Goal: Task Accomplishment & Management: Use online tool/utility

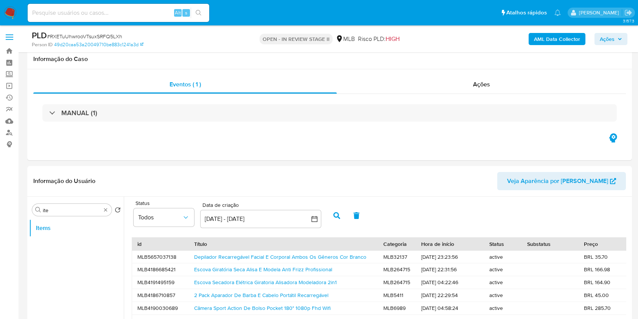
select select "10"
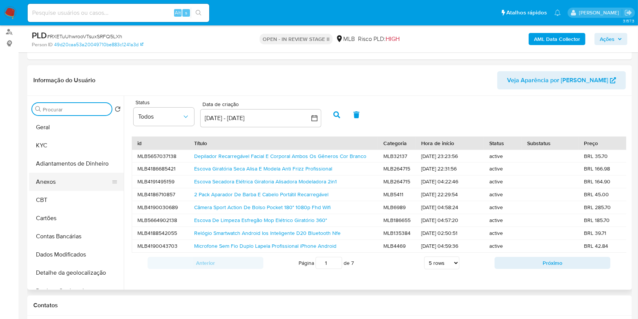
drag, startPoint x: 73, startPoint y: 178, endPoint x: 89, endPoint y: 177, distance: 15.5
click at [74, 178] on button "Anexos" at bounding box center [73, 182] width 89 height 18
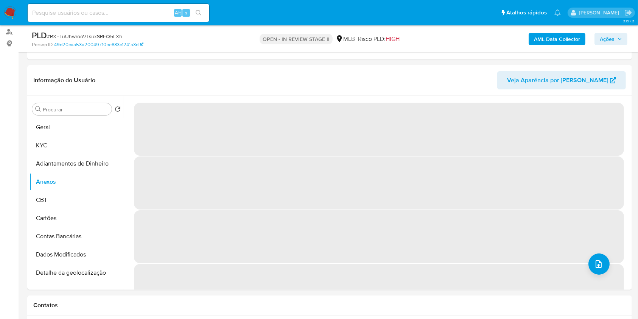
click at [548, 38] on b "AML Data Collector" at bounding box center [557, 39] width 46 height 12
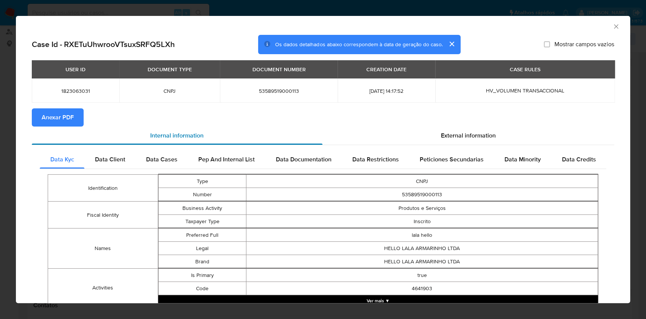
click at [62, 126] on div "Internal information" at bounding box center [177, 135] width 291 height 18
click at [53, 117] on span "Anexar PDF" at bounding box center [58, 117] width 32 height 17
click at [613, 27] on icon "Fechar a janela" at bounding box center [617, 27] width 8 height 8
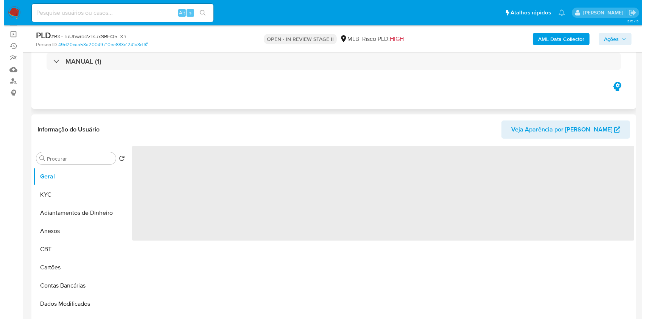
scroll to position [101, 0]
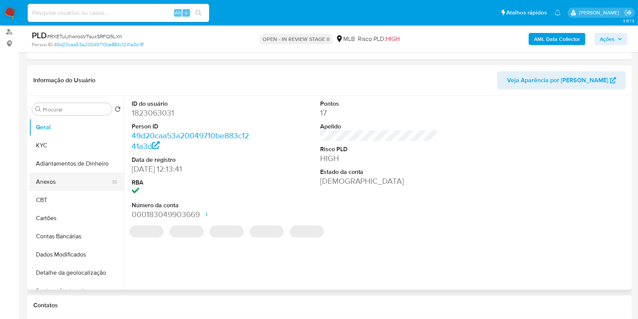
select select "10"
click at [75, 187] on button "Anexos" at bounding box center [73, 182] width 89 height 18
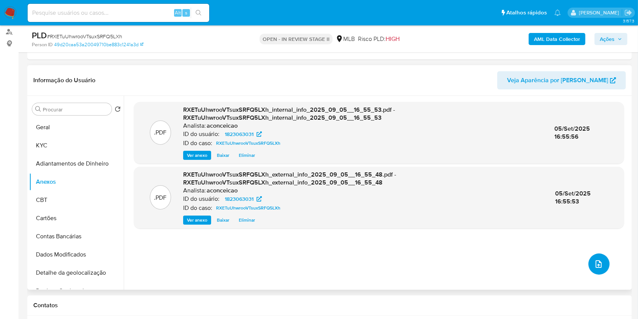
click at [597, 261] on icon "upload-file" at bounding box center [599, 263] width 9 height 9
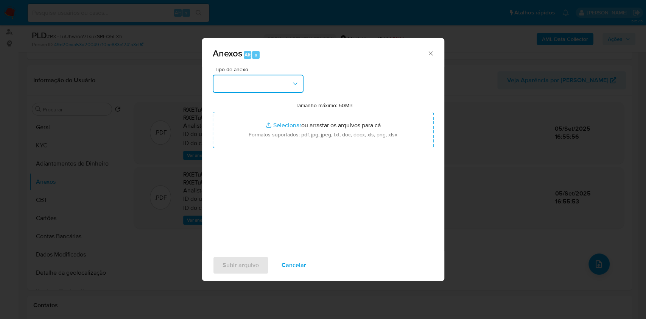
click at [261, 87] on button "button" at bounding box center [258, 84] width 91 height 18
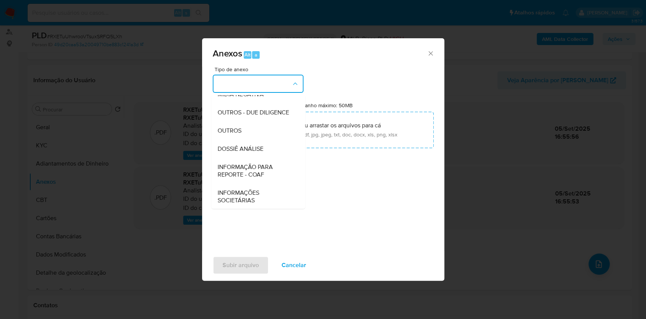
drag, startPoint x: 264, startPoint y: 144, endPoint x: 528, endPoint y: 61, distance: 276.9
click at [264, 140] on div "OUTROS" at bounding box center [255, 131] width 77 height 18
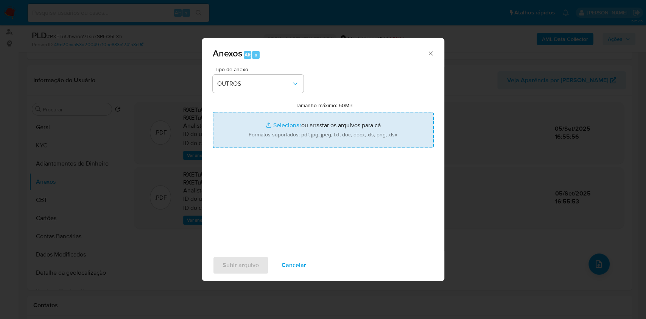
type input "C:\fakepath\Mulan 497670325_Jose Lima Carneiro 2025_09_02_14_59_06.pdf"
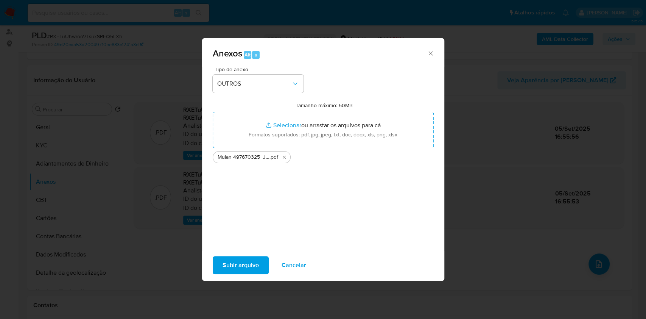
click at [245, 264] on span "Subir arquivo" at bounding box center [241, 265] width 36 height 17
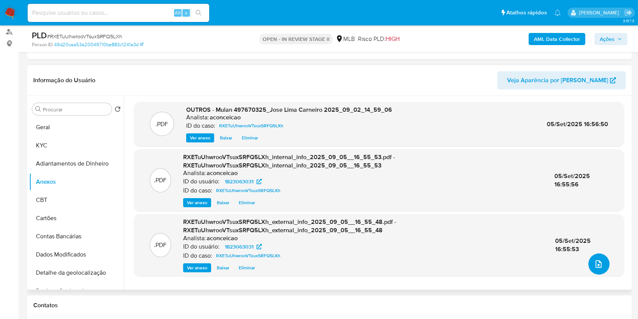
click at [598, 258] on button "upload-file" at bounding box center [599, 263] width 21 height 21
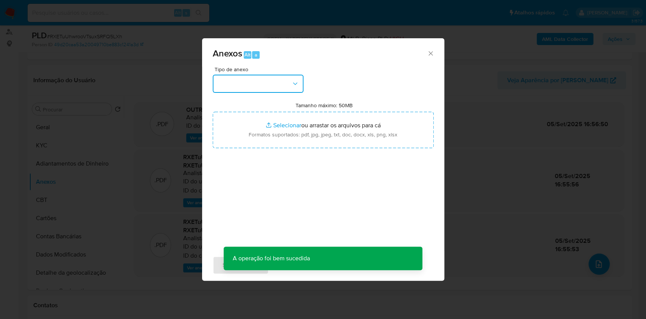
click at [268, 79] on button "button" at bounding box center [258, 84] width 91 height 18
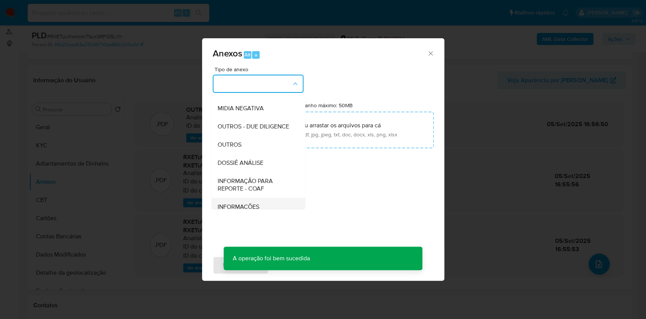
scroll to position [116, 0]
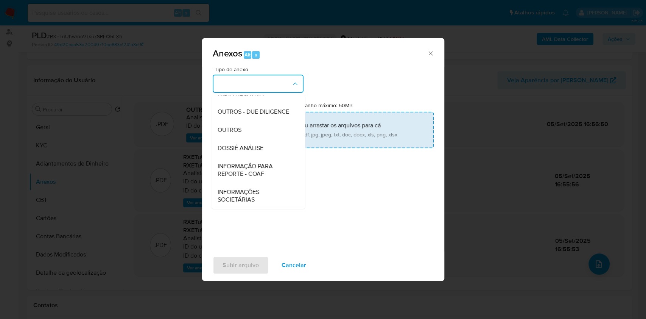
click at [258, 134] on div "OUTROS" at bounding box center [255, 130] width 77 height 18
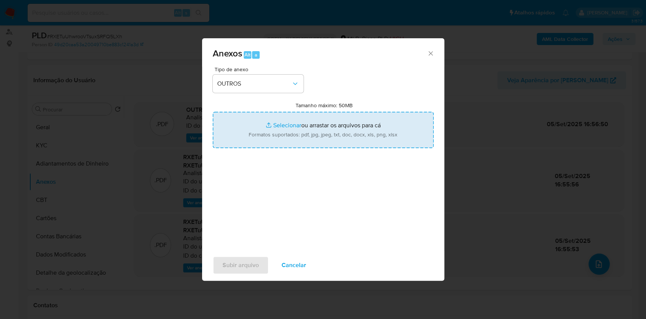
type input "C:\fakepath\SAR - XXXXX - CNPJ 53589519000113 - HELLO LALA ARMARINHO LTDA.pdf"
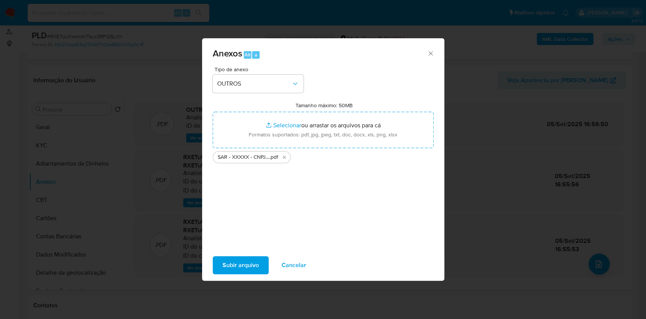
click at [236, 270] on span "Subir arquivo" at bounding box center [241, 265] width 36 height 17
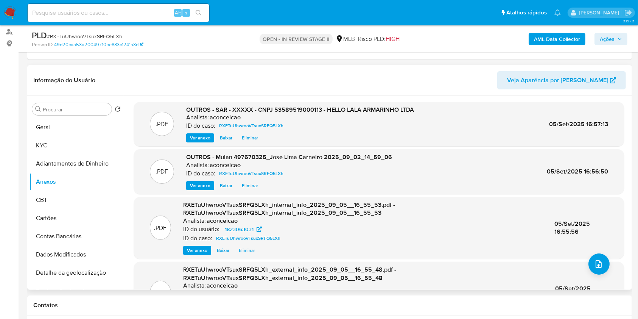
click at [252, 186] on span "Eliminar" at bounding box center [250, 186] width 16 height 8
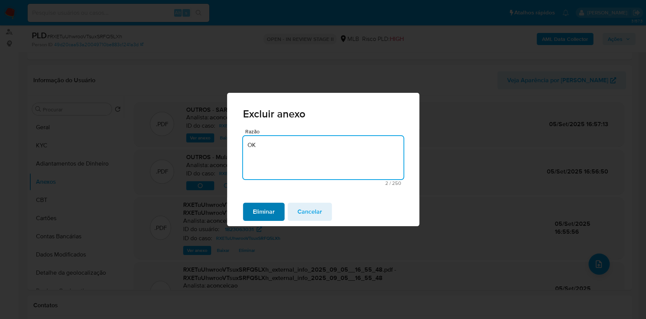
type textarea "OK"
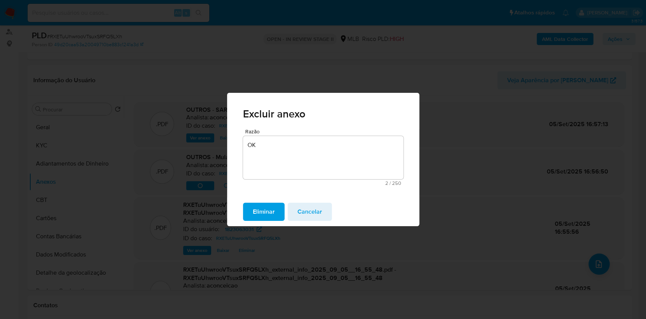
click at [271, 209] on span "Eliminar" at bounding box center [264, 211] width 22 height 17
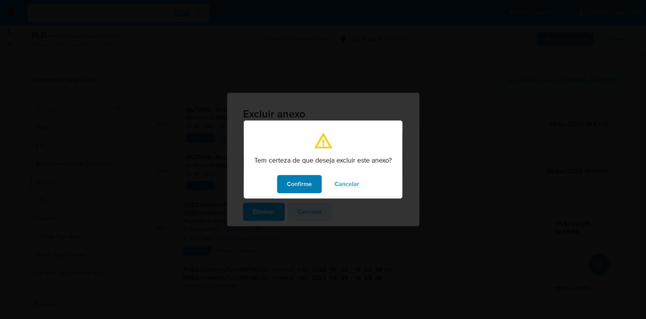
click at [296, 189] on span "Confirme" at bounding box center [299, 184] width 25 height 17
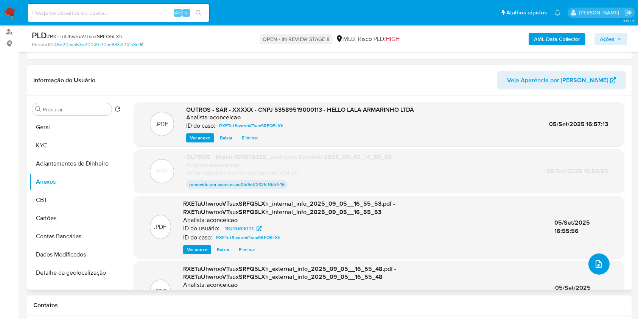
click at [595, 264] on icon "upload-file" at bounding box center [599, 263] width 9 height 9
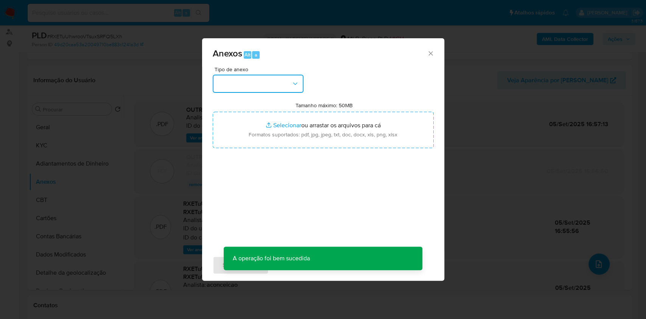
click at [283, 89] on button "button" at bounding box center [258, 84] width 91 height 18
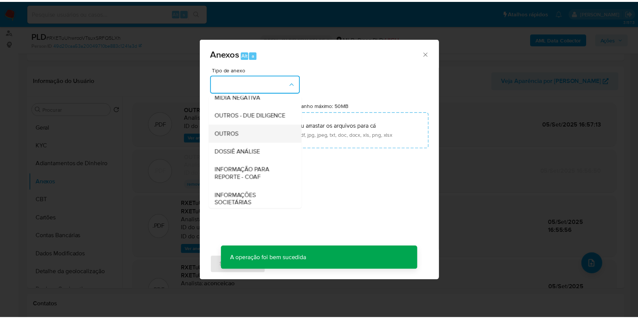
scroll to position [101, 0]
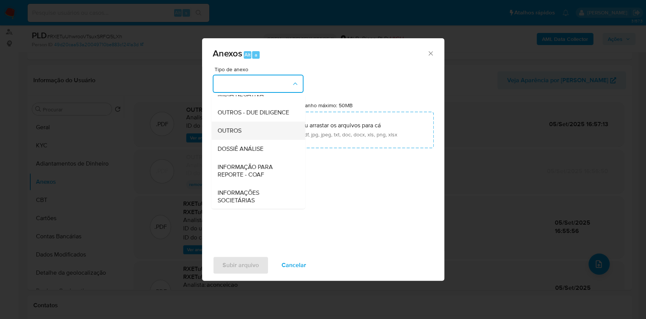
click at [253, 140] on div "OUTROS" at bounding box center [255, 131] width 77 height 18
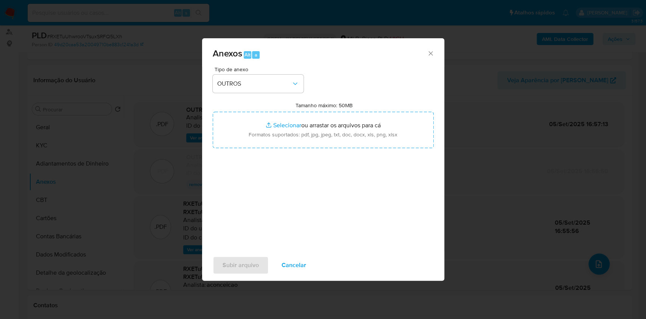
click at [295, 269] on span "Cancelar" at bounding box center [294, 265] width 25 height 17
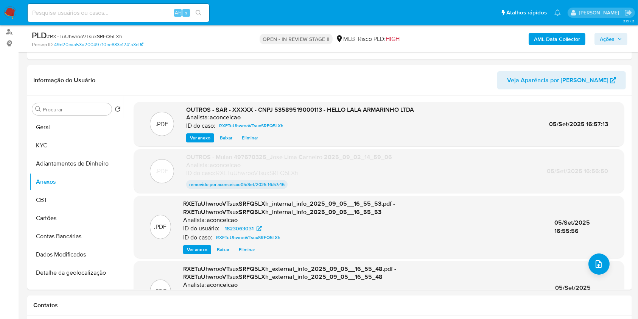
click at [599, 42] on button "Ações" at bounding box center [611, 39] width 33 height 12
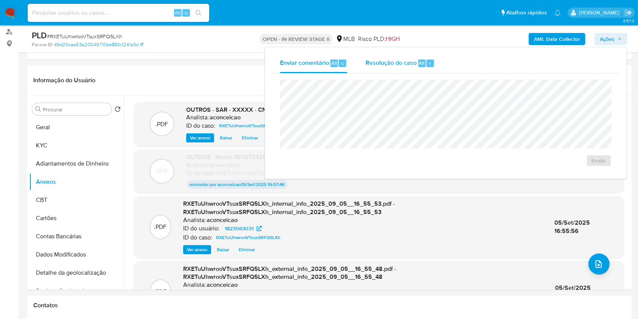
click at [421, 69] on div "Resolução do caso Alt r" at bounding box center [400, 63] width 69 height 20
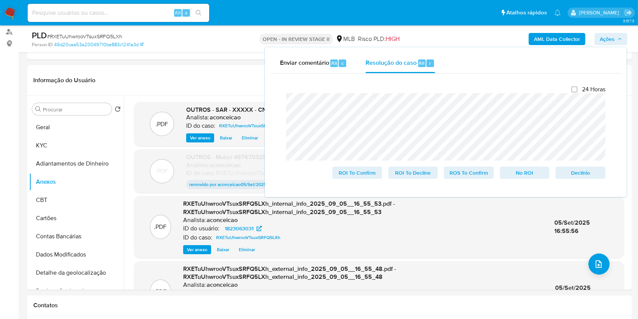
click at [327, 52] on div "Enviar comentário Alt c Resolução do caso Alt r Fechamento do caso 24 Horas ROI…" at bounding box center [446, 122] width 362 height 150
click at [327, 63] on span "Enviar comentário" at bounding box center [304, 62] width 49 height 9
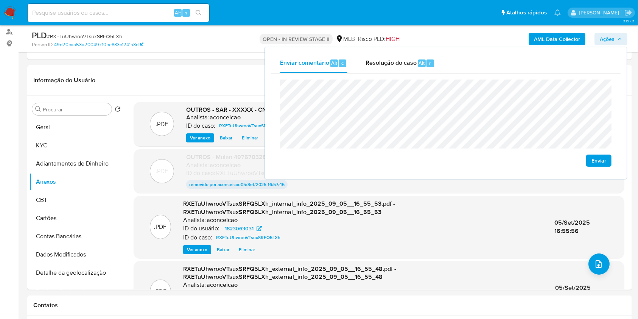
click at [604, 158] on span "Enviar" at bounding box center [599, 160] width 15 height 11
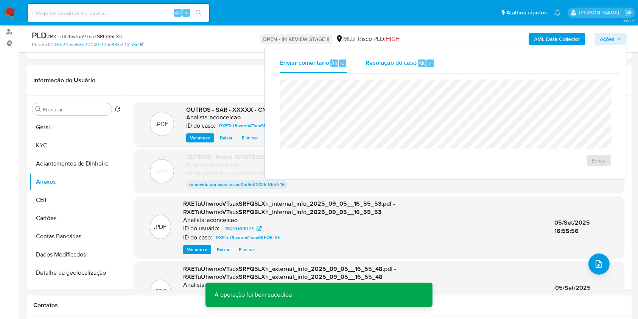
click at [404, 64] on span "Resolução do caso" at bounding box center [391, 62] width 51 height 9
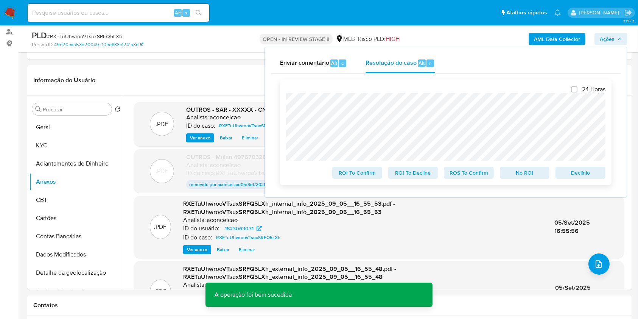
click at [479, 173] on span "ROS To Confirm" at bounding box center [469, 172] width 39 height 11
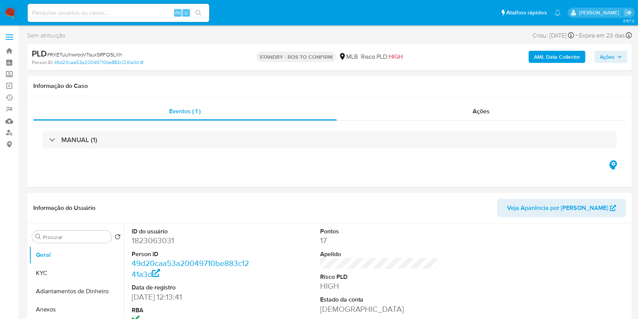
select select "10"
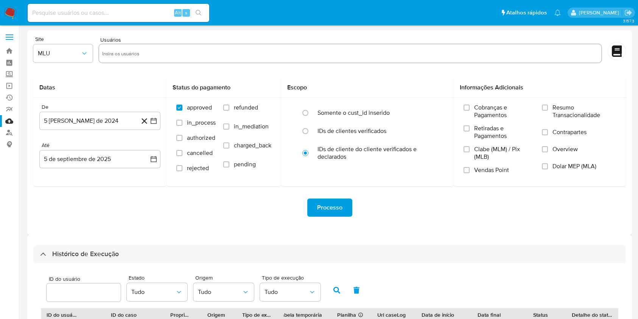
select select "20"
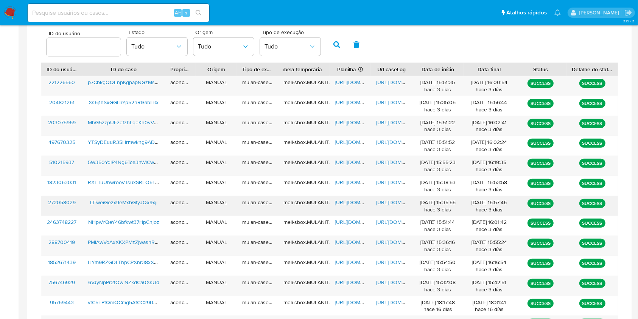
click at [361, 205] on span "[URL][DOMAIN_NAME]" at bounding box center [361, 202] width 52 height 8
click at [393, 202] on span "https://docs.google.com/document/d/1fqq1R_8YvXx808hipvnSYYTeWoEzIXFdKlWyMCR0ZHA…" at bounding box center [402, 202] width 52 height 8
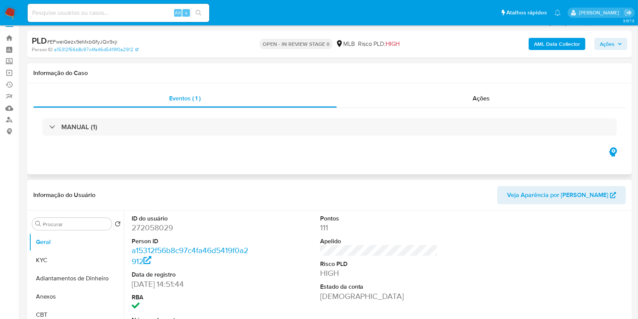
select select "10"
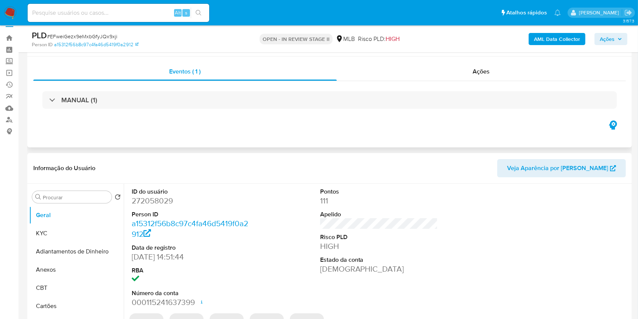
scroll to position [101, 0]
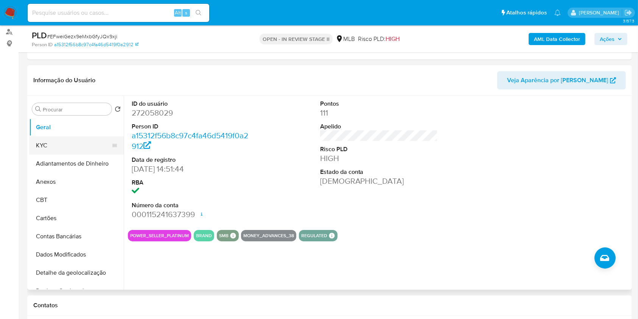
click at [74, 148] on button "KYC" at bounding box center [73, 145] width 89 height 18
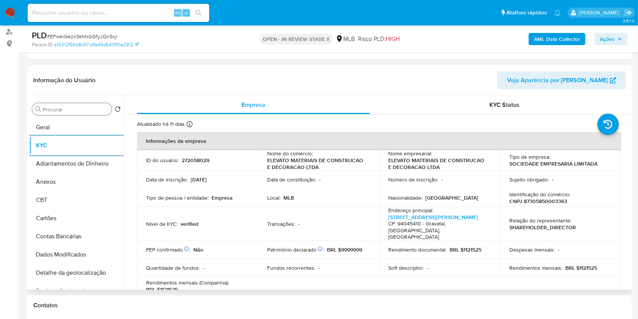
click at [82, 106] on input "Procurar" at bounding box center [76, 109] width 66 height 7
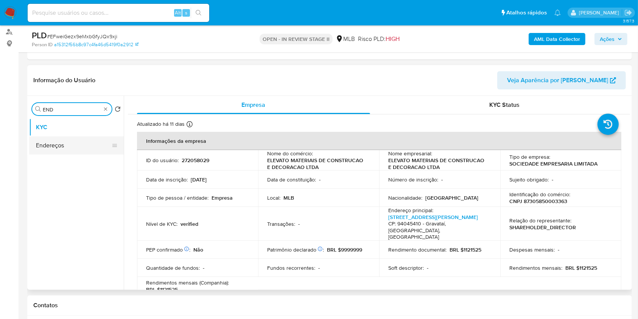
type input "END"
click at [74, 143] on button "Endereços" at bounding box center [73, 145] width 89 height 18
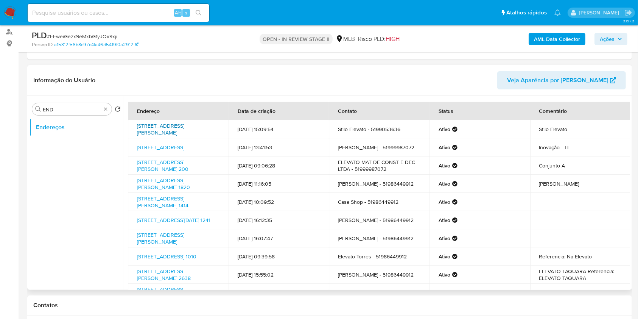
click at [184, 131] on link "Rua Carvalho Monteiro 307, Porto Alegre, Rio Grande Do Sul, 90470100, Brasil 307" at bounding box center [160, 129] width 47 height 14
click at [183, 191] on link "Avenida Wenceslau Escobar 1820, Porto Alegre, Rio Grande Do Sul, 91910154, Bras…" at bounding box center [163, 183] width 53 height 14
click at [109, 108] on div "Procurar END" at bounding box center [72, 109] width 80 height 12
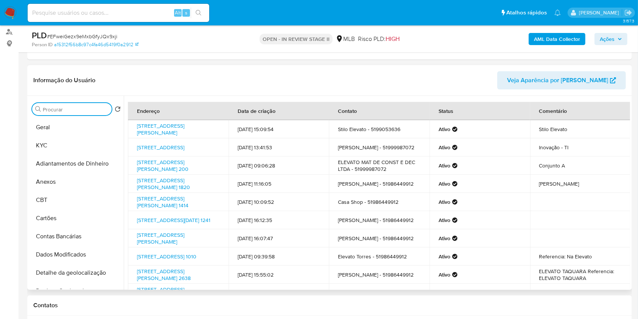
click at [106, 107] on input "Procurar" at bounding box center [76, 109] width 66 height 7
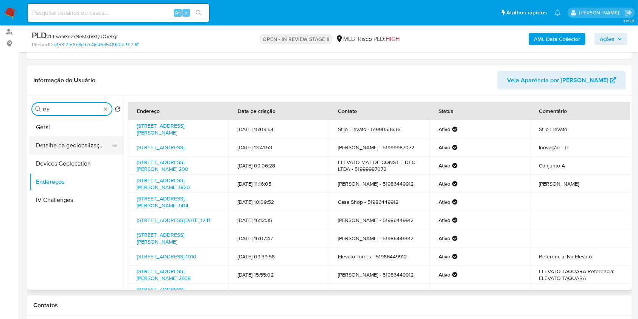
type input "GE"
click at [85, 141] on button "Detalhe da geolocalização" at bounding box center [73, 145] width 89 height 18
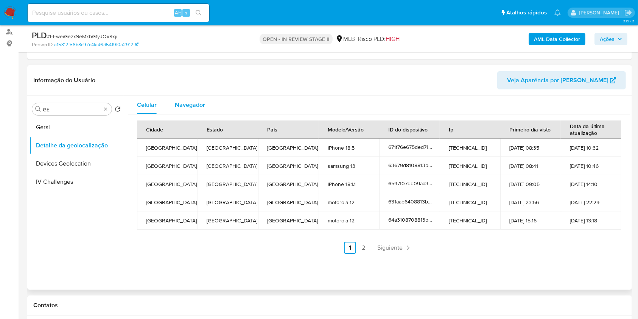
click at [185, 108] on span "Navegador" at bounding box center [190, 104] width 30 height 9
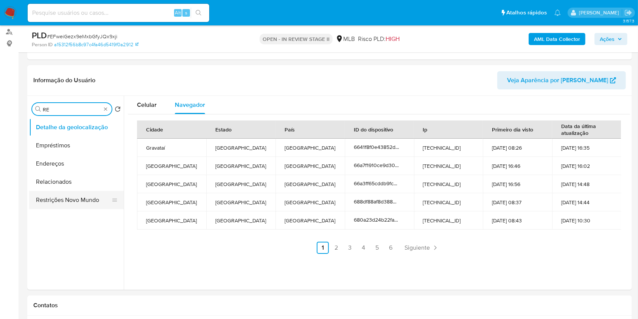
type input "RE"
click at [83, 198] on button "Restrições Novo Mundo" at bounding box center [73, 200] width 89 height 18
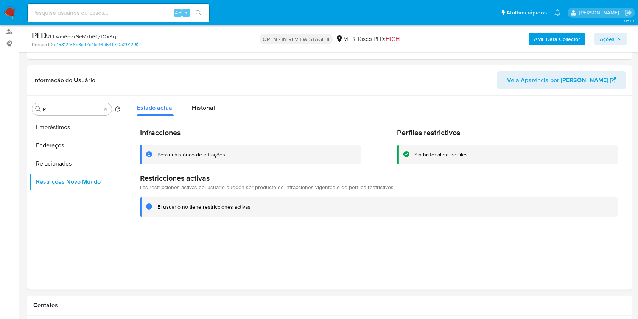
click at [272, 221] on div "Infracciones Possui histórico de infrações Perfiles restrictivos Sin historial …" at bounding box center [379, 172] width 503 height 112
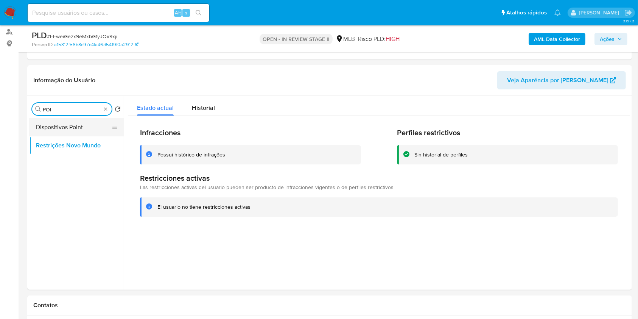
type input "POI"
click at [81, 128] on button "Dispositivos Point" at bounding box center [73, 127] width 89 height 18
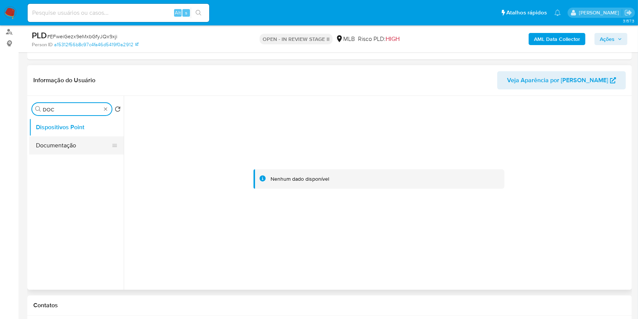
type input "DOC"
click at [89, 142] on button "Documentação" at bounding box center [76, 145] width 95 height 18
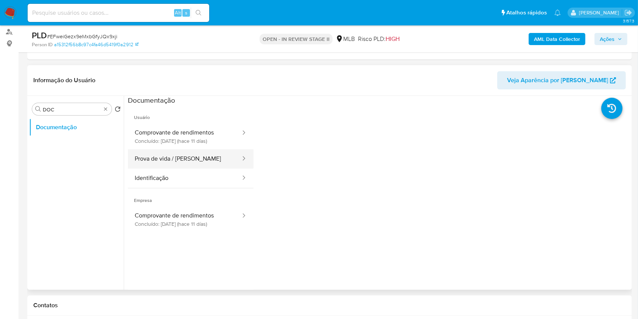
click at [219, 150] on button "Prova de vida / Selfie" at bounding box center [185, 158] width 114 height 19
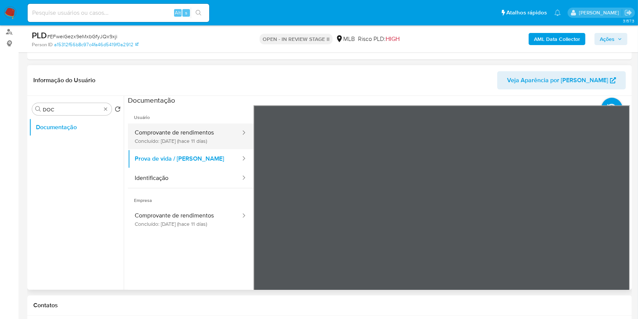
click at [204, 131] on button "Comprovante de rendimentos Concluído: 25/08/2025 (hace 11 días)" at bounding box center [185, 136] width 114 height 26
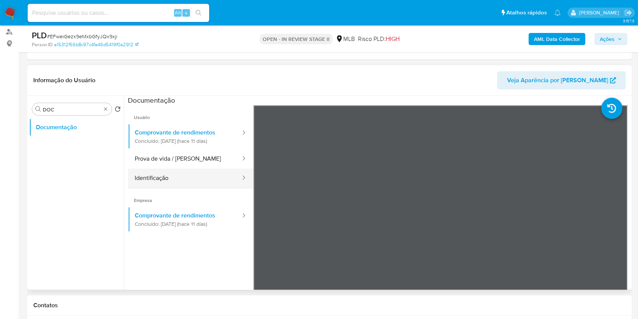
click at [195, 174] on button "Identificação" at bounding box center [185, 178] width 114 height 19
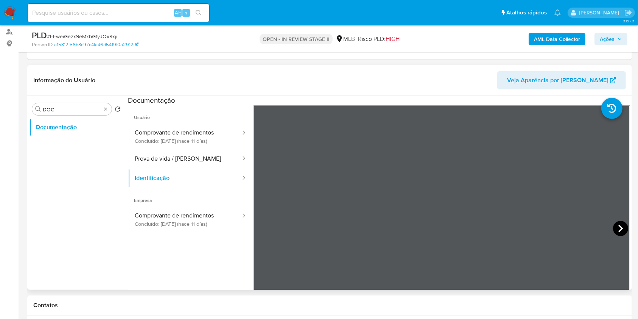
click at [484, 224] on icon at bounding box center [620, 228] width 15 height 15
click at [189, 167] on button "Prova de vida / Selfie" at bounding box center [185, 158] width 114 height 19
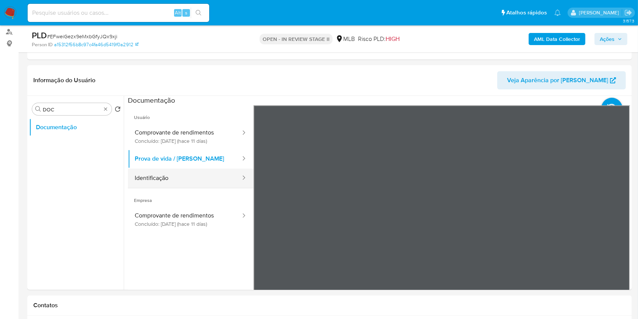
click at [199, 183] on button "Identificação" at bounding box center [185, 178] width 114 height 19
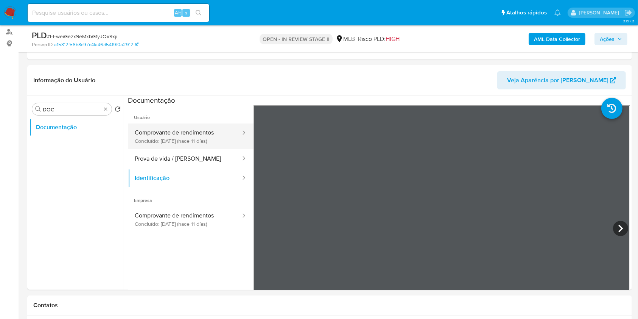
click at [192, 135] on button "Comprovante de rendimentos Concluído: 25/08/2025 (hace 11 días)" at bounding box center [185, 136] width 114 height 26
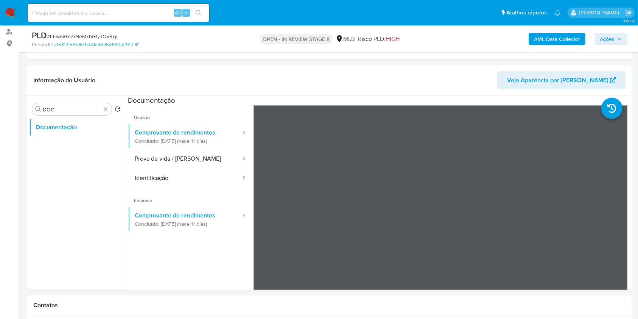
click at [484, 37] on b "AML Data Collector" at bounding box center [557, 39] width 46 height 12
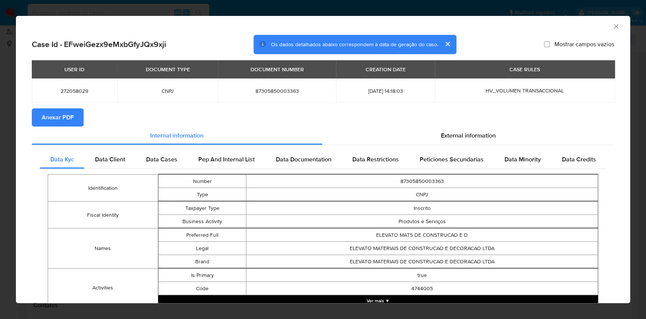
click at [60, 122] on span "Anexar PDF" at bounding box center [58, 117] width 32 height 17
click at [484, 27] on icon "Fechar a janela" at bounding box center [617, 27] width 8 height 8
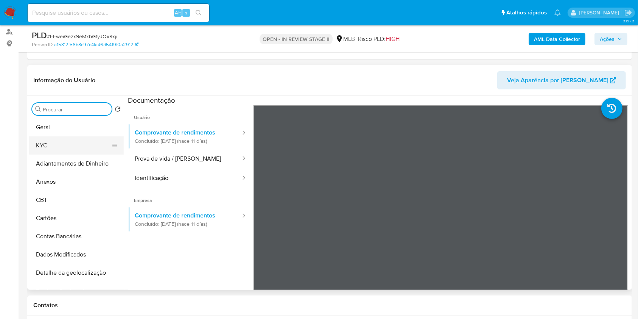
click at [91, 146] on button "KYC" at bounding box center [73, 145] width 89 height 18
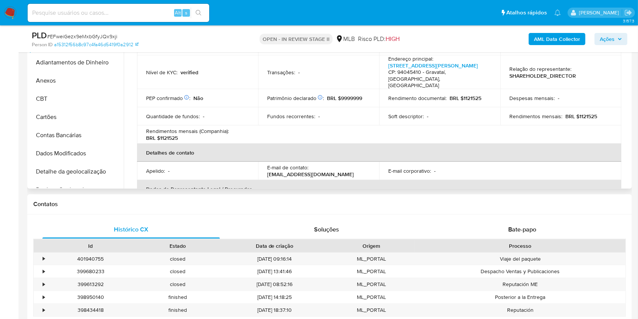
scroll to position [0, 0]
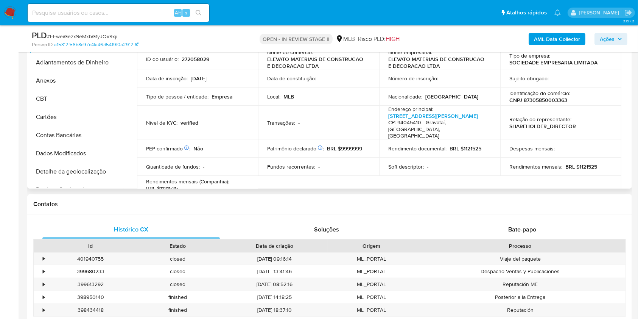
click at [484, 101] on p "CNPJ 87305850003363" at bounding box center [539, 100] width 58 height 7
click at [484, 100] on p "CNPJ 87305850003363" at bounding box center [539, 100] width 58 height 7
copy p "87305850003363"
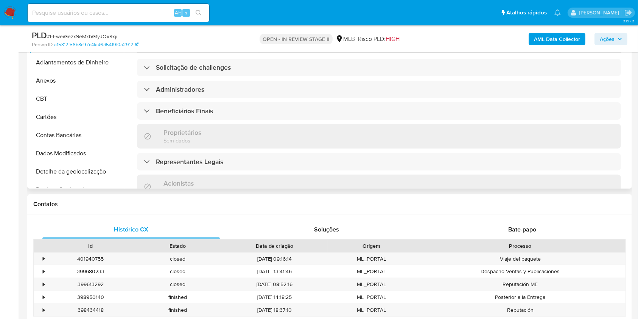
scroll to position [252, 0]
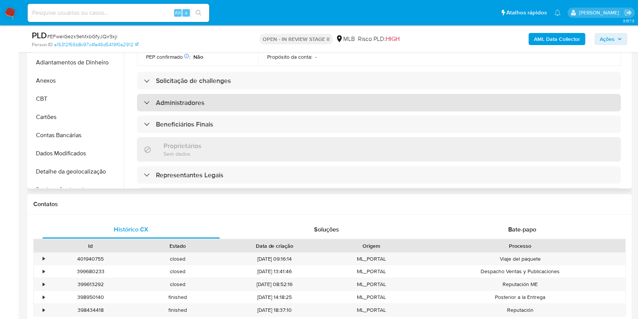
click at [251, 105] on div "Administradores" at bounding box center [379, 102] width 484 height 17
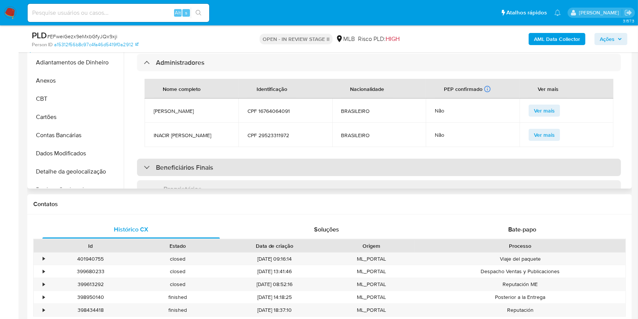
scroll to position [353, 0]
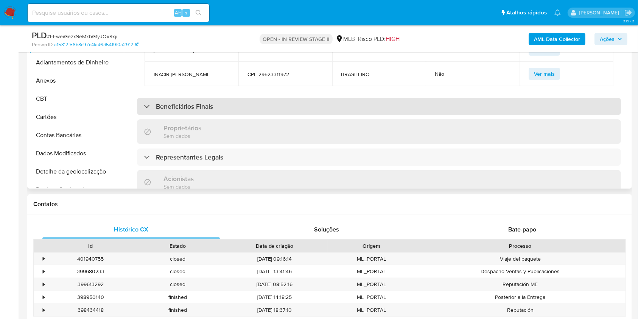
click at [273, 110] on div "Beneficiários Finais" at bounding box center [379, 106] width 484 height 17
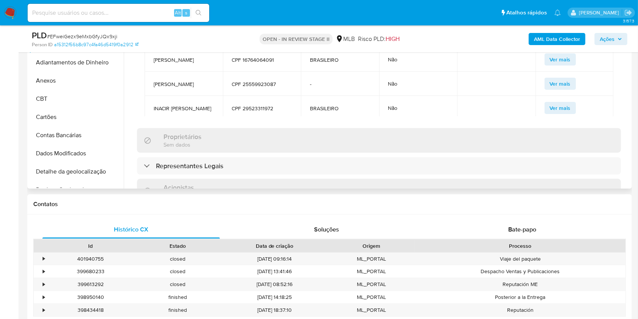
scroll to position [505, 0]
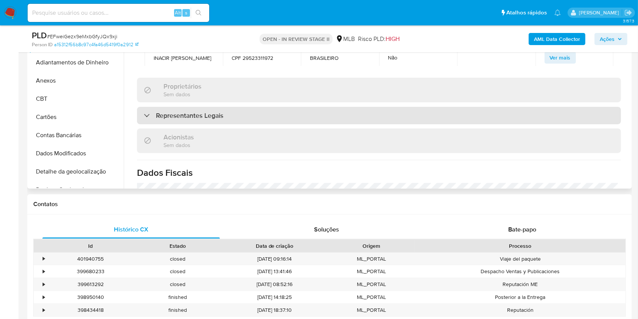
click at [268, 116] on div "Representantes Legais" at bounding box center [379, 115] width 484 height 17
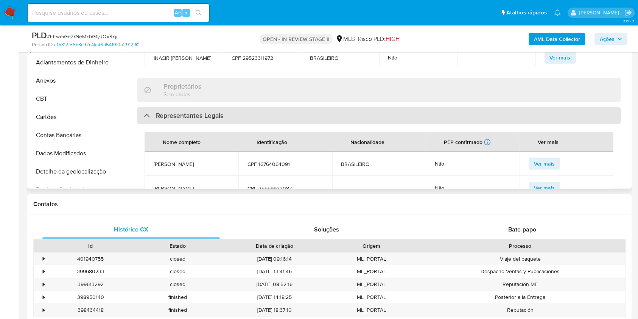
click at [292, 121] on div "Representantes Legais" at bounding box center [379, 115] width 484 height 17
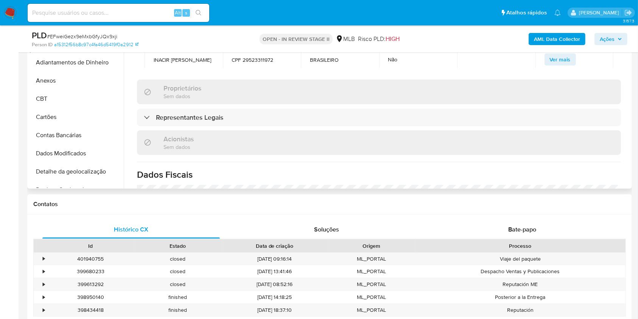
scroll to position [454, 0]
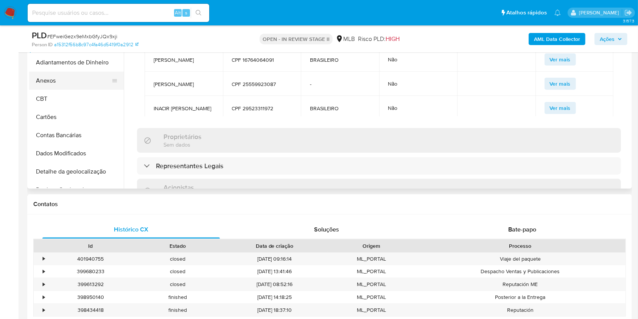
click at [67, 81] on button "Anexos" at bounding box center [73, 81] width 89 height 18
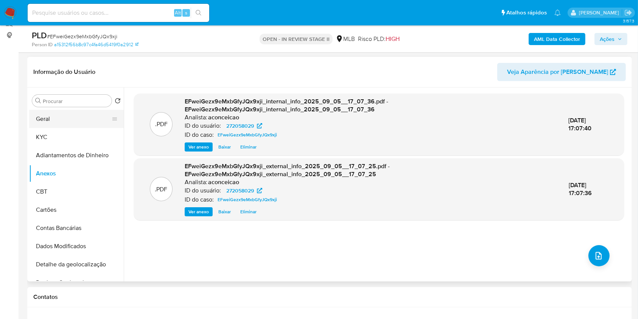
scroll to position [50, 0]
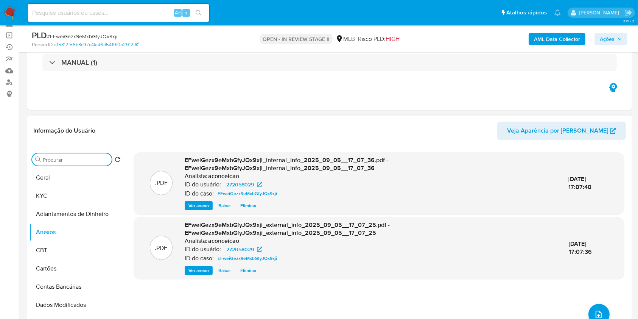
click at [89, 159] on input "Procurar" at bounding box center [76, 159] width 66 height 7
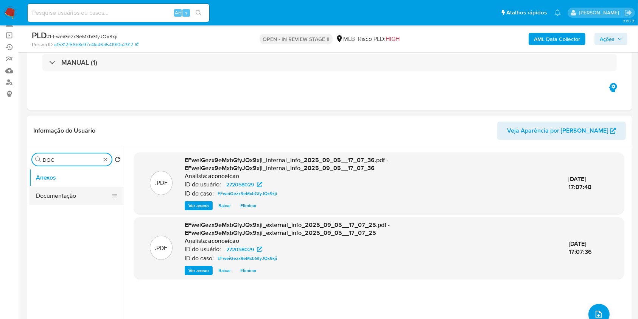
type input "DOC"
click at [79, 191] on button "Documentação" at bounding box center [73, 196] width 89 height 18
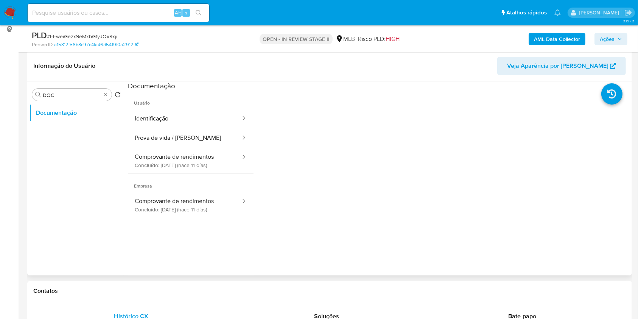
scroll to position [202, 0]
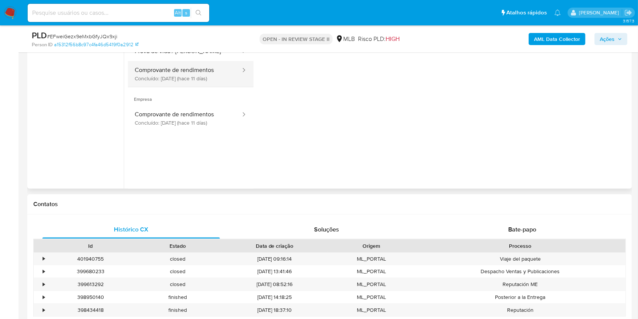
click at [204, 75] on button "Comprovante de rendimentos Concluído: 25/08/2025 (hace 11 días)" at bounding box center [185, 74] width 114 height 26
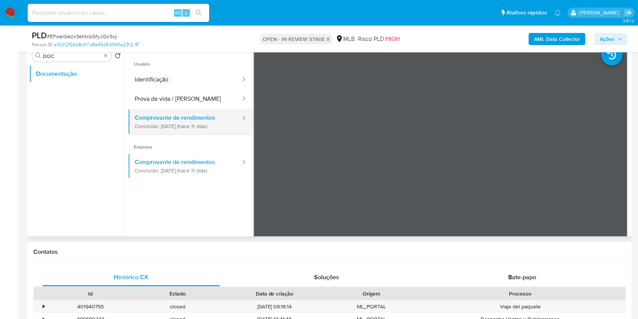
scroll to position [101, 0]
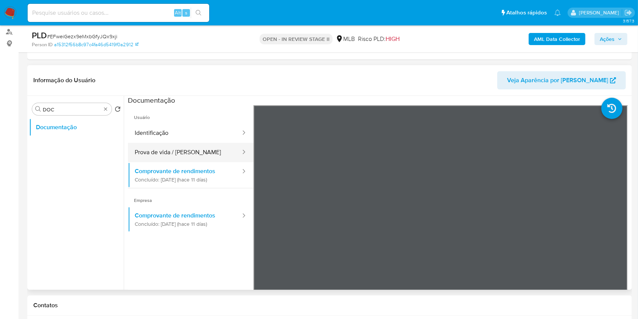
click at [197, 150] on button "Prova de vida / Selfie" at bounding box center [185, 152] width 114 height 19
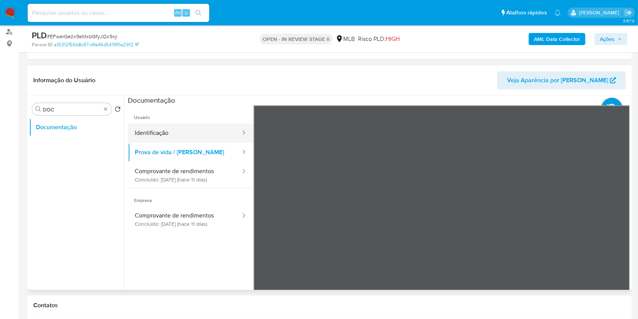
click at [187, 138] on button "Identificação" at bounding box center [185, 132] width 114 height 19
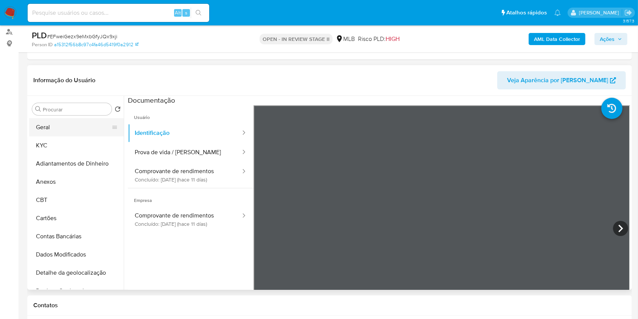
click at [74, 121] on button "Geral" at bounding box center [73, 127] width 89 height 18
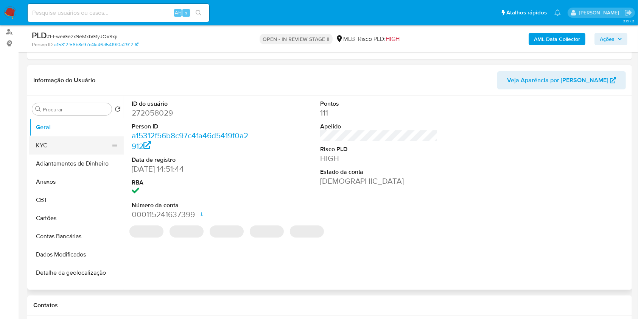
click at [61, 143] on button "KYC" at bounding box center [73, 145] width 89 height 18
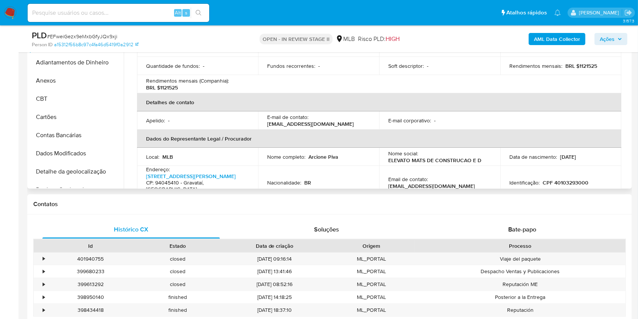
scroll to position [202, 0]
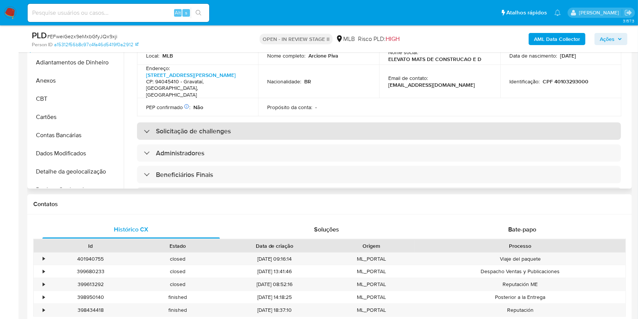
click at [265, 136] on div "Solicitação de challenges" at bounding box center [379, 130] width 484 height 17
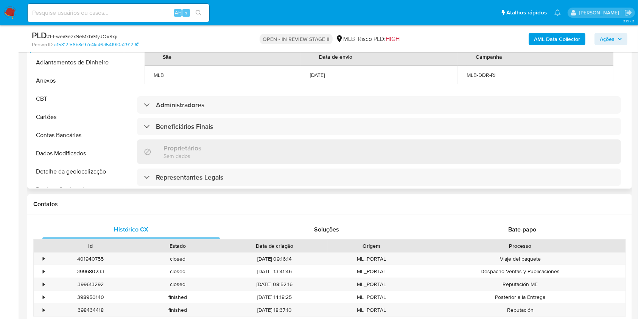
scroll to position [303, 0]
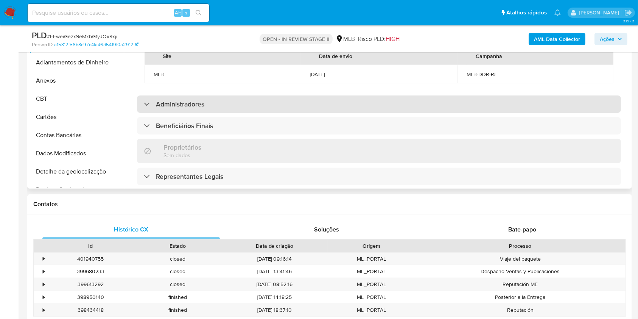
click at [274, 113] on div "Administradores" at bounding box center [379, 103] width 484 height 17
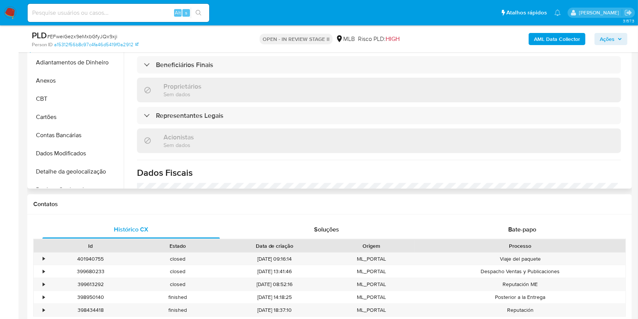
scroll to position [454, 0]
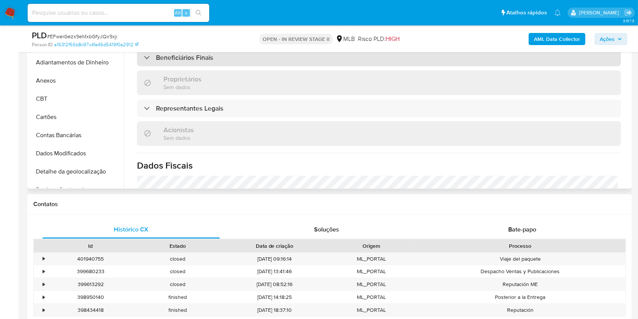
click at [251, 66] on div "Beneficiários Finais" at bounding box center [379, 57] width 484 height 17
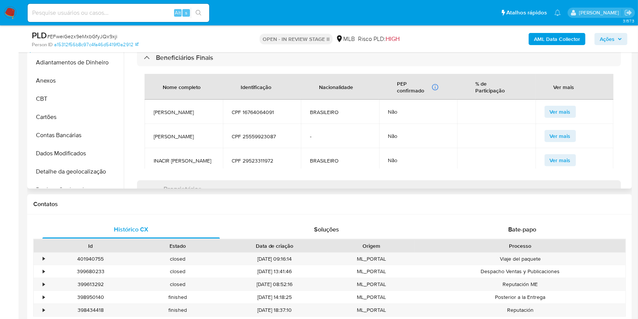
click at [170, 116] on span "ELIO ATILIO PIVA" at bounding box center [184, 112] width 60 height 7
click at [262, 164] on span "CPF 29523311972" at bounding box center [262, 160] width 60 height 7
copy span "29523311972"
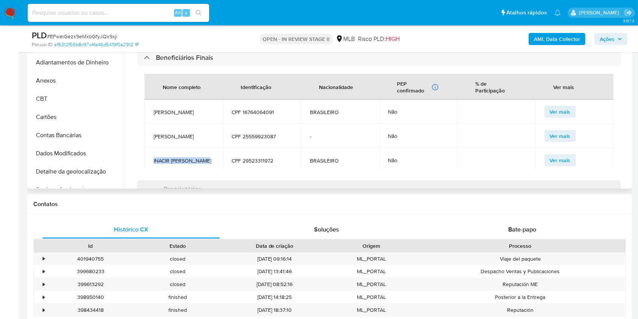
copy span "INACIR ANTONIO PIVA"
drag, startPoint x: 209, startPoint y: 167, endPoint x: 152, endPoint y: 169, distance: 57.6
click at [151, 170] on td "INACIR ANTONIO PIVA" at bounding box center [184, 160] width 78 height 24
click at [188, 115] on td "ELIO ATILIO PIVA" at bounding box center [184, 112] width 78 height 24
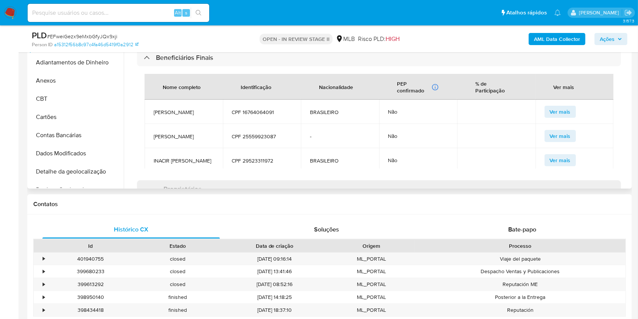
click at [253, 116] on span "CPF 16764064091" at bounding box center [262, 112] width 60 height 7
copy span "16764064091"
click at [484, 36] on b "AML Data Collector" at bounding box center [557, 39] width 46 height 12
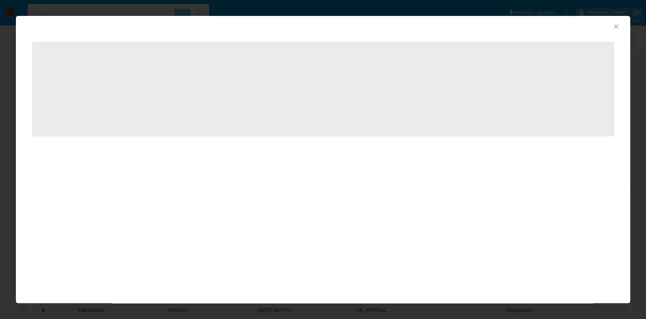
scroll to position [452, 0]
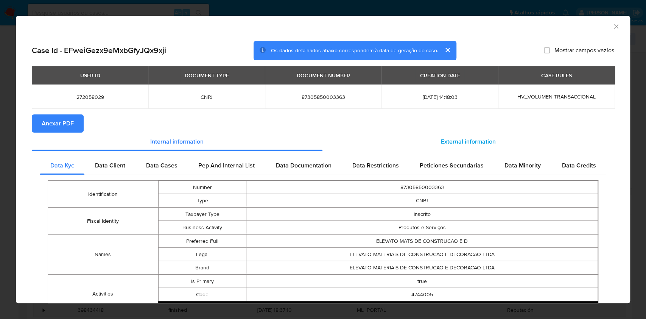
click at [441, 141] on span "External information" at bounding box center [468, 141] width 55 height 9
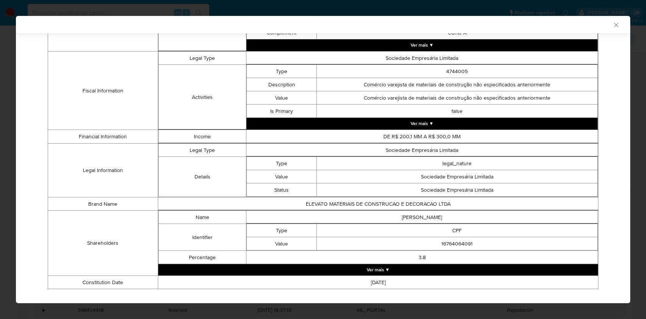
scroll to position [284, 0]
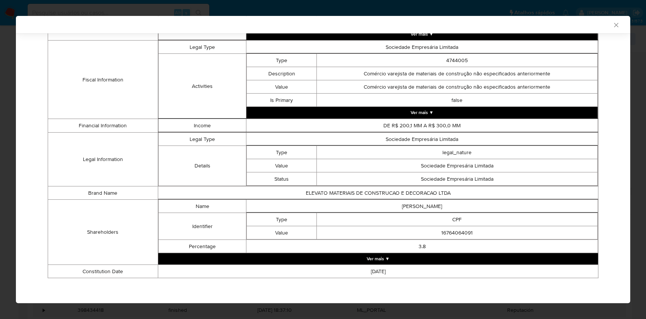
click at [415, 112] on button "Ver mais ▼" at bounding box center [422, 112] width 351 height 11
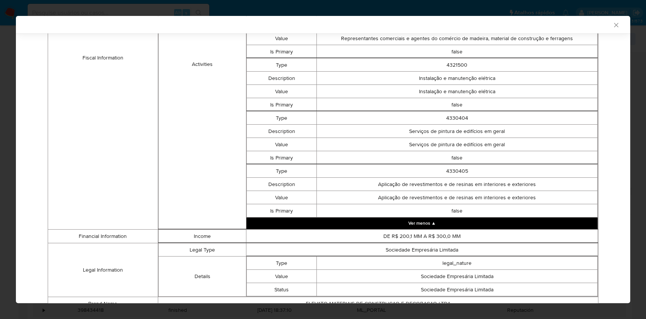
scroll to position [548, 0]
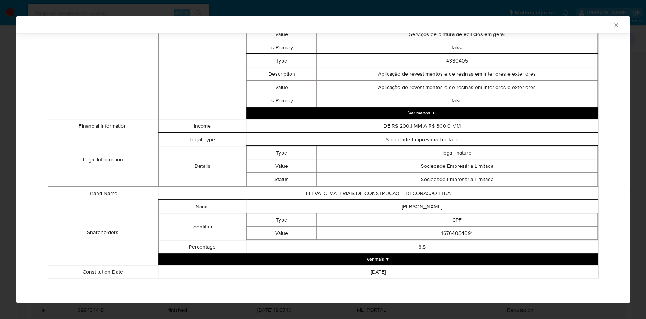
click at [437, 239] on button "Ver mais ▼" at bounding box center [378, 258] width 440 height 11
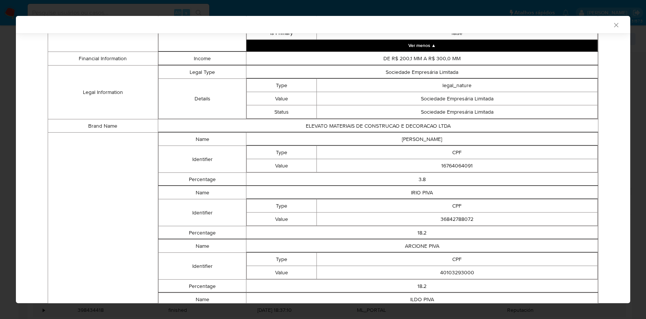
scroll to position [615, 0]
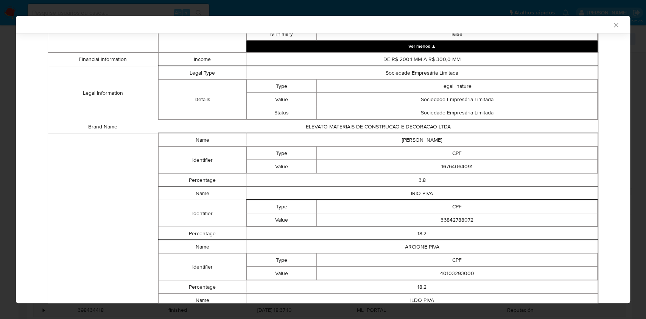
click at [445, 165] on td "16764064091" at bounding box center [457, 166] width 281 height 13
copy td "16764064091"
drag, startPoint x: 414, startPoint y: 179, endPoint x: 424, endPoint y: 179, distance: 10.2
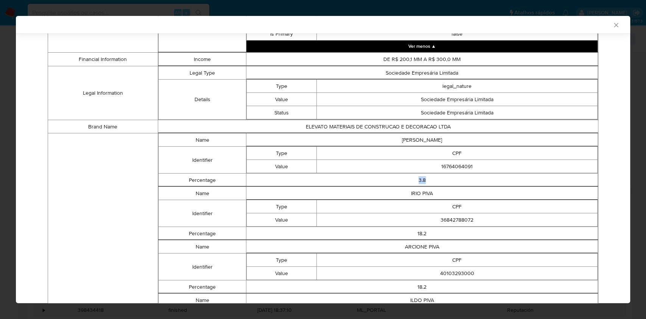
click at [424, 179] on td "3.8" at bounding box center [423, 179] width 352 height 13
copy td "3.8"
click at [458, 214] on td "36842788072" at bounding box center [457, 219] width 281 height 13
click at [459, 216] on td "36842788072" at bounding box center [457, 219] width 281 height 13
copy td "8"
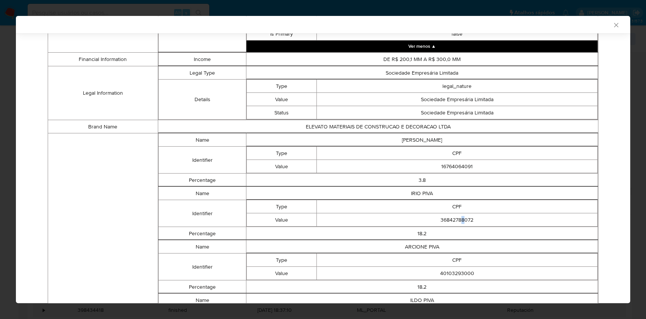
click at [459, 215] on td "36842788072" at bounding box center [457, 219] width 281 height 13
click at [460, 217] on td "36842788072" at bounding box center [457, 219] width 281 height 13
click at [460, 216] on td "36842788072" at bounding box center [457, 219] width 281 height 13
click at [460, 217] on td "36842788072" at bounding box center [457, 219] width 281 height 13
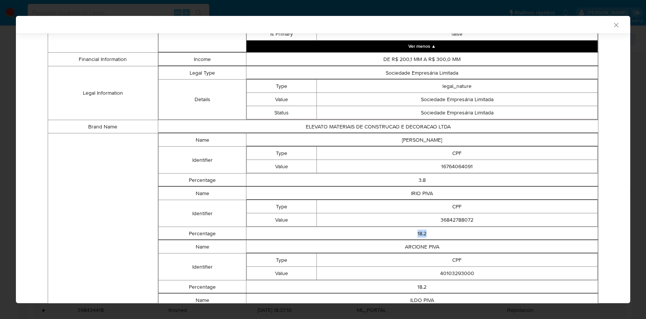
copy td "18.2"
drag, startPoint x: 412, startPoint y: 232, endPoint x: 423, endPoint y: 233, distance: 10.6
click at [423, 232] on td "18.2" at bounding box center [423, 233] width 352 height 13
click at [459, 239] on td "40103293000" at bounding box center [457, 273] width 281 height 13
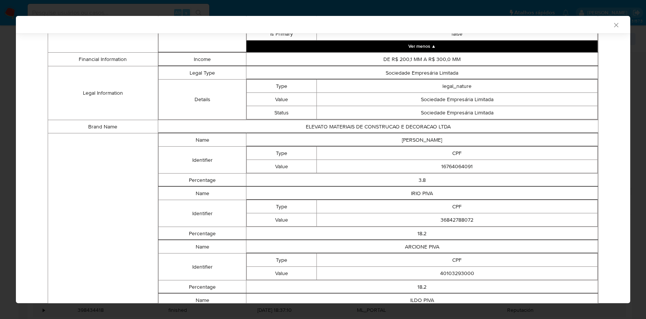
click at [459, 239] on td "40103293000" at bounding box center [457, 273] width 281 height 13
copy td "40103293000"
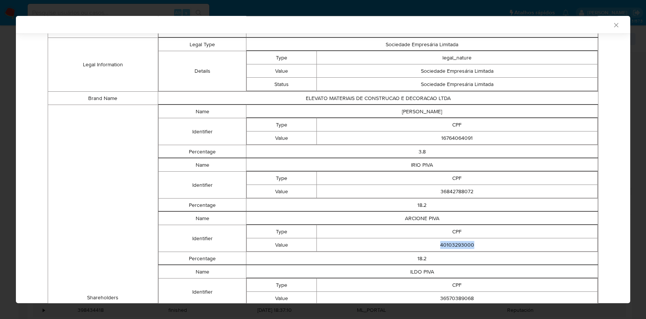
scroll to position [666, 0]
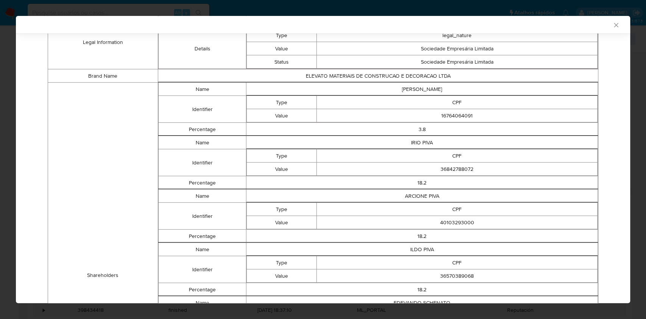
click at [421, 239] on td "ILDO PIVA" at bounding box center [423, 249] width 352 height 13
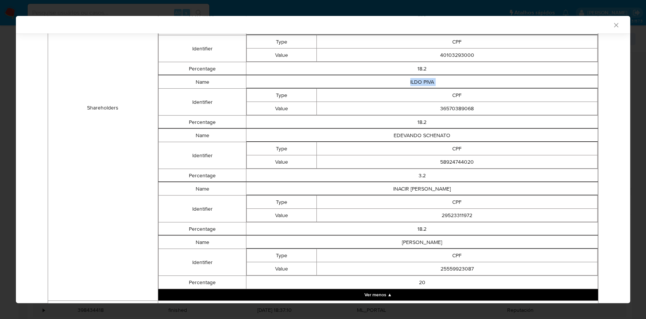
scroll to position [817, 0]
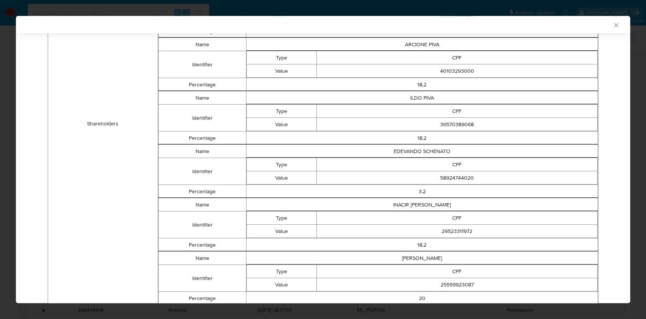
click at [464, 120] on td "36570389068" at bounding box center [457, 124] width 281 height 13
click at [448, 229] on td "29523311972" at bounding box center [457, 231] width 281 height 13
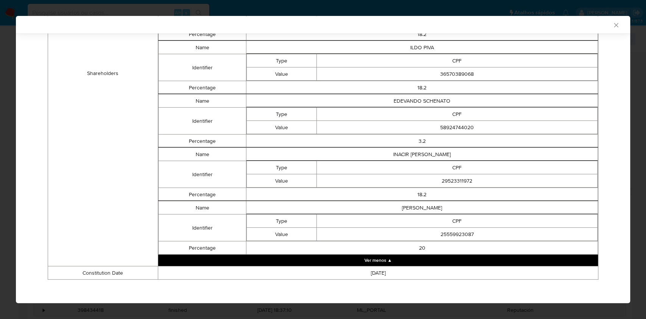
click at [457, 230] on td "25559923087" at bounding box center [457, 234] width 281 height 13
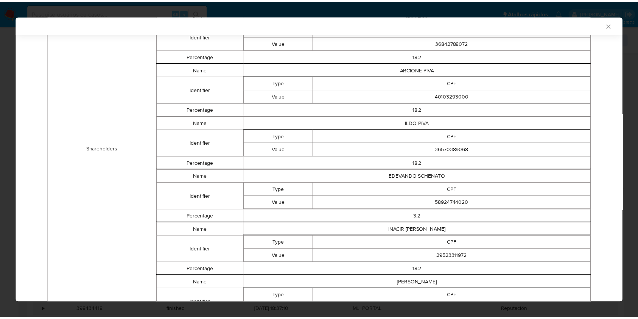
scroll to position [766, 0]
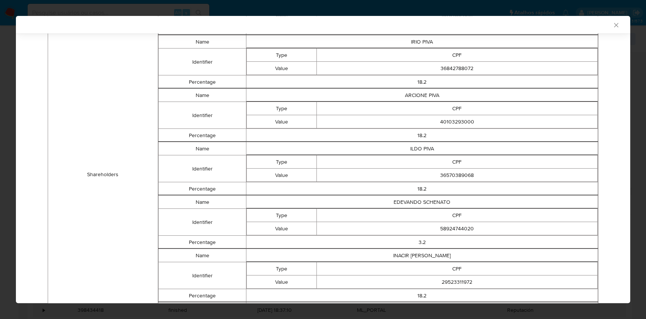
drag, startPoint x: 606, startPoint y: 22, endPoint x: 585, endPoint y: 31, distance: 23.2
click at [484, 22] on icon "Fechar a janela" at bounding box center [617, 25] width 8 height 8
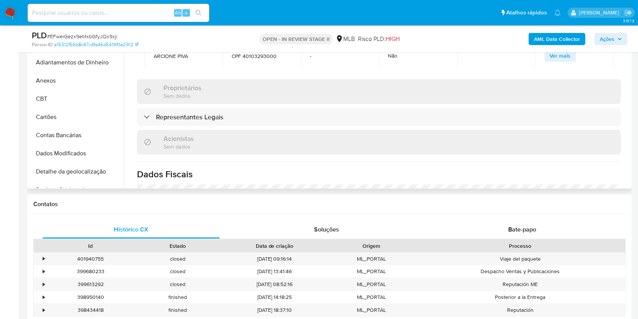
scroll to position [606, 0]
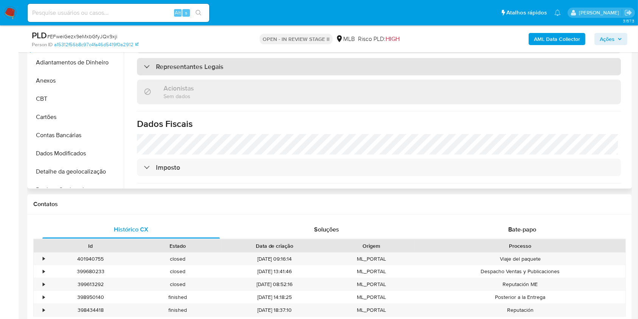
click at [238, 75] on div "Representantes Legais" at bounding box center [379, 66] width 484 height 17
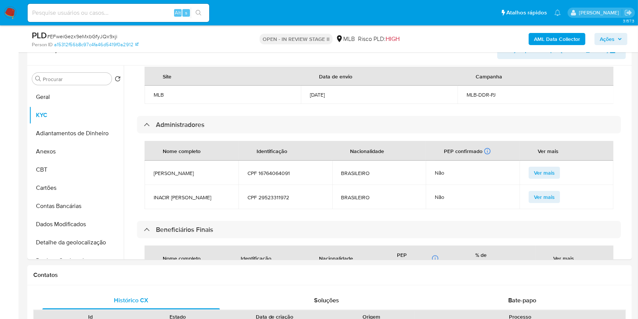
scroll to position [50, 0]
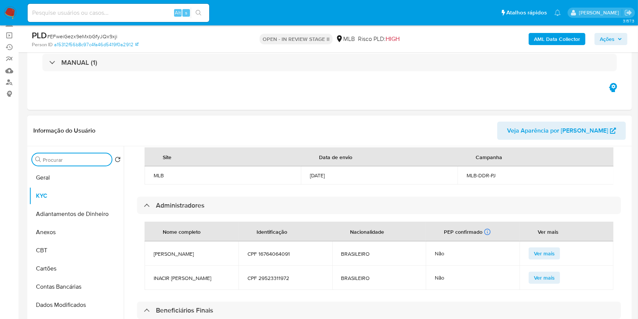
click at [62, 160] on input "Procurar" at bounding box center [76, 159] width 66 height 7
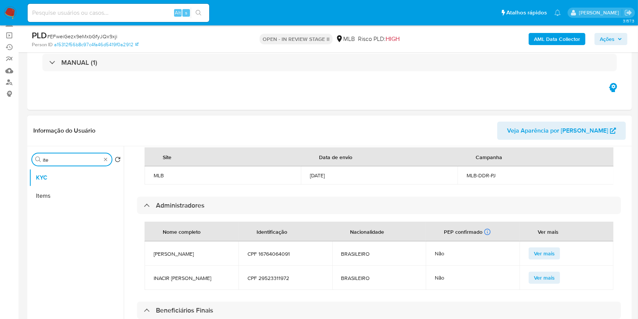
type input "ite"
click at [57, 214] on ul "KYC Items" at bounding box center [76, 254] width 95 height 171
drag, startPoint x: 56, startPoint y: 206, endPoint x: 56, endPoint y: 199, distance: 6.8
click at [56, 205] on ul "KYC Items" at bounding box center [76, 254] width 95 height 171
click at [56, 196] on button "Items" at bounding box center [76, 196] width 95 height 18
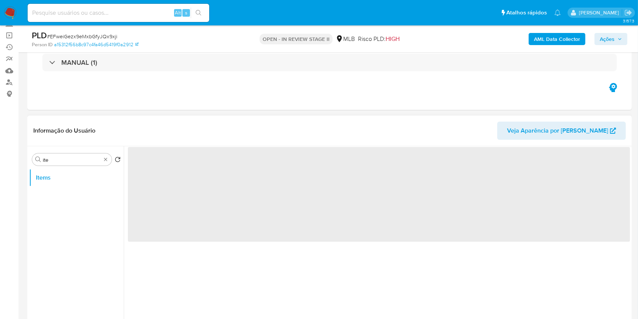
scroll to position [0, 0]
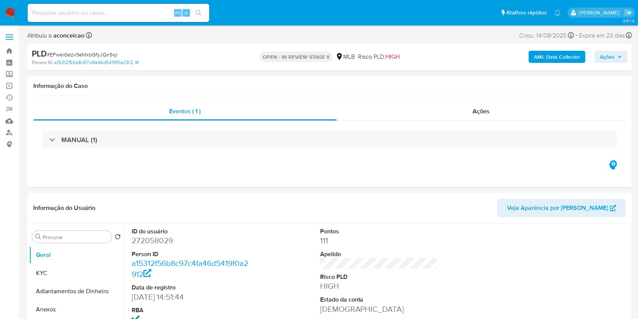
select select "10"
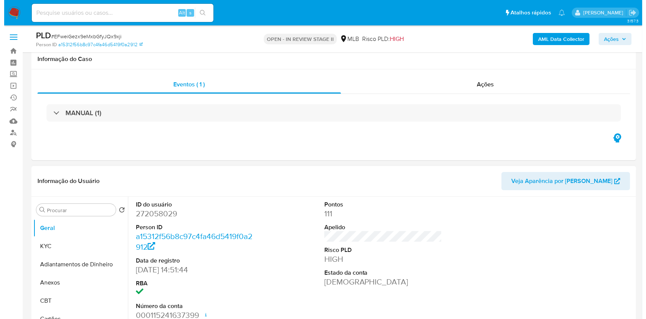
scroll to position [101, 0]
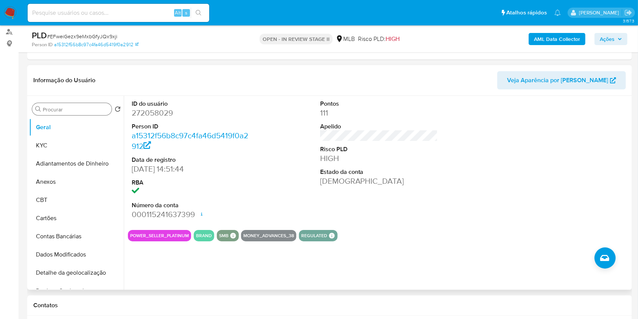
click at [59, 108] on input "Procurar" at bounding box center [76, 109] width 66 height 7
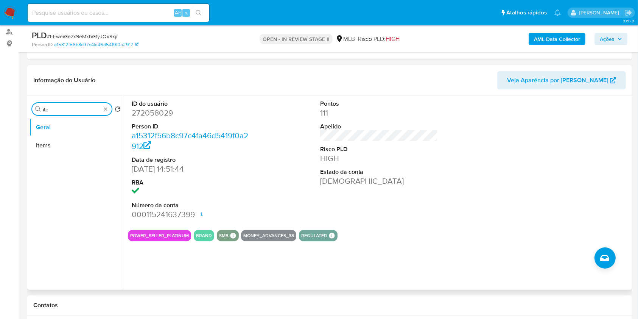
type input "ite"
drag, startPoint x: 42, startPoint y: 157, endPoint x: 43, endPoint y: 149, distance: 7.6
click at [42, 157] on ul "Geral Items" at bounding box center [76, 203] width 95 height 171
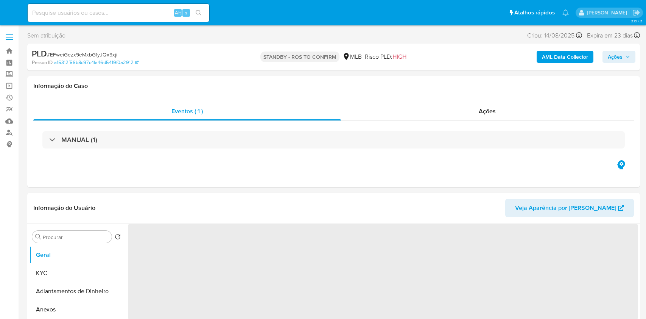
select select "10"
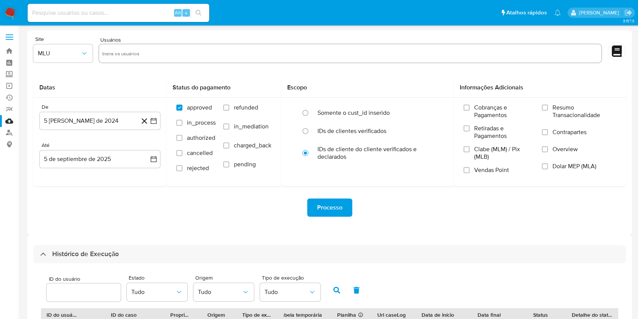
select select "20"
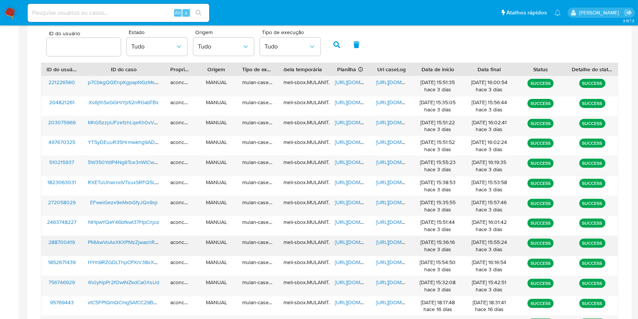
click at [336, 241] on span "https://docs.google.com/spreadsheets/d/1M_JB2bRrG-CD-4X-twvRoG7sq3kDgOOiKiFKoPY…" at bounding box center [361, 242] width 52 height 8
click at [381, 243] on span "https://docs.google.com/document/d/1sY50uHfYBjLmCnp0GBKz28GSYhpncW3loXH1y3AO1Aw…" at bounding box center [402, 242] width 52 height 8
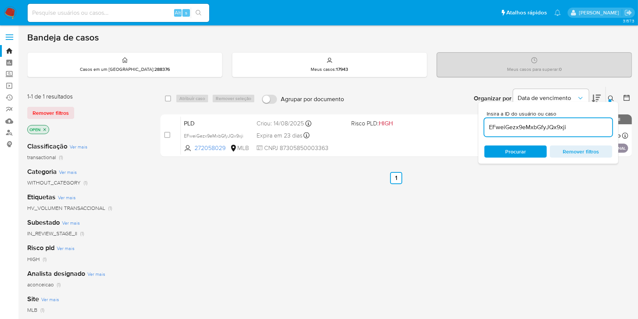
click at [524, 125] on input "EFweiGezx9eMxbGfyJQx9xji" at bounding box center [549, 127] width 128 height 10
paste input "PMlAwVoAxXKXPMzZjwashRwA"
type input "PMlAwVoAxXKXPMzZjwashRwA"
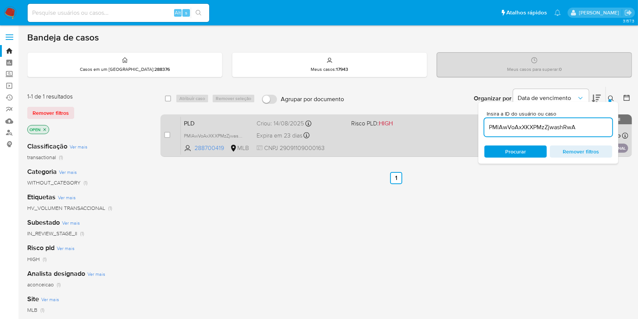
click at [426, 144] on div "PLD PMlAwVoAxXKXPMzZjwashRwA 288700419 MLB Risco PLD: HIGH Criou: [DATE] Criou:…" at bounding box center [405, 135] width 448 height 38
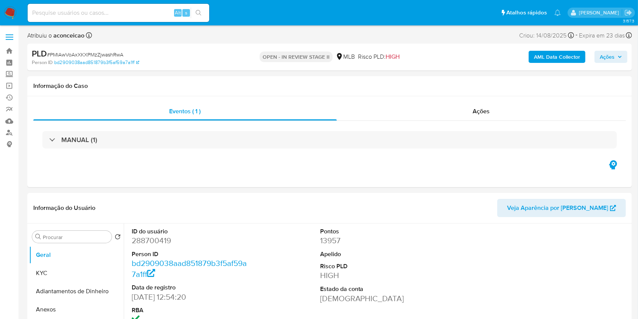
select select "10"
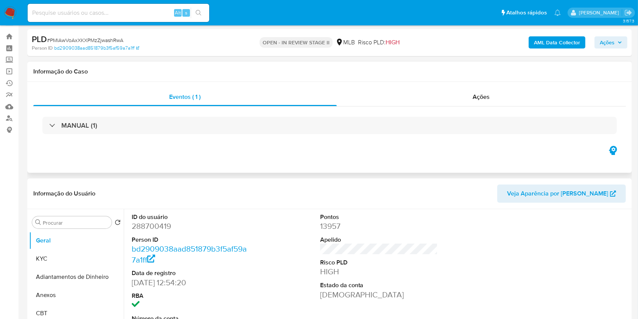
scroll to position [50, 0]
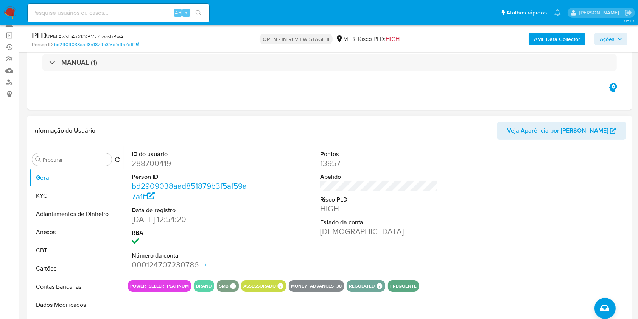
drag, startPoint x: 95, startPoint y: 180, endPoint x: 133, endPoint y: 165, distance: 40.4
click at [95, 180] on button "Geral" at bounding box center [76, 178] width 95 height 18
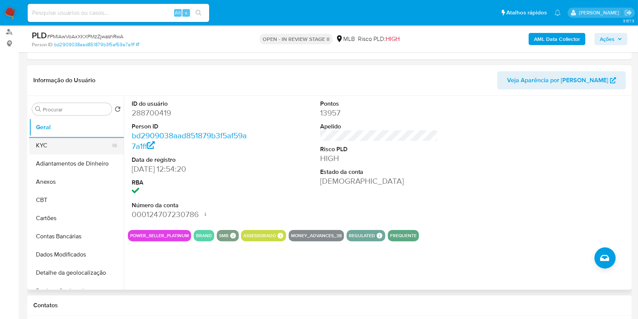
click at [86, 140] on button "KYC" at bounding box center [73, 145] width 89 height 18
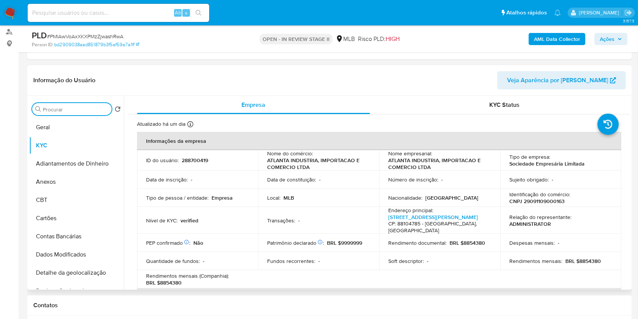
click at [61, 111] on input "Procurar" at bounding box center [76, 109] width 66 height 7
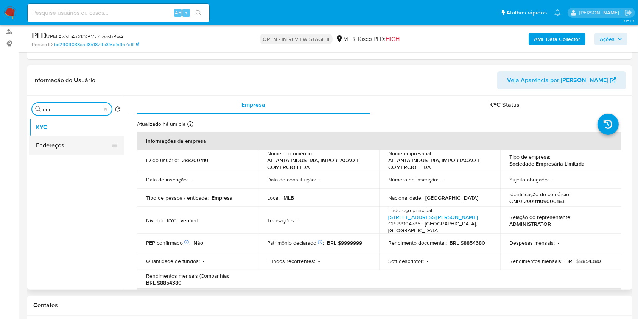
type input "end"
click at [86, 144] on button "Endereços" at bounding box center [76, 145] width 95 height 18
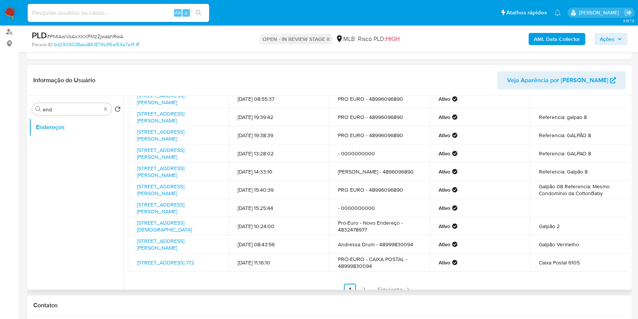
scroll to position [0, 0]
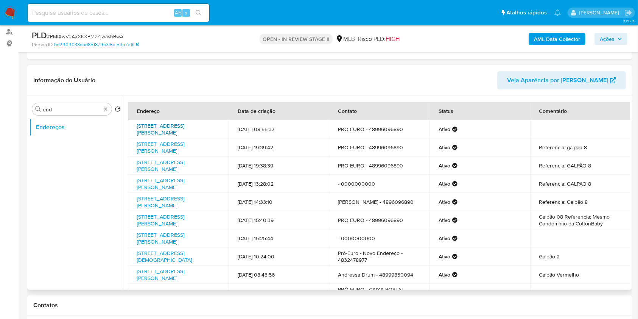
click at [179, 129] on link "Rua Senador Carlos Gomes De Oliveira 600, São José, Santa Catarina, 88104785, B…" at bounding box center [160, 129] width 47 height 14
click at [184, 155] on link "Rua Senador Carlos Gomes De Oliveira 600, São José, Santa Catarina, 88104785, B…" at bounding box center [160, 147] width 47 height 14
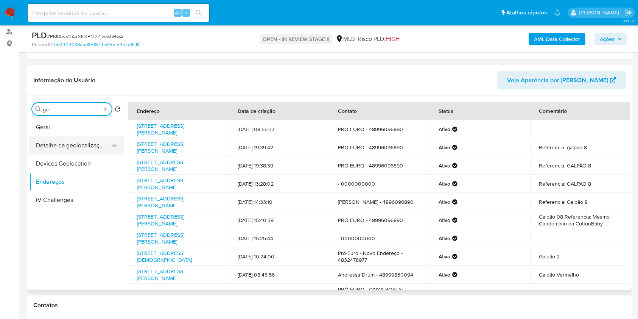
type input "ge"
click at [87, 145] on button "Detalhe da geolocalização" at bounding box center [73, 145] width 89 height 18
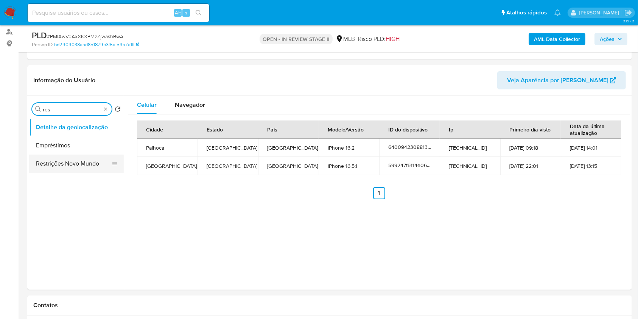
type input "res"
click at [79, 168] on button "Restrições Novo Mundo" at bounding box center [76, 164] width 95 height 18
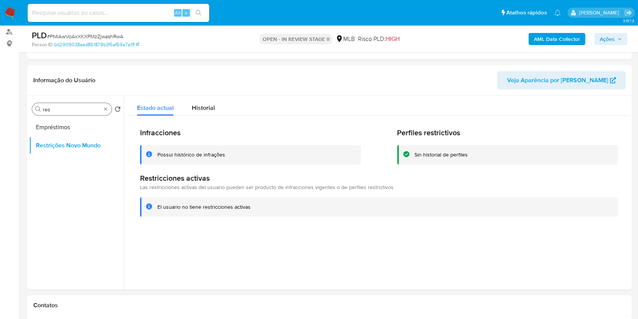
click at [106, 113] on div "Procurar res" at bounding box center [72, 109] width 80 height 12
type input "poi"
click at [96, 122] on button "Dispositivos Point" at bounding box center [73, 127] width 89 height 18
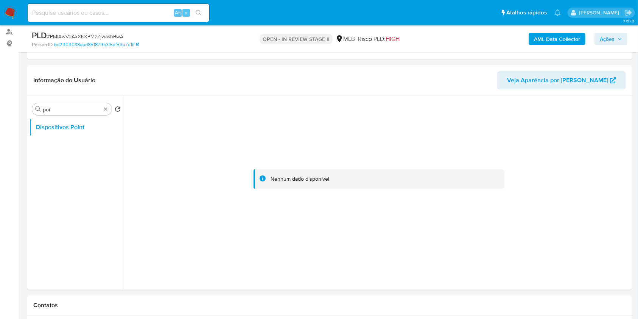
click at [105, 111] on div "Procurar poi" at bounding box center [72, 109] width 80 height 12
type input "doc"
click at [74, 155] on ul "Dispositivos Point Documentação" at bounding box center [76, 203] width 95 height 171
click at [76, 150] on button "Documentação" at bounding box center [76, 145] width 95 height 18
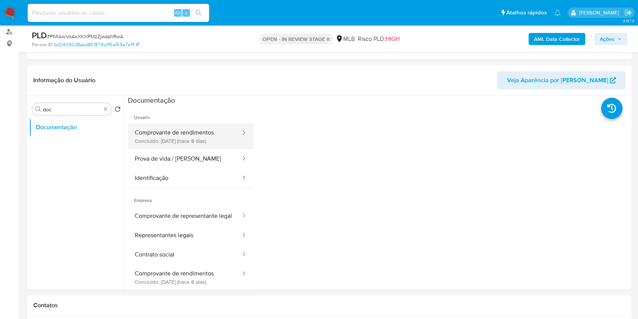
drag, startPoint x: 194, startPoint y: 149, endPoint x: 202, endPoint y: 148, distance: 8.8
click at [194, 150] on button "Prova de vida / Selfie" at bounding box center [185, 158] width 114 height 19
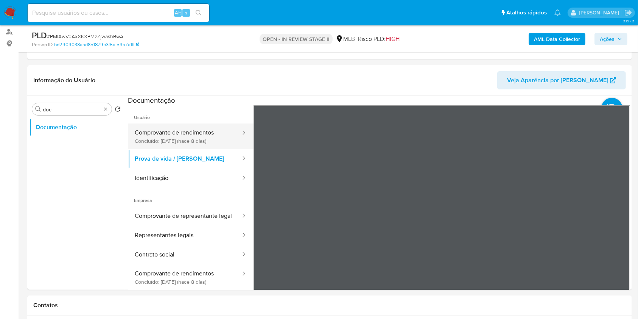
drag, startPoint x: 183, startPoint y: 143, endPoint x: 235, endPoint y: 142, distance: 52.3
click at [183, 144] on button "Comprovante de rendimentos Concluído: 28/08/2025 (hace 8 días)" at bounding box center [185, 136] width 114 height 26
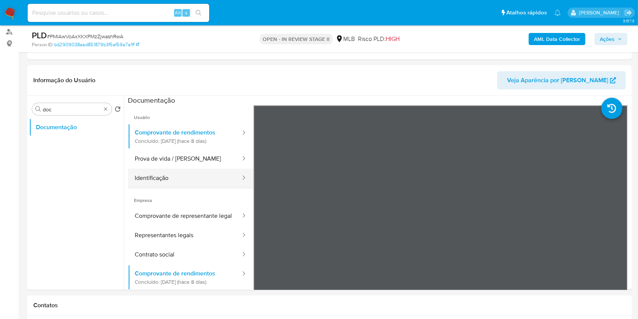
click at [183, 172] on button "Identificação" at bounding box center [185, 178] width 114 height 19
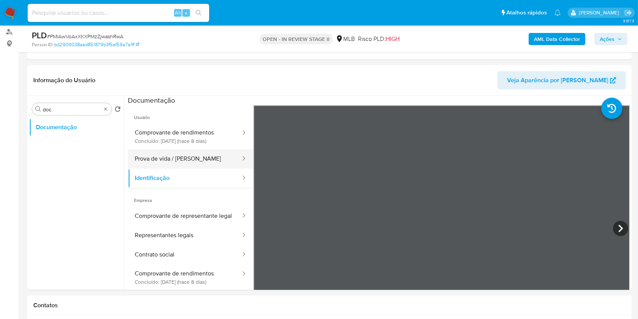
click at [198, 163] on button "Prova de vida / Selfie" at bounding box center [185, 158] width 114 height 19
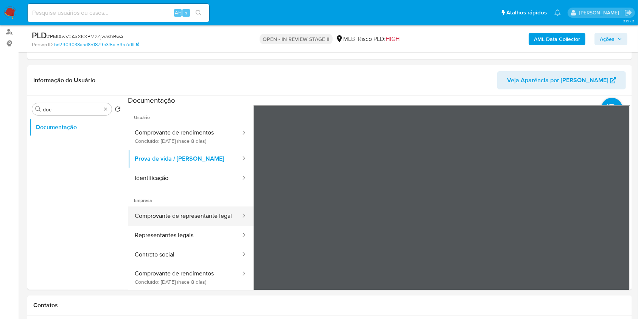
click at [186, 222] on button "Comprovante de representante legal" at bounding box center [185, 215] width 114 height 19
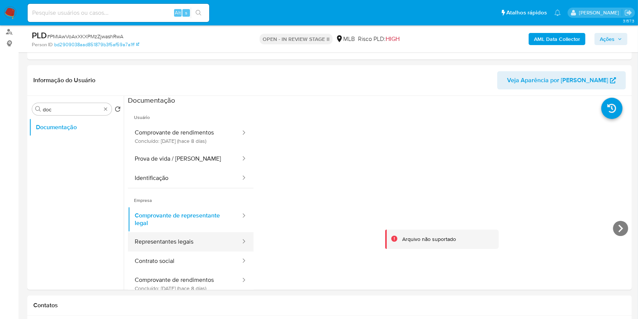
click at [186, 232] on button "Representantes legais" at bounding box center [185, 241] width 114 height 19
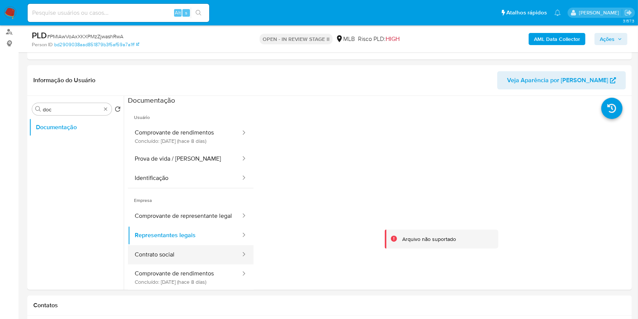
click at [190, 258] on button "Contrato social" at bounding box center [185, 254] width 114 height 19
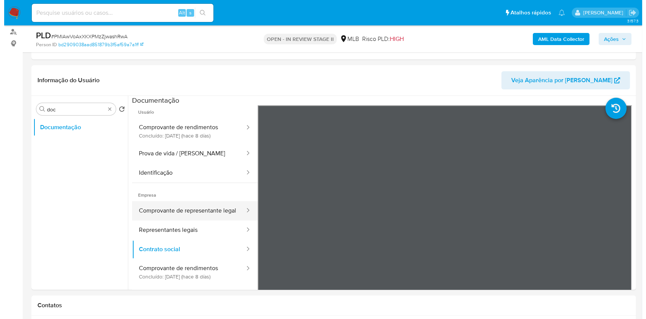
scroll to position [11, 0]
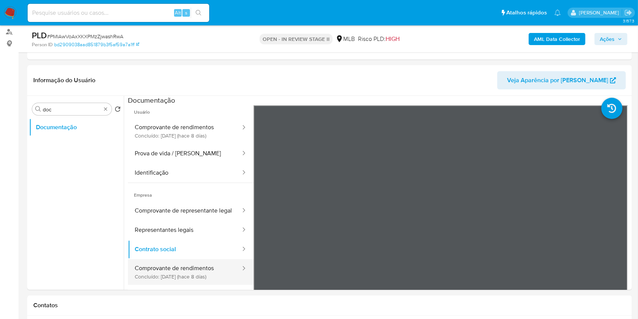
click at [196, 267] on button "Comprovante de rendimentos Concluído: 28/08/2025 (hace 8 días)" at bounding box center [185, 272] width 114 height 26
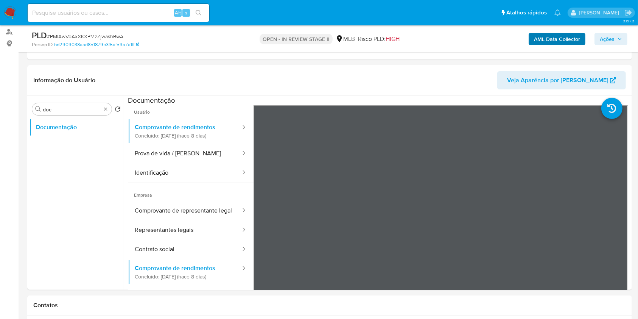
drag, startPoint x: 546, startPoint y: 31, endPoint x: 548, endPoint y: 37, distance: 6.6
click at [546, 31] on div "AML Data Collector Ações" at bounding box center [529, 39] width 197 height 18
click at [548, 38] on b "AML Data Collector" at bounding box center [557, 39] width 46 height 12
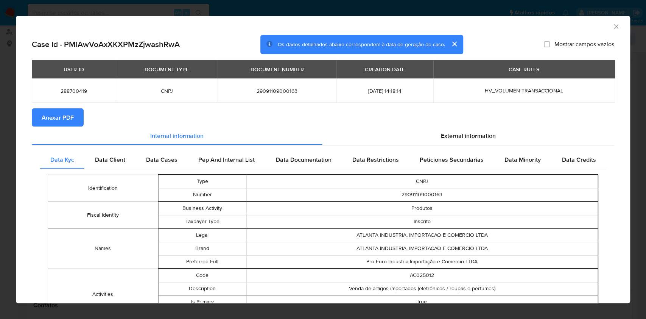
drag, startPoint x: 67, startPoint y: 115, endPoint x: 91, endPoint y: 114, distance: 23.9
click at [67, 116] on span "Anexar PDF" at bounding box center [58, 117] width 32 height 17
click at [611, 31] on div "AML Data Collector" at bounding box center [323, 25] width 615 height 19
click at [613, 27] on icon "Fechar a janela" at bounding box center [617, 27] width 8 height 8
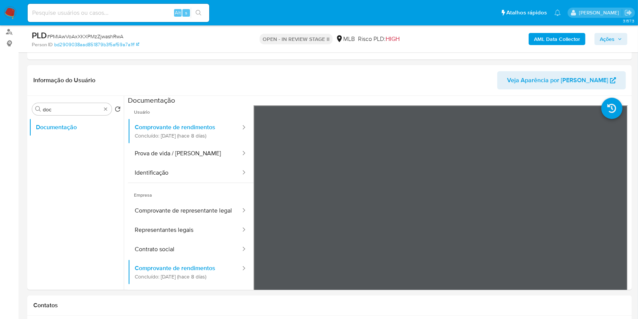
click at [560, 33] on b "AML Data Collector" at bounding box center [557, 39] width 46 height 12
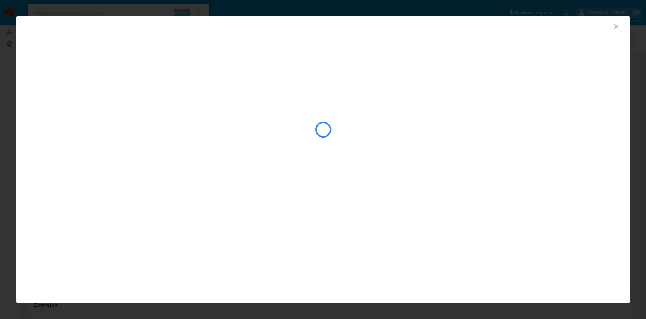
click at [359, 189] on div "AML Data Collector" at bounding box center [323, 159] width 615 height 287
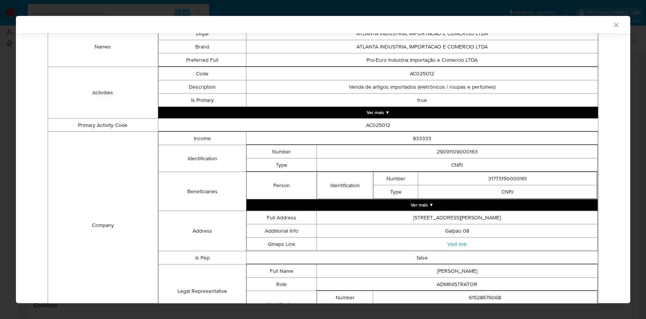
scroll to position [0, 0]
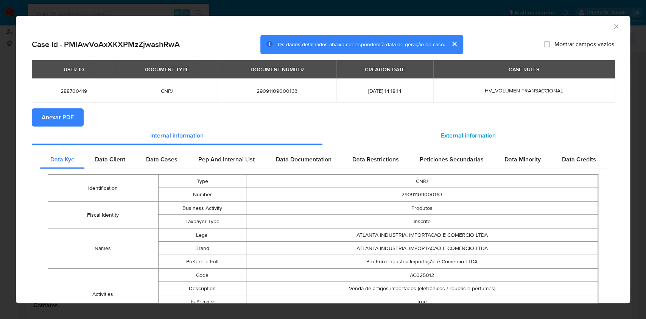
click at [460, 133] on span "External information" at bounding box center [468, 135] width 55 height 9
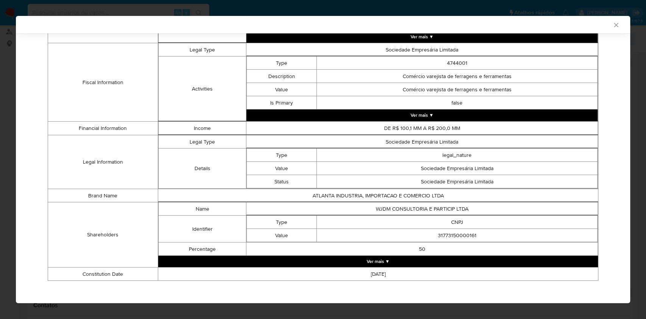
scroll to position [278, 0]
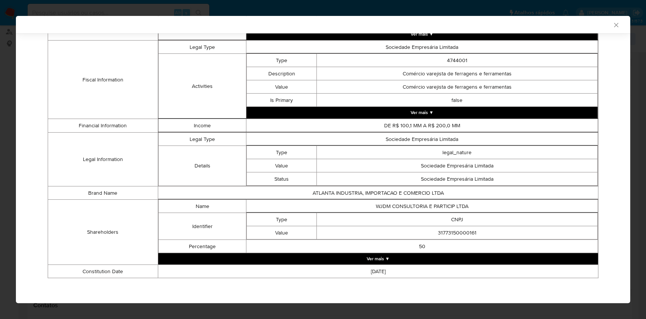
click at [404, 253] on button "Ver mais ▼" at bounding box center [378, 258] width 440 height 11
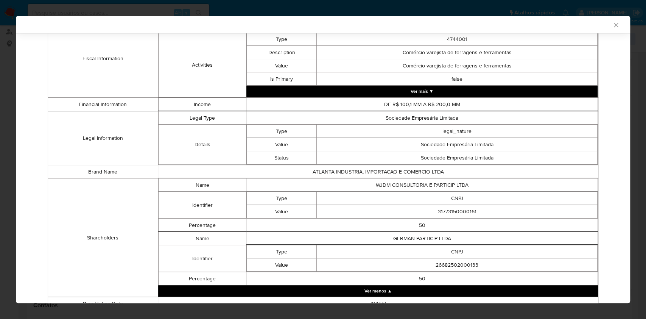
scroll to position [281, 0]
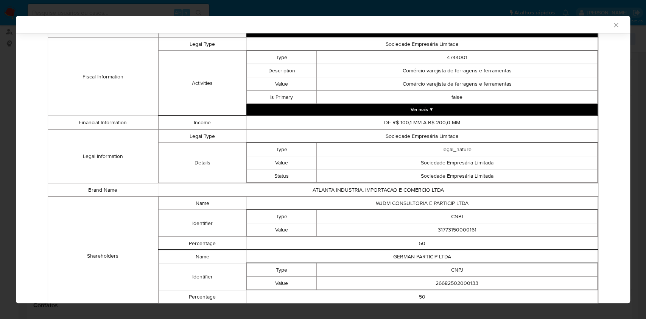
click at [437, 111] on button "Ver mais ▼" at bounding box center [422, 109] width 351 height 11
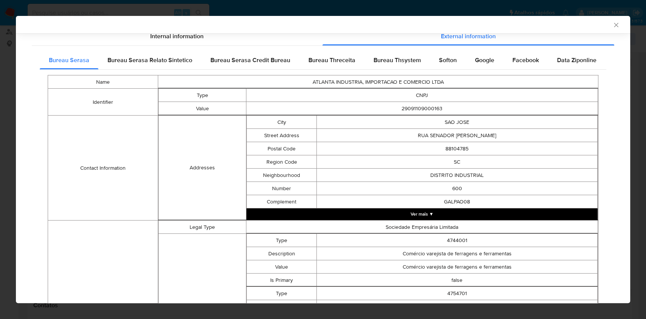
scroll to position [97, 0]
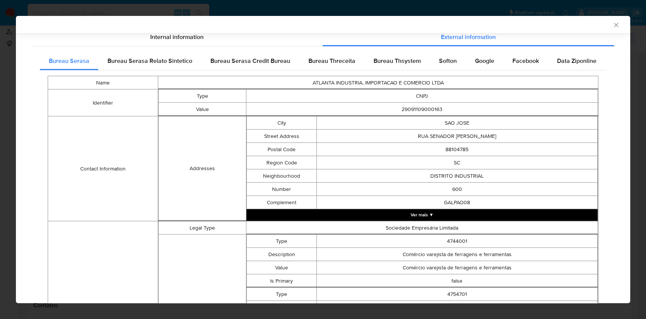
click at [392, 66] on div "Bureau Thsystem" at bounding box center [398, 61] width 66 height 18
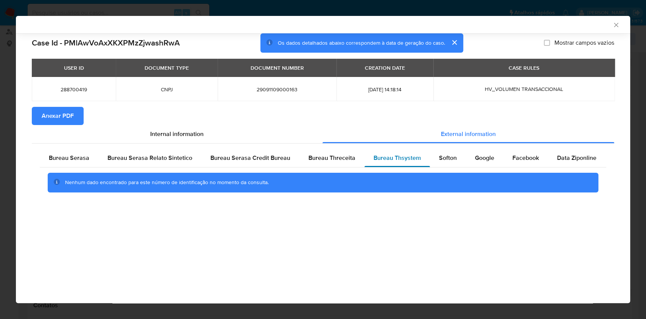
scroll to position [0, 0]
click at [350, 151] on div "Bureau Threceita" at bounding box center [332, 158] width 65 height 18
drag, startPoint x: 273, startPoint y: 159, endPoint x: 253, endPoint y: 160, distance: 20.5
click at [269, 159] on span "Bureau Serasa Credit Bureau" at bounding box center [251, 157] width 80 height 9
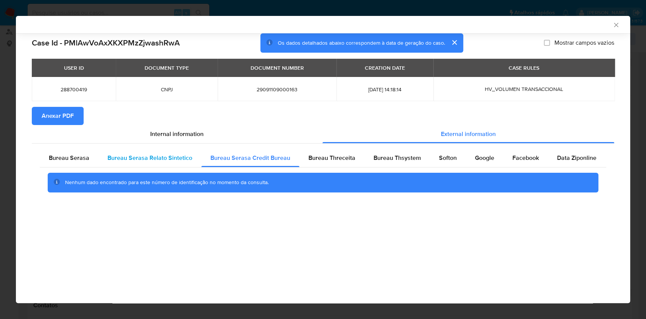
drag, startPoint x: 190, startPoint y: 162, endPoint x: 150, endPoint y: 161, distance: 39.8
click at [188, 162] on div "Bureau Serasa Relato Sintetico" at bounding box center [149, 158] width 103 height 18
drag, startPoint x: 86, startPoint y: 162, endPoint x: 94, endPoint y: 160, distance: 7.9
click at [86, 162] on div "Bureau Serasa" at bounding box center [69, 158] width 59 height 18
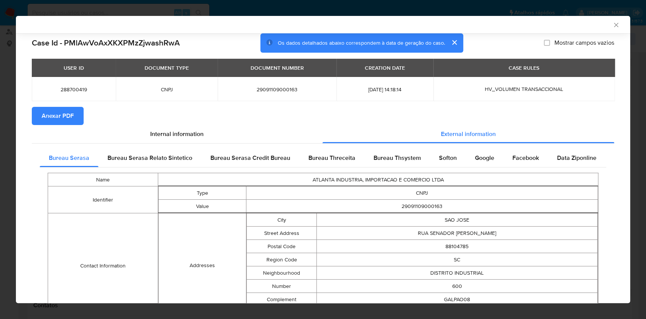
drag, startPoint x: 162, startPoint y: 137, endPoint x: 218, endPoint y: 134, distance: 55.7
click at [164, 137] on span "Internal information" at bounding box center [176, 134] width 53 height 9
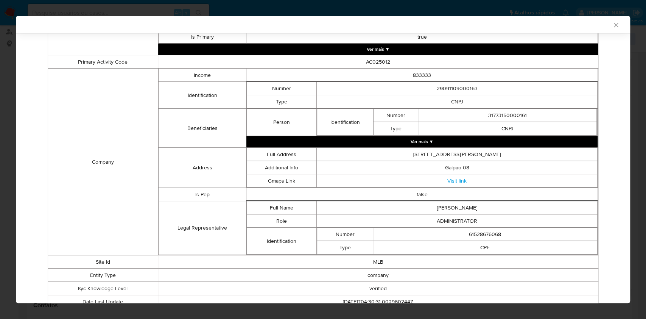
scroll to position [293, 0]
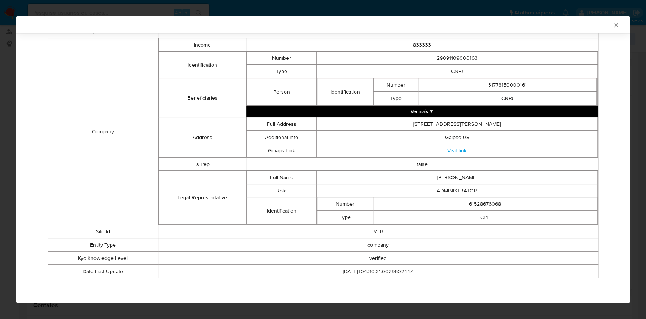
click at [461, 112] on button "Ver mais ▼" at bounding box center [422, 111] width 351 height 11
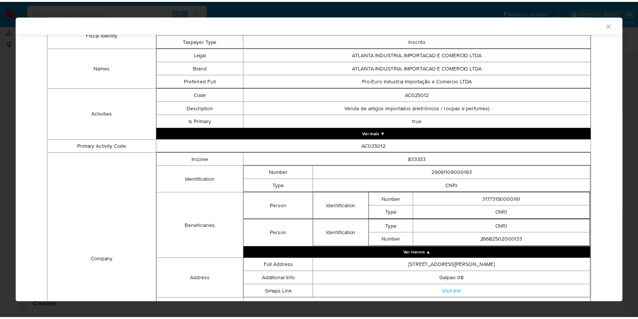
scroll to position [169, 0]
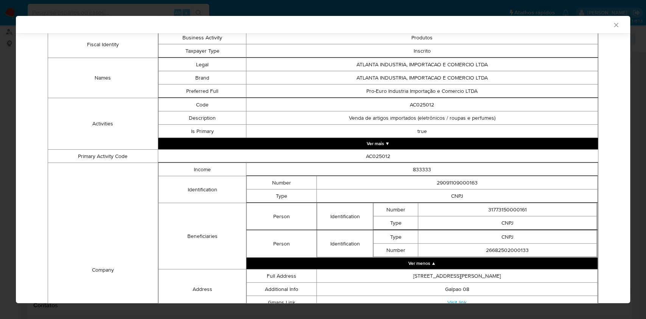
click at [613, 27] on icon "Fechar a janela" at bounding box center [617, 25] width 8 height 8
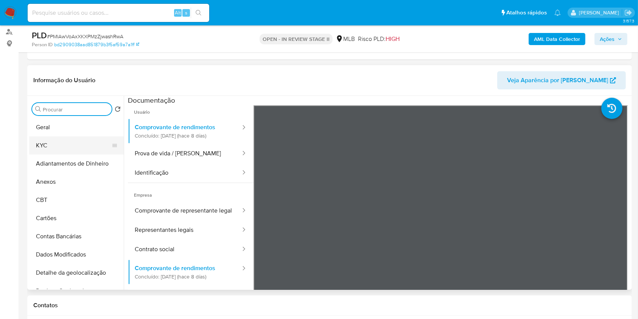
click at [86, 145] on button "KYC" at bounding box center [73, 145] width 89 height 18
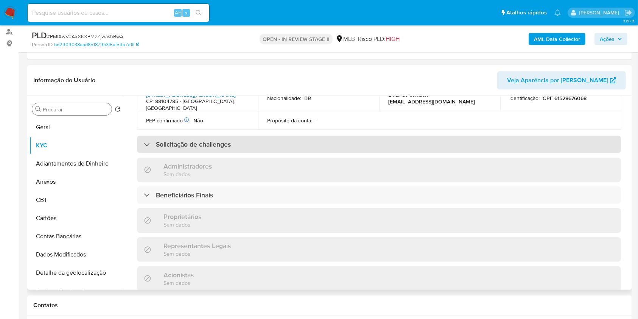
scroll to position [303, 0]
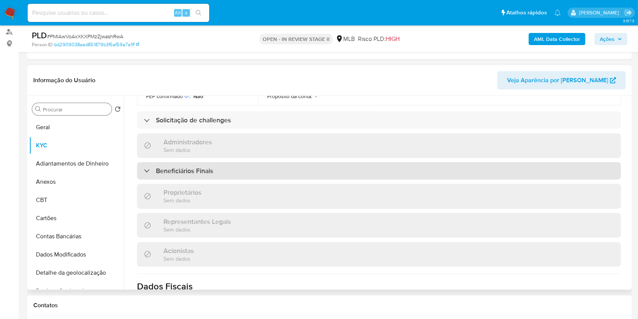
click at [257, 179] on div "Beneficiários Finais" at bounding box center [379, 170] width 484 height 17
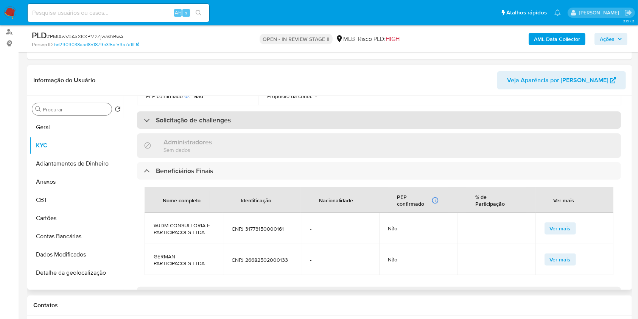
click at [235, 129] on div "Solicitação de challenges" at bounding box center [379, 119] width 484 height 17
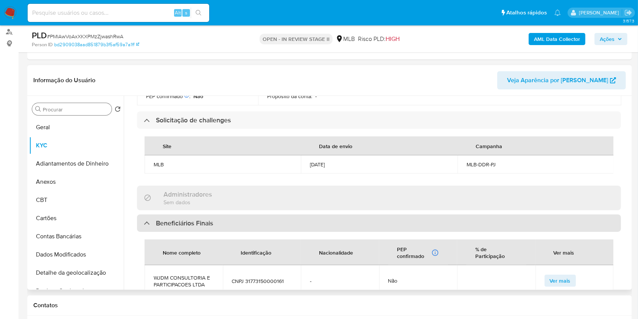
click at [261, 232] on div "Beneficiários Finais" at bounding box center [379, 222] width 484 height 17
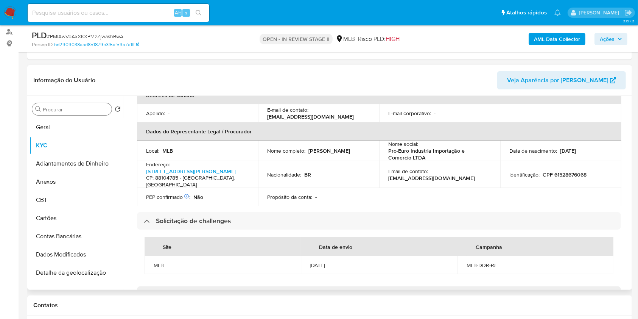
scroll to position [202, 0]
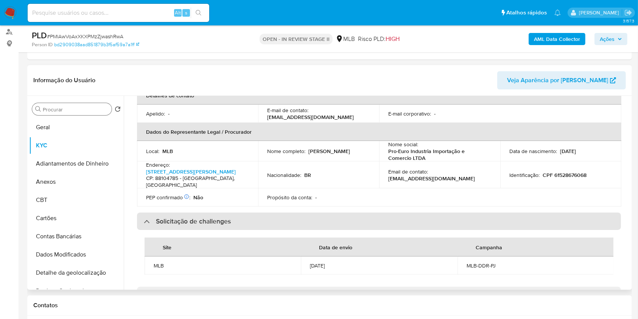
click at [272, 229] on div "Solicitação de challenges" at bounding box center [379, 220] width 484 height 17
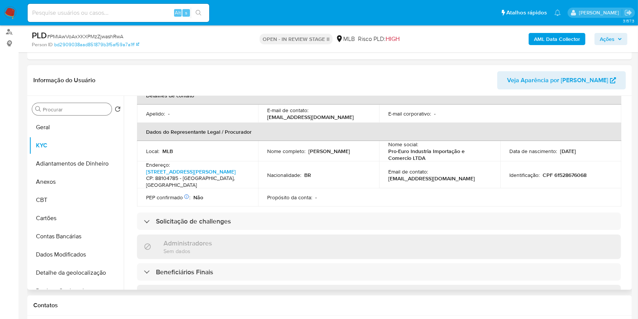
click at [565, 178] on p "CPF 61528676068" at bounding box center [565, 175] width 44 height 7
copy p "61528676068"
copy div "Marcos Jose Schimanski"
drag, startPoint x: 367, startPoint y: 155, endPoint x: 308, endPoint y: 159, distance: 58.8
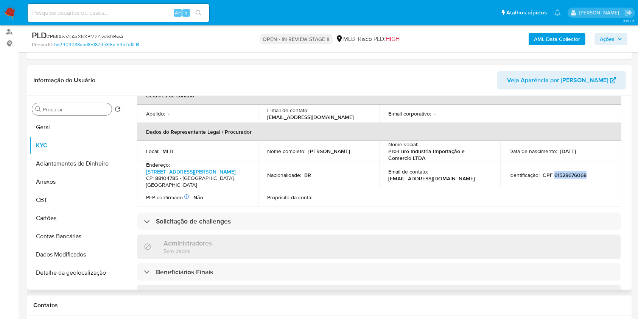
click at [307, 155] on div "Nome completo : Marcos Jose Schimanski" at bounding box center [318, 151] width 103 height 7
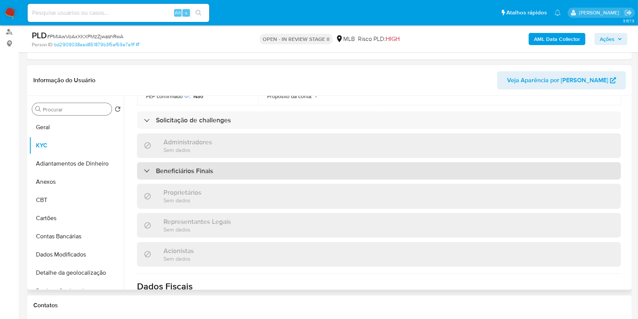
click at [223, 179] on div "Beneficiários Finais" at bounding box center [379, 170] width 484 height 17
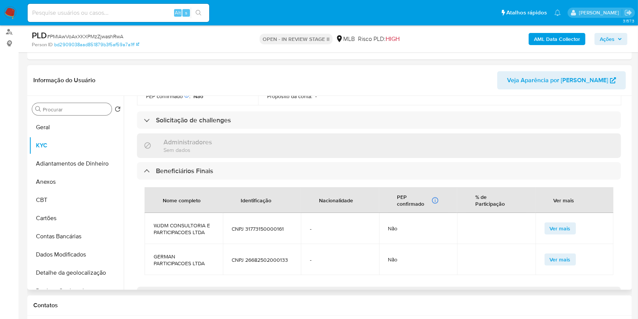
scroll to position [353, 0]
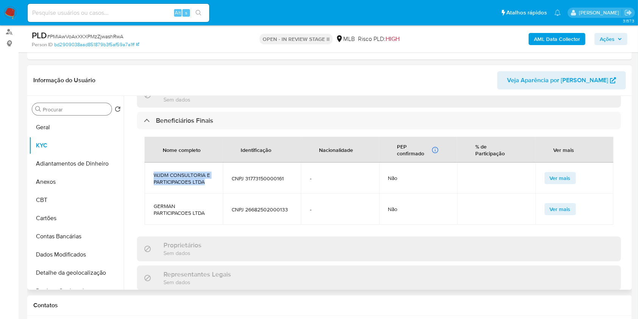
copy span "WJDM CONSULTORIA E PARTICIPACOES LTDA"
drag, startPoint x: 205, startPoint y: 196, endPoint x: 151, endPoint y: 191, distance: 54.0
click at [151, 191] on td "WJDM CONSULTORIA E PARTICIPACOES LTDA" at bounding box center [184, 177] width 78 height 31
click at [270, 182] on span "CNPJ 31773150000161" at bounding box center [262, 178] width 60 height 7
click at [270, 188] on td "CNPJ 31773150000161" at bounding box center [262, 177] width 78 height 31
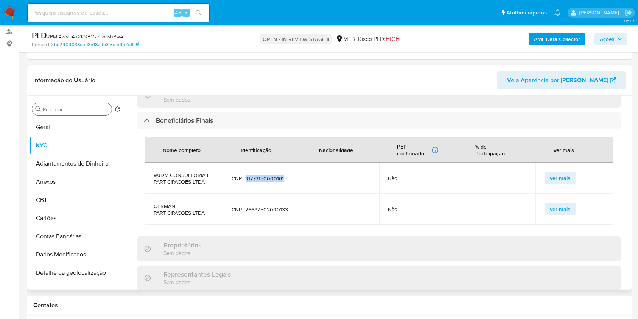
copy span "31773150000161"
copy span "GERMAN PARTICIPACOES LTDA"
drag, startPoint x: 208, startPoint y: 228, endPoint x: 178, endPoint y: 216, distance: 31.4
click at [154, 216] on span "GERMAN PARTICIPACOES LTDA" at bounding box center [184, 210] width 60 height 14
click at [254, 213] on span "CNPJ 26682502000133" at bounding box center [262, 209] width 60 height 7
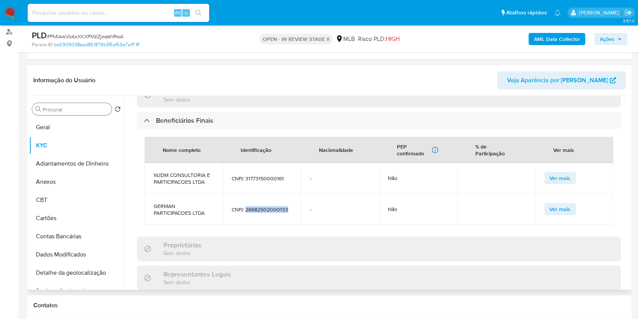
click at [254, 213] on span "CNPJ 26682502000133" at bounding box center [262, 209] width 60 height 7
copy span "26682502000133"
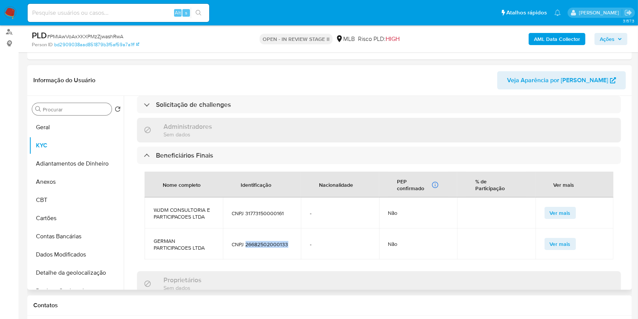
scroll to position [303, 0]
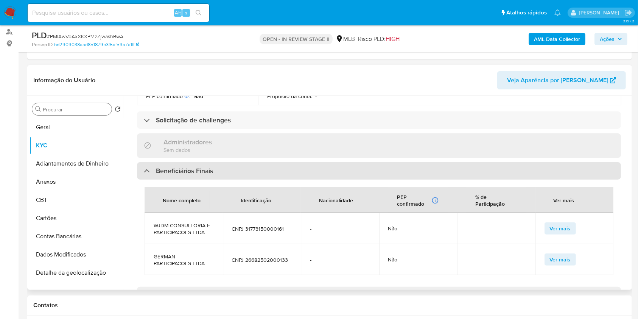
click at [229, 179] on div "Beneficiários Finais" at bounding box center [379, 170] width 484 height 17
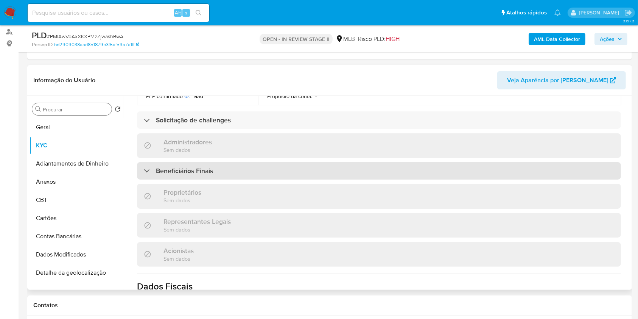
click at [277, 179] on div "Beneficiários Finais" at bounding box center [379, 170] width 484 height 17
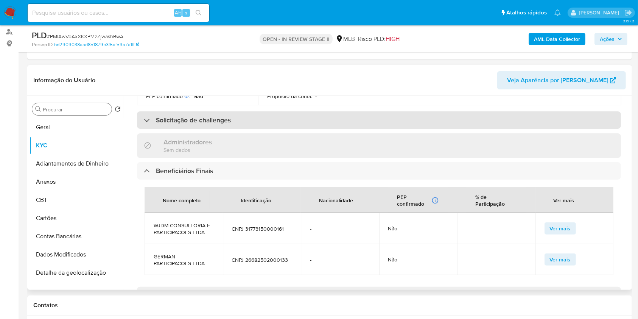
click at [220, 124] on h3 "Solicitação de challenges" at bounding box center [193, 120] width 75 height 8
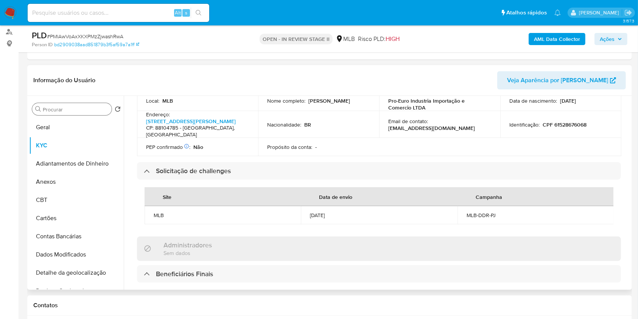
scroll to position [202, 0]
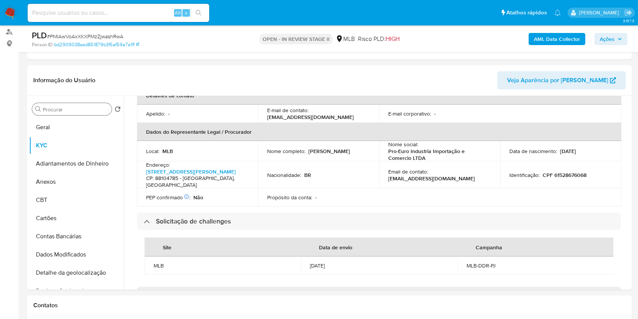
click at [73, 105] on div "Procurar" at bounding box center [72, 109] width 80 height 12
click at [75, 113] on div "Procurar" at bounding box center [72, 109] width 80 height 12
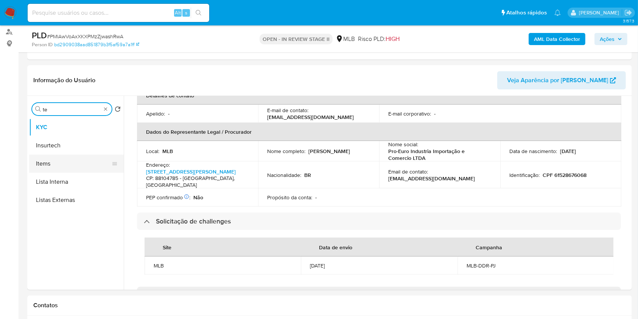
type input "te"
click at [52, 158] on button "Items" at bounding box center [76, 164] width 95 height 18
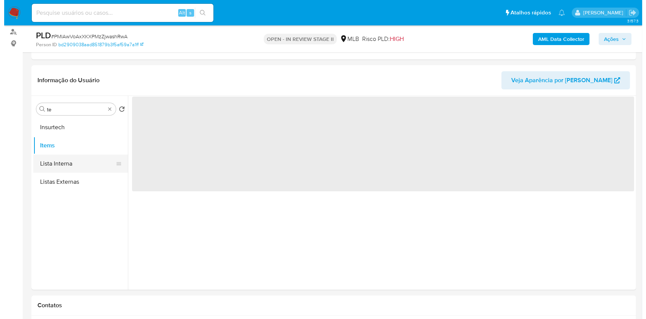
scroll to position [0, 0]
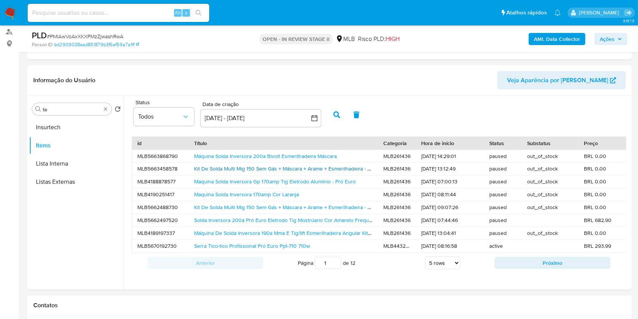
click at [246, 165] on link "Kit De Solda Multi Mig 150 Sem Gás + Máscara + Arame + Esmerilhadeira - Pró Euro" at bounding box center [291, 169] width 194 height 8
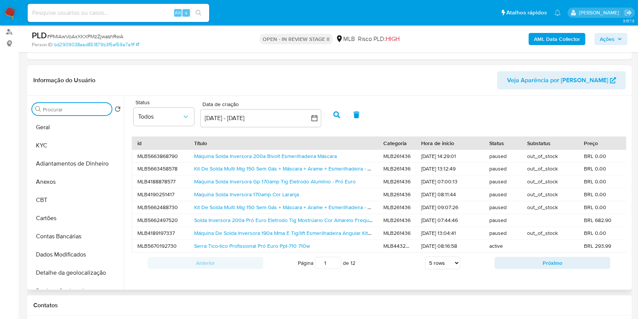
drag, startPoint x: 72, startPoint y: 178, endPoint x: 158, endPoint y: 169, distance: 86.8
click at [75, 177] on button "Anexos" at bounding box center [76, 182] width 95 height 18
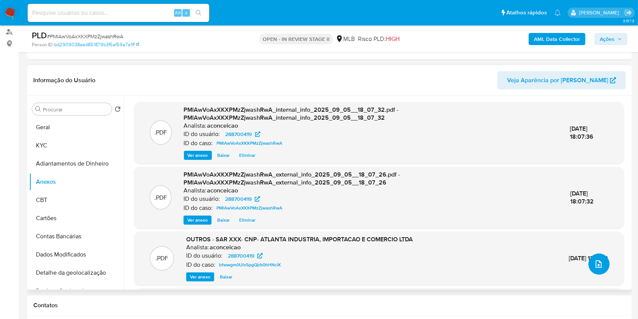
click at [600, 261] on icon "upload-file" at bounding box center [599, 263] width 9 height 9
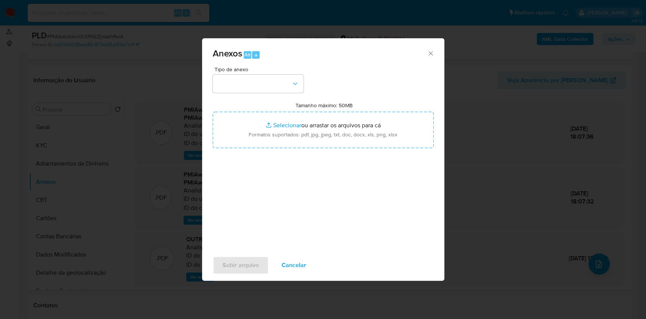
click at [271, 94] on div "Tipo de anexo Tamanho máximo: 50MB Selecionar arquivos Selecionar ou arrastar o…" at bounding box center [323, 156] width 221 height 179
click at [270, 92] on div "Tipo de anexo Tamanho máximo: 50MB Selecionar arquivos Selecionar ou arrastar o…" at bounding box center [323, 156] width 221 height 179
click at [274, 84] on button "button" at bounding box center [258, 84] width 91 height 18
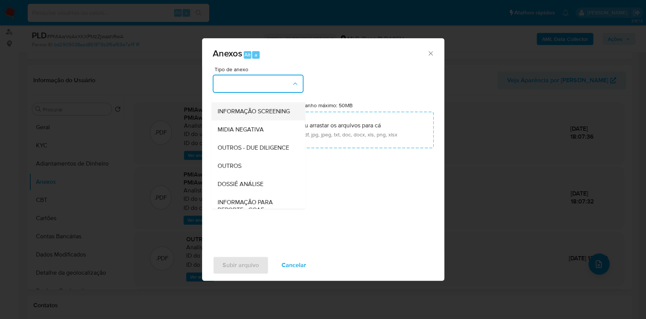
scroll to position [116, 0]
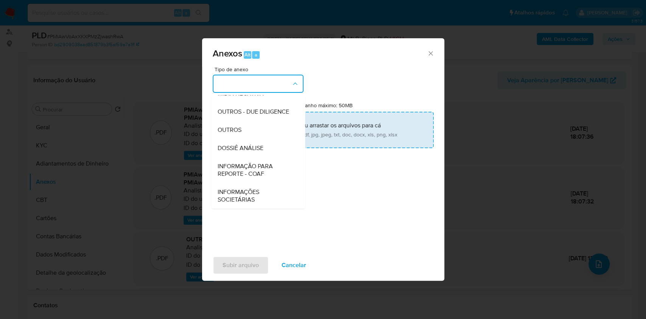
drag, startPoint x: 246, startPoint y: 130, endPoint x: 292, endPoint y: 116, distance: 48.1
click at [246, 131] on div "OUTROS" at bounding box center [255, 130] width 77 height 18
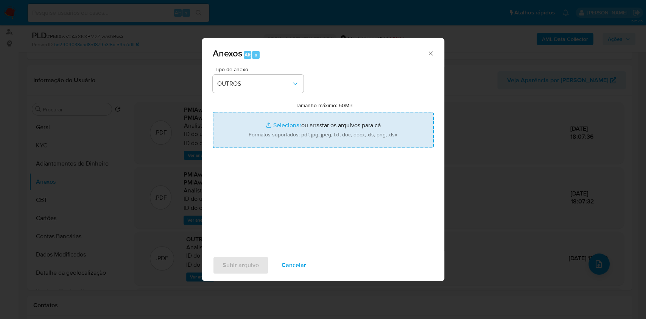
type input "C:\fakepath\SAR - XXXX - CNPJ 29091109000163 - ATLANTA INDUSTRIA, IMPORTACAO E …"
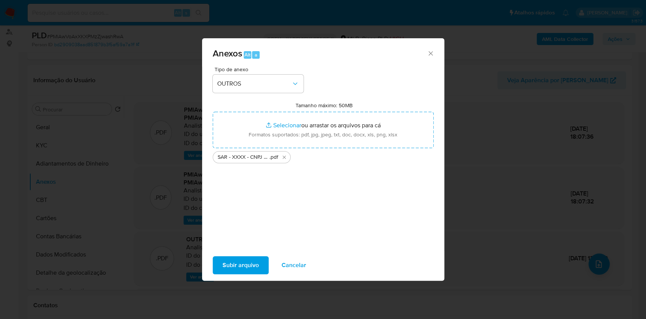
click at [249, 265] on span "Subir arquivo" at bounding box center [241, 265] width 36 height 17
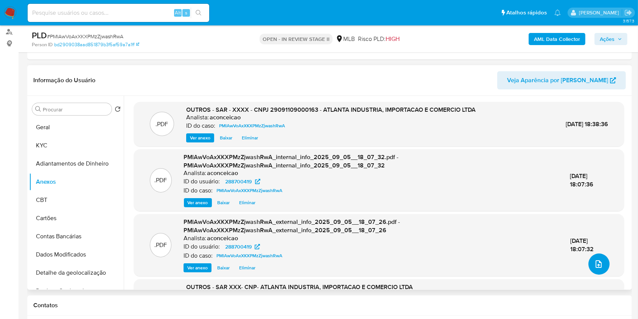
click at [599, 263] on icon "upload-file" at bounding box center [599, 263] width 9 height 9
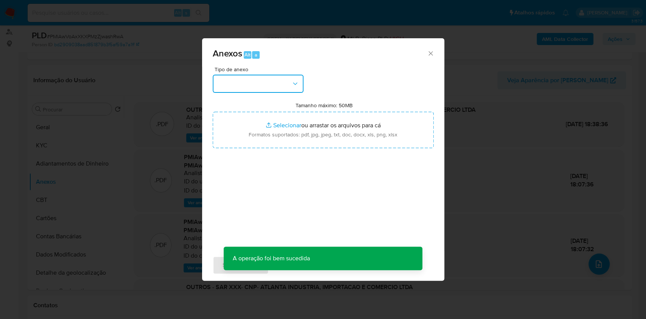
drag, startPoint x: 293, startPoint y: 80, endPoint x: 289, endPoint y: 94, distance: 14.5
click at [293, 80] on icon "button" at bounding box center [296, 84] width 8 height 8
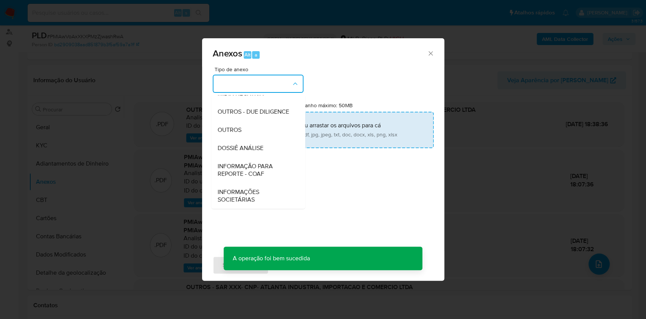
drag, startPoint x: 248, startPoint y: 131, endPoint x: 290, endPoint y: 114, distance: 45.0
click at [251, 129] on div "OUTROS" at bounding box center [255, 130] width 77 height 18
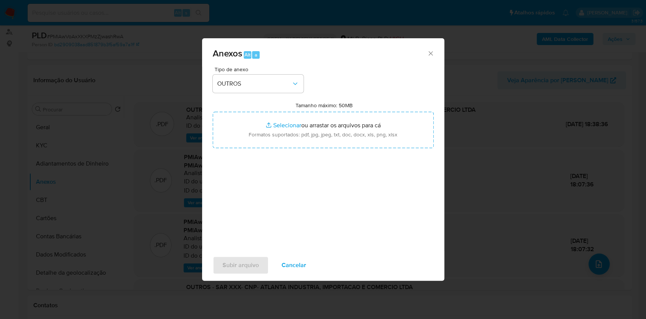
click at [432, 56] on icon "Fechar" at bounding box center [431, 54] width 8 height 8
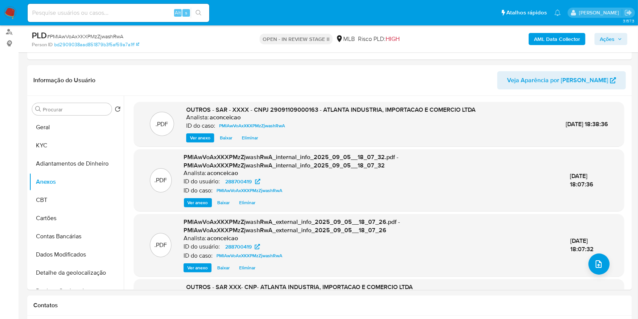
click at [608, 45] on div "AML Data Collector Ações" at bounding box center [529, 39] width 197 height 18
click at [608, 38] on span "Ações" at bounding box center [607, 39] width 15 height 12
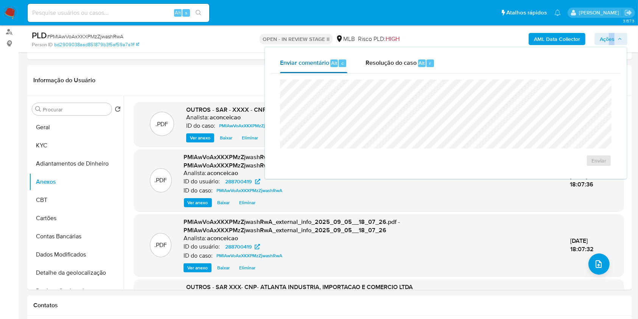
click at [329, 65] on span "Enviar comentário" at bounding box center [304, 62] width 49 height 9
click at [599, 159] on span "Enviar" at bounding box center [599, 160] width 15 height 11
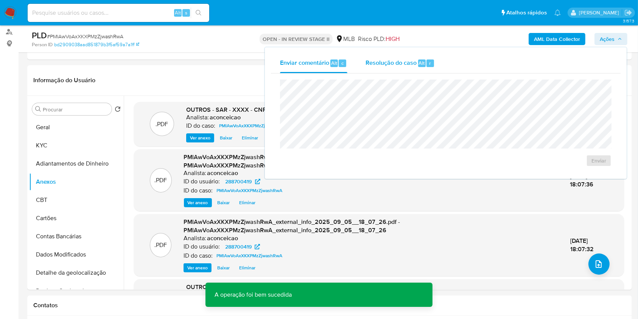
drag, startPoint x: 401, startPoint y: 59, endPoint x: 421, endPoint y: 56, distance: 20.7
click at [401, 59] on span "Resolução do caso" at bounding box center [391, 62] width 51 height 9
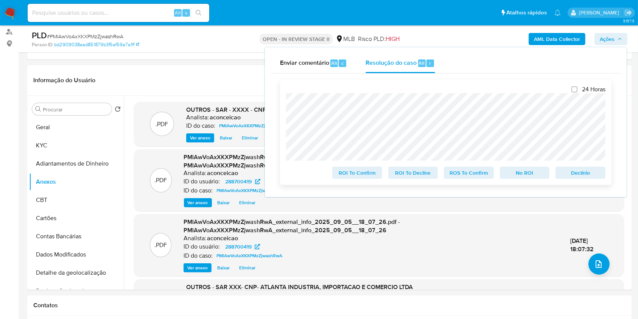
click at [479, 175] on span "ROS To Confirm" at bounding box center [469, 172] width 39 height 11
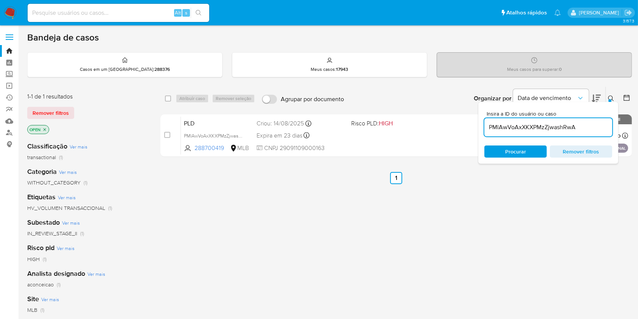
click at [513, 128] on input "PMlAwVoAxXKXPMzZjwashRwA" at bounding box center [549, 127] width 128 height 10
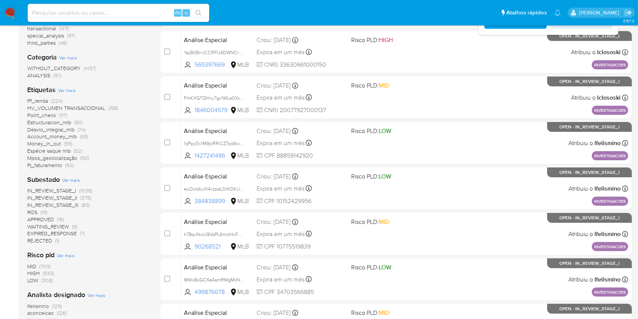
scroll to position [151, 0]
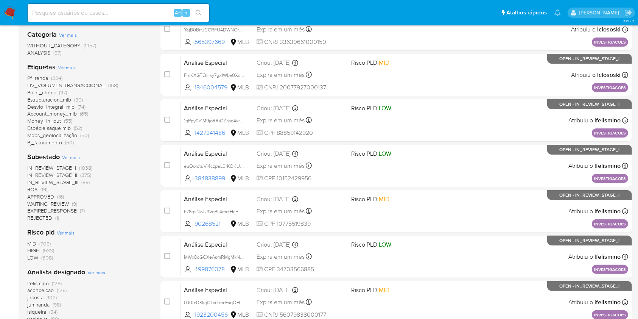
click at [54, 288] on span "aconceicao (126)" at bounding box center [46, 290] width 39 height 7
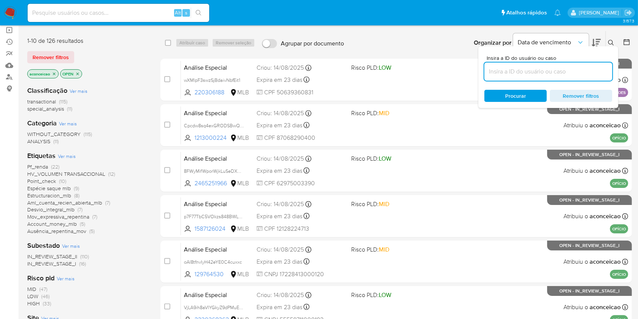
scroll to position [50, 0]
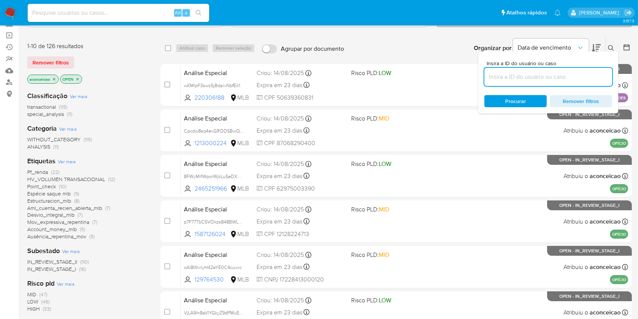
click at [91, 179] on span "HV_VOLUMEN TRANSACCIONAL" at bounding box center [66, 179] width 78 height 8
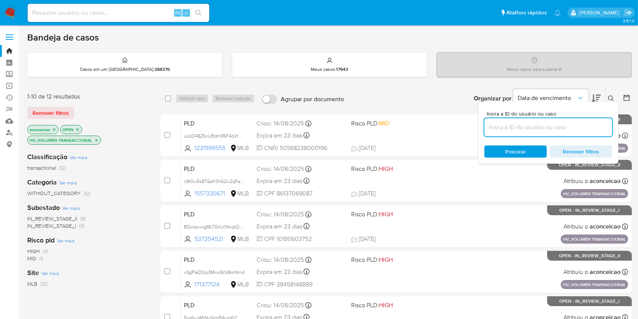
click at [96, 141] on icon "close-filter" at bounding box center [96, 140] width 5 height 5
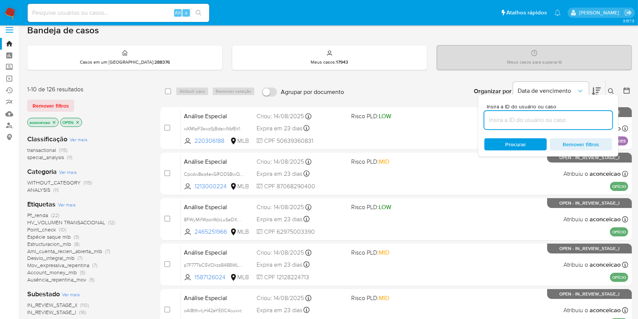
scroll to position [50, 0]
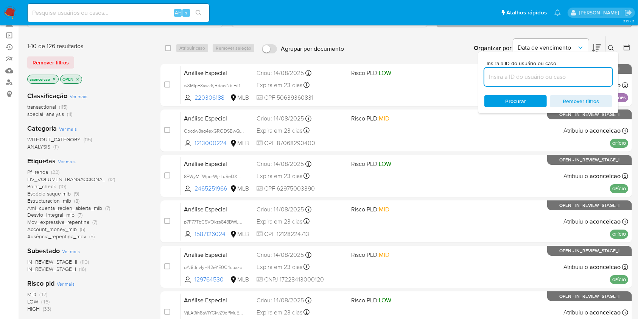
click at [101, 178] on span "HV_VOLUMEN TRANSACCIONAL" at bounding box center [66, 179] width 78 height 8
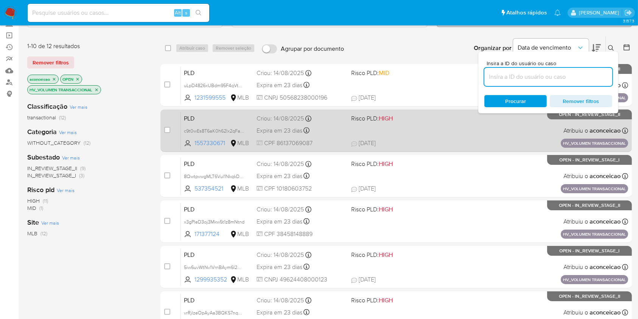
click at [450, 131] on div "PLD c9t0wEs8T6aK0h62lx2qFaAM 1557330671 MLB Risco PLD: HIGH Criou: [DATE] Criou…" at bounding box center [405, 130] width 448 height 38
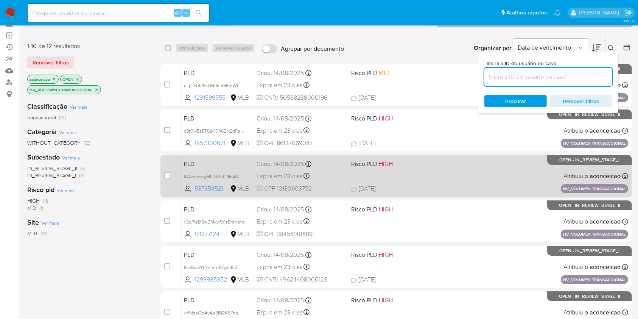
click at [415, 182] on div "PLD 8QwtpvwgMLT6Vul1NkqkDvLB 537354521 MLB Risco PLD: HIGH Criou: [DATE] Criou:…" at bounding box center [405, 176] width 448 height 38
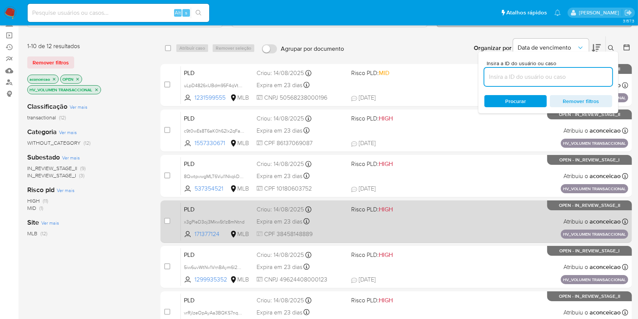
click at [398, 223] on div "PLD x3gPleD3oj3Mkw5t1z8mNtnd 171377124 MLB Risco PLD: HIGH Criou: [DATE] Criou:…" at bounding box center [405, 221] width 448 height 38
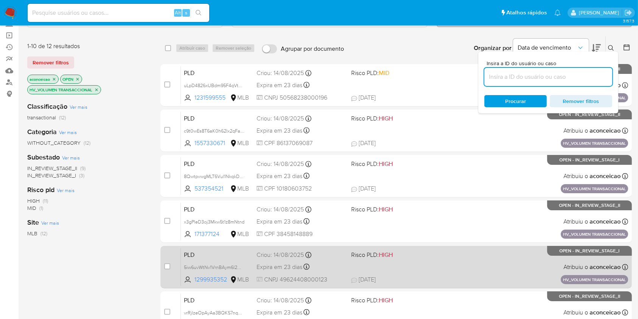
click at [342, 265] on div "Expira em 23 dias Expira em 28/09/2025 11:16:13" at bounding box center [301, 267] width 88 height 10
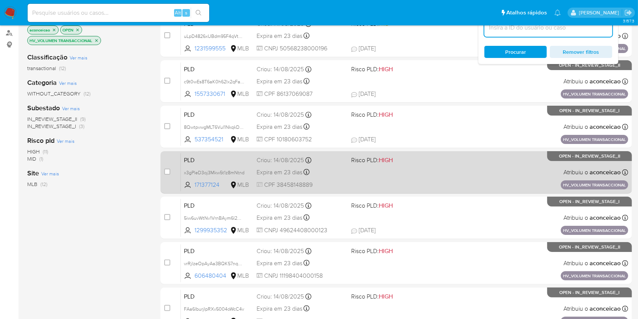
scroll to position [151, 0]
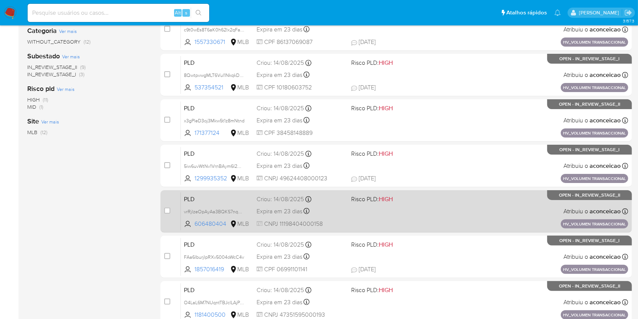
click at [354, 207] on div "PLD vrRjlzeOpAyAa3BQKS7nqazz 606480404 MLB Risco PLD: HIGH Criou: 14/08/2025 Cr…" at bounding box center [405, 211] width 448 height 38
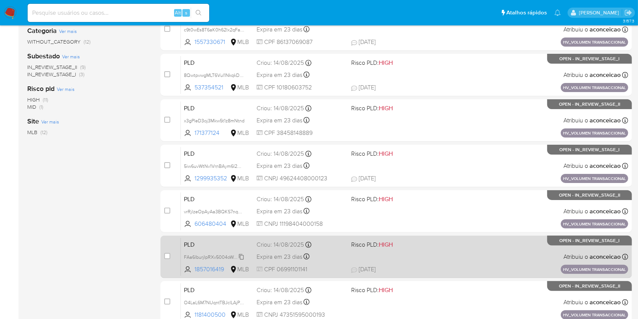
click at [240, 255] on span "FAa6lburjIpRXv5004oWcC4v" at bounding box center [214, 256] width 60 height 8
drag, startPoint x: 347, startPoint y: 258, endPoint x: 351, endPoint y: 256, distance: 4.4
click at [350, 257] on div "PLD FAa6lburjIpRXv5004oWcC4v Copiado Copiado 1857016419 MLB Risco PLD: HIGH Cri…" at bounding box center [405, 256] width 448 height 38
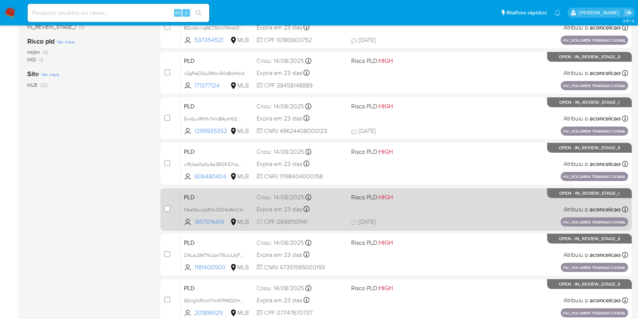
scroll to position [252, 0]
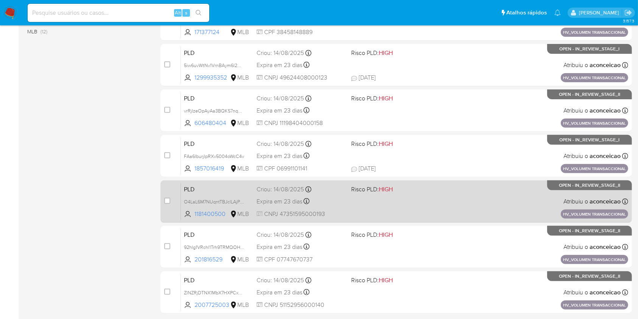
click at [354, 200] on div "PLD O4LaL6M7NUqntTBJclLAjPgT 1181400500 MLB Risco PLD: HIGH Criou: 14/08/2025 C…" at bounding box center [405, 201] width 448 height 38
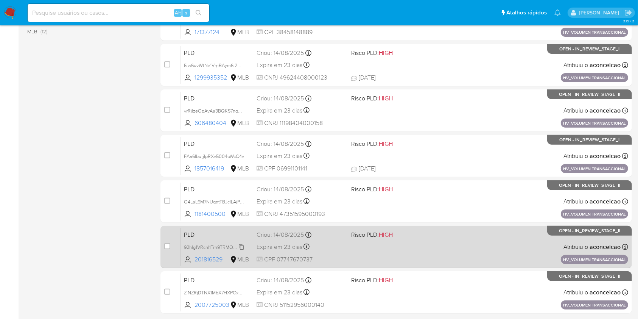
click at [244, 245] on span "92hlg1VRchl1Trh9TRMQOHaZ" at bounding box center [215, 246] width 62 height 8
click at [362, 247] on div "PLD 92hlg1VRchl1Trh9TRMQOHaZ Copiado Copiado 201816529 MLB Risco PLD: HIGH Crio…" at bounding box center [405, 247] width 448 height 38
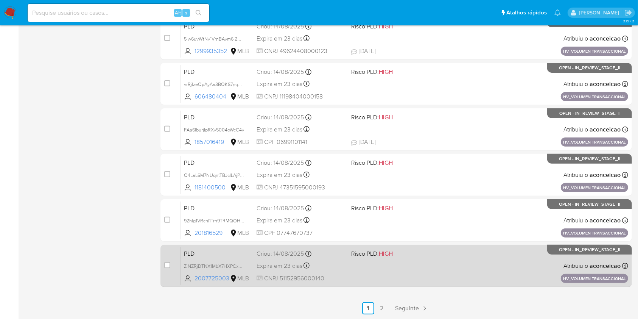
drag, startPoint x: 240, startPoint y: 264, endPoint x: 259, endPoint y: 264, distance: 18.6
click at [241, 264] on span "ZlNZRjDTNX1MbX7HXPCxz0Au" at bounding box center [217, 265] width 66 height 8
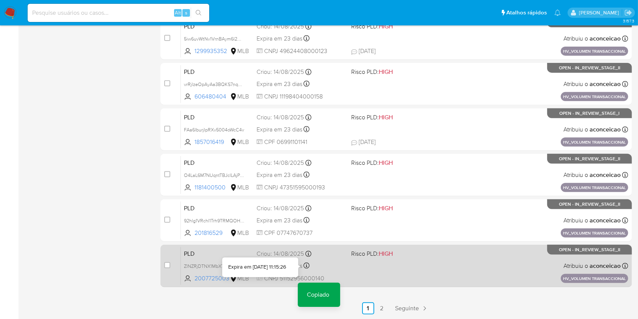
click at [359, 265] on div "PLD ZlNZRjDTNX1MbX7HXPCxz0Au Copiado Copiado 2007725003 MLB Risco PLD: HIGH Cri…" at bounding box center [405, 266] width 448 height 38
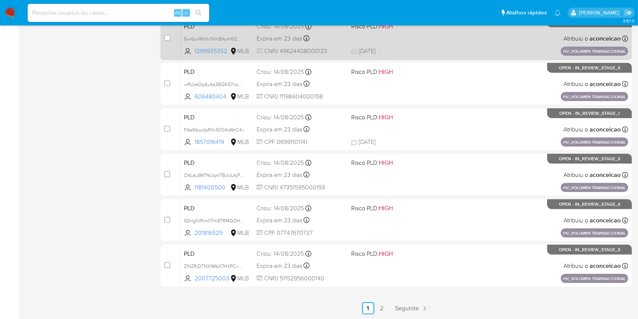
click at [383, 307] on link "2" at bounding box center [382, 308] width 12 height 12
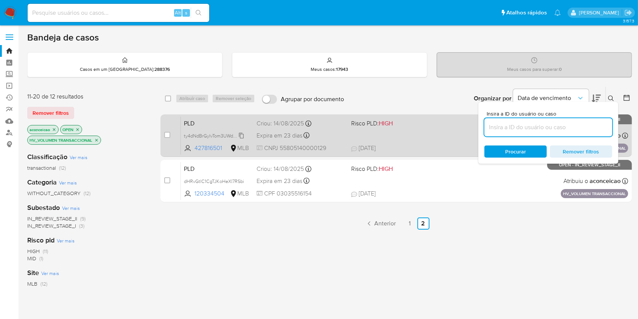
click at [243, 133] on span "ty4dNdBrGylvTom3UWdvj1Kd" at bounding box center [214, 135] width 60 height 8
click at [357, 138] on div "PLD ty4dNdBrGylvTom3UWdvj1Kd Copiado Copiado 427816501 MLB Risco PLD: HIGH Crio…" at bounding box center [405, 135] width 448 height 38
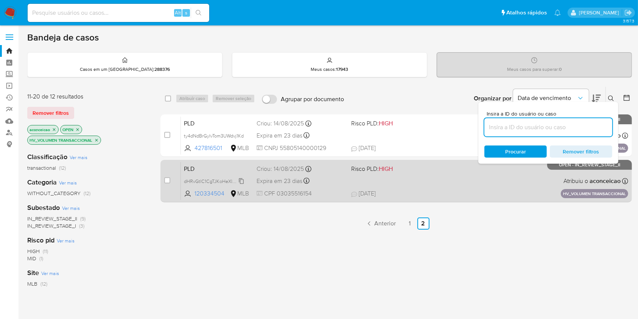
click at [242, 181] on span "dHRvGtlC1CgTJKoHeXl7RSbi" at bounding box center [214, 180] width 60 height 8
click at [319, 189] on div "PLD dHRvGtlC1CgTJKoHeXl7RSbi Copiado Copiado 120334504 MLB Risco PLD: HIGH Crio…" at bounding box center [405, 181] width 448 height 38
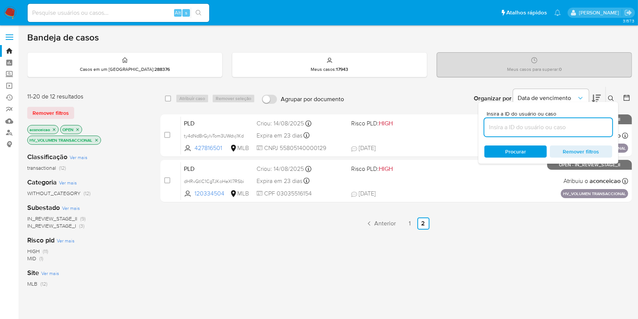
click at [412, 222] on link "1" at bounding box center [410, 223] width 12 height 12
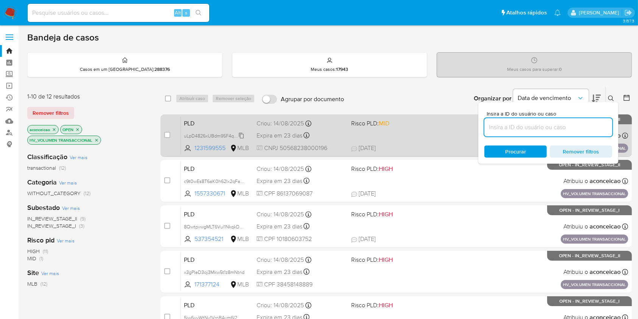
click at [241, 132] on span "uLpD4826xUBdm95F4qVthUSM" at bounding box center [217, 135] width 67 height 8
click at [383, 141] on div "PLD uLpD4826xUBdm95F4qVthUSM Copiado Copiado 1231599555 MLB Risco PLD: MID Crio…" at bounding box center [405, 135] width 448 height 38
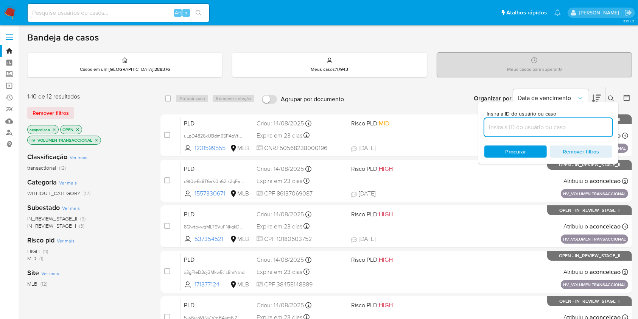
click at [55, 129] on icon "close-filter" at bounding box center [54, 129] width 3 height 3
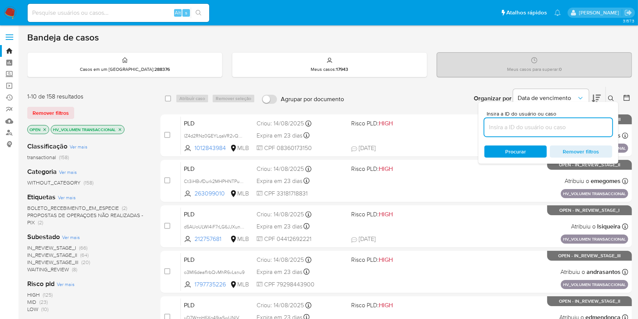
click at [46, 130] on icon "close-filter" at bounding box center [44, 129] width 5 height 5
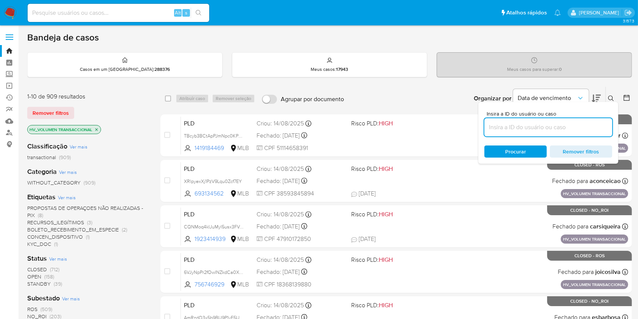
click at [97, 133] on p "HV_VOLUMEN TRANSACCIONAL" at bounding box center [64, 129] width 73 height 8
click at [94, 129] on icon "close-filter" at bounding box center [96, 129] width 5 height 5
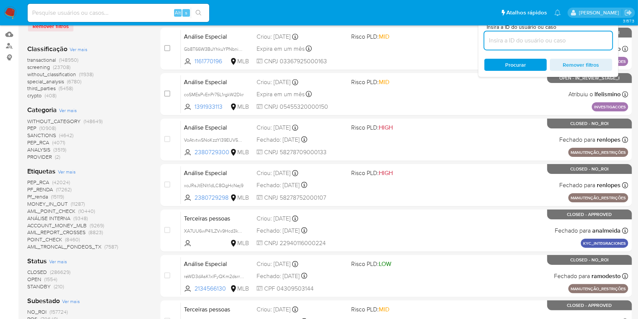
scroll to position [101, 0]
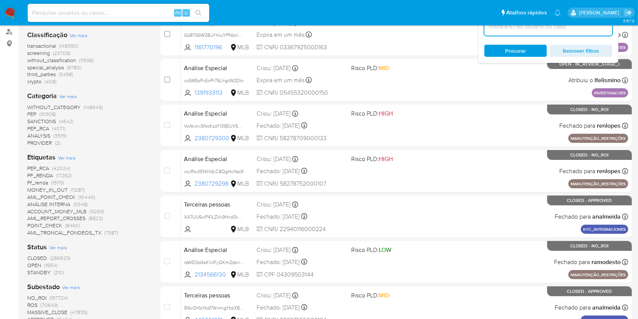
click at [55, 262] on span "(1554)" at bounding box center [50, 265] width 13 height 8
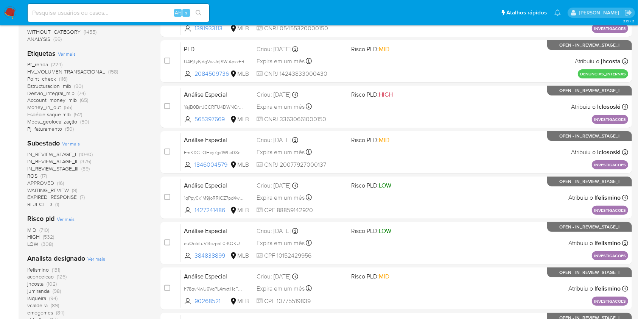
scroll to position [202, 0]
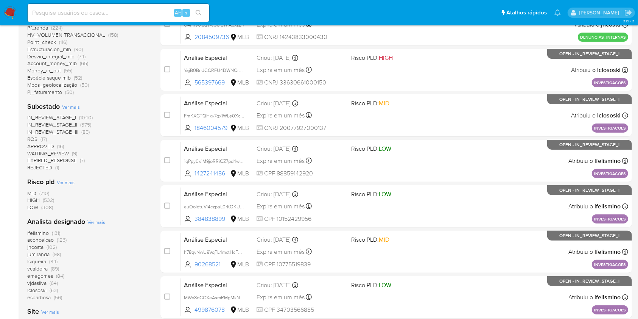
click at [64, 241] on span "(126)" at bounding box center [62, 240] width 10 height 8
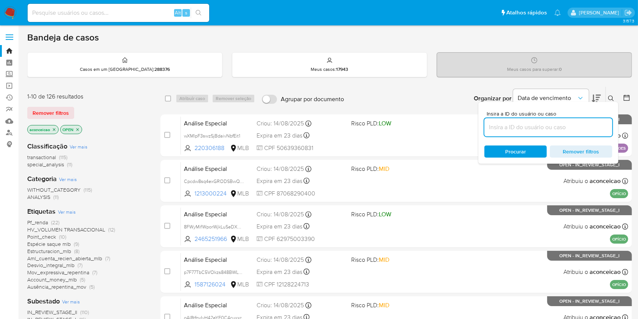
click at [53, 223] on span "(22)" at bounding box center [55, 223] width 8 height 8
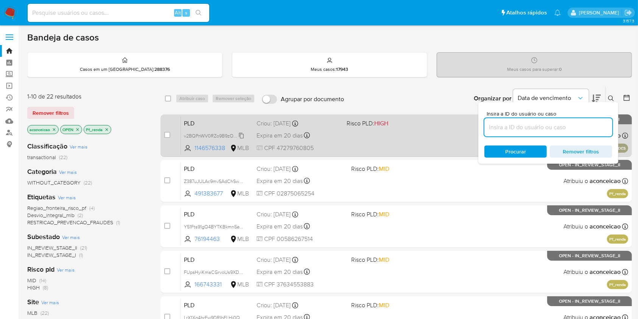
click at [241, 135] on span "v2BQPnWV0RZo9B9zOMInSvxF" at bounding box center [217, 135] width 67 height 8
click at [348, 137] on div "PLD v2BQPnWV0RZo9B9zOMInSvxF Copiado Copiado 1146576338 MLB Risco PLD: HIGH Cri…" at bounding box center [405, 135] width 448 height 38
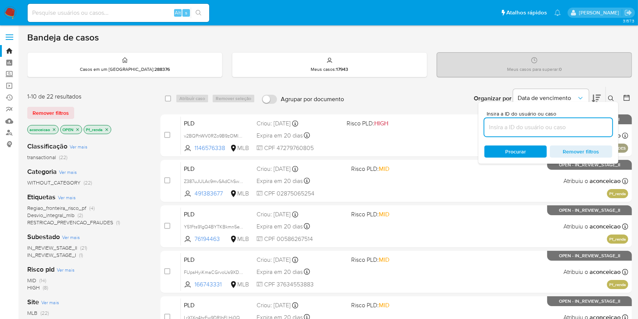
drag, startPoint x: 497, startPoint y: 126, endPoint x: 517, endPoint y: 131, distance: 20.0
click at [497, 126] on input at bounding box center [549, 127] width 128 height 10
paste input "v2BQPnWV0RZo9B9zOMInSvxF"
type input "v2BQPnWV0RZo9B9zOMInSvxF"
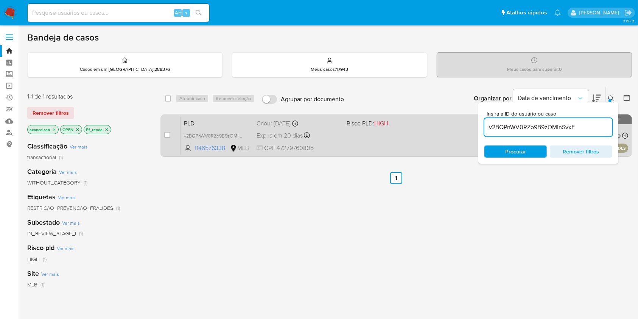
click at [427, 133] on div "PLD v2BQPnWV0RZo9B9zOMInSvxF 1146576338 MLB Risco PLD: HIGH Criou: 12/08/2025 C…" at bounding box center [405, 135] width 448 height 38
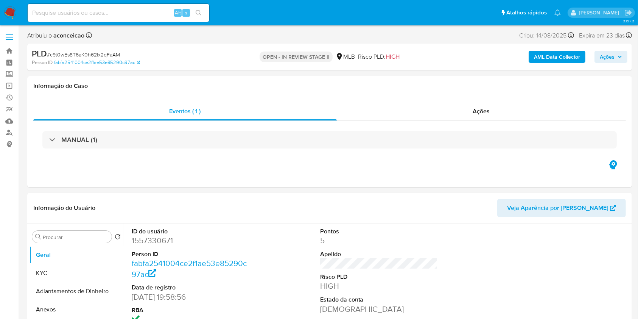
click at [112, 54] on span "# c9t0wEs8T6aK0h62lx2qFaAM" at bounding box center [83, 55] width 73 height 8
copy span "c9t0wEs8T6aK0h62lx2qFaAM"
select select "10"
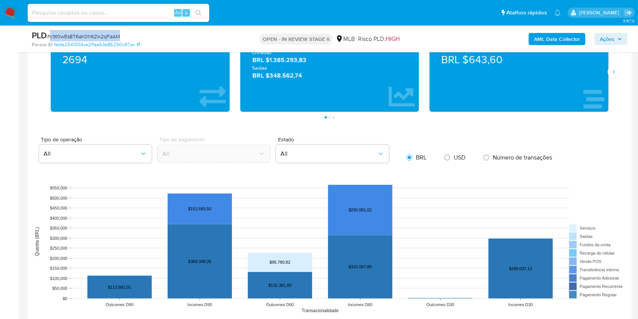
scroll to position [707, 0]
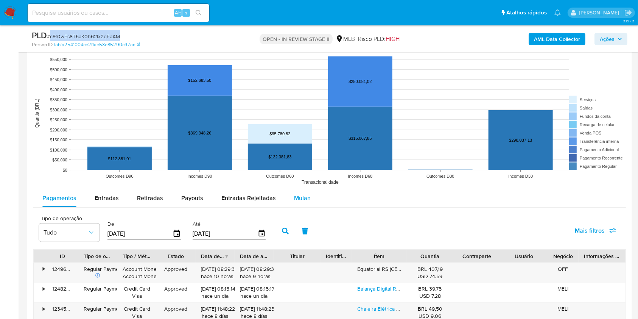
click at [296, 201] on span "Mulan" at bounding box center [302, 198] width 17 height 9
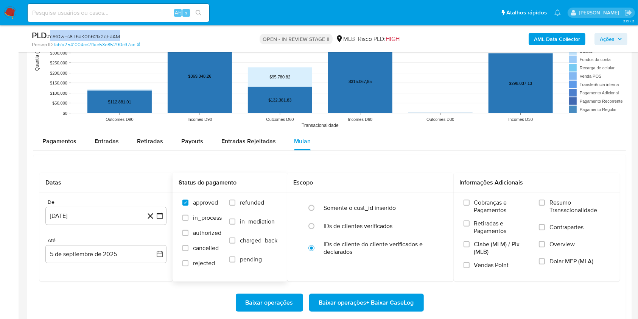
scroll to position [808, 0]
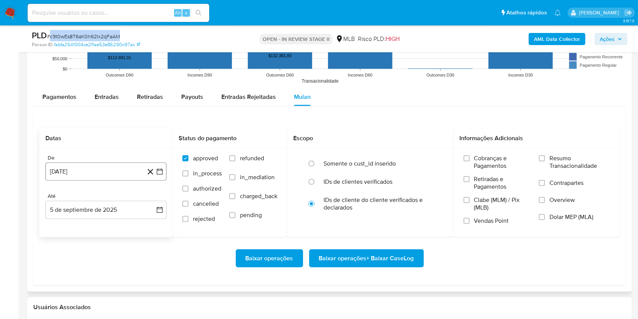
click at [118, 178] on button "[DATE]" at bounding box center [105, 171] width 121 height 18
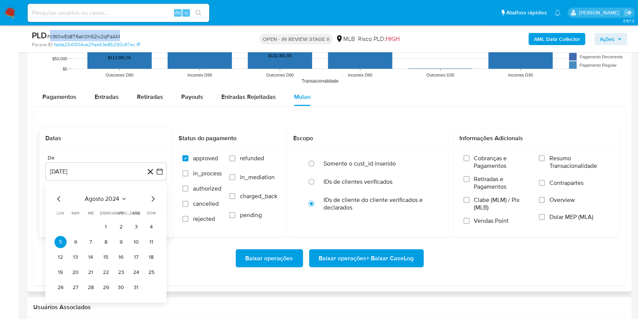
click at [116, 195] on span "agosto 2024" at bounding box center [102, 199] width 34 height 8
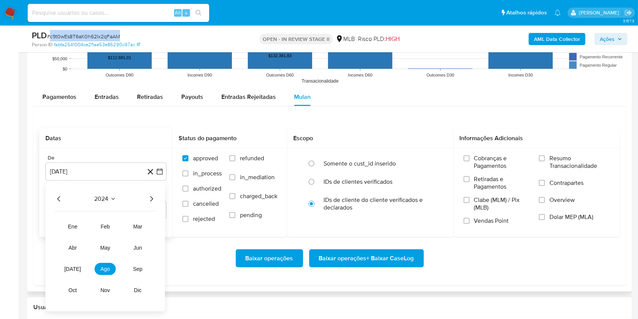
click at [152, 195] on icon "Año siguiente" at bounding box center [151, 198] width 9 height 9
click at [76, 268] on span "jul" at bounding box center [73, 269] width 17 height 6
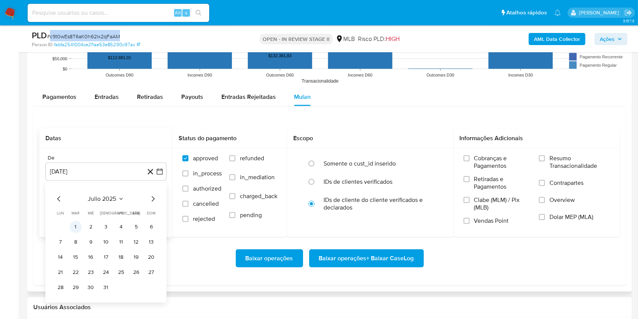
click at [76, 225] on button "1" at bounding box center [76, 227] width 12 height 12
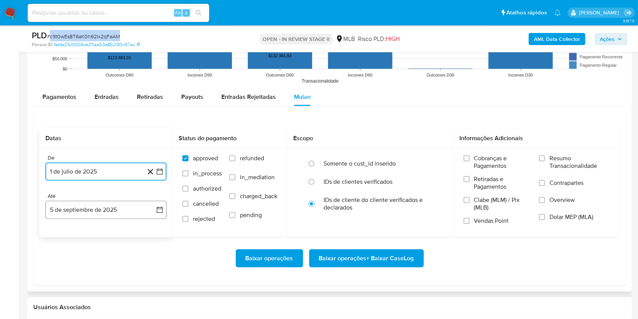
click at [110, 213] on button "5 de septiembre de 2025" at bounding box center [105, 210] width 121 height 18
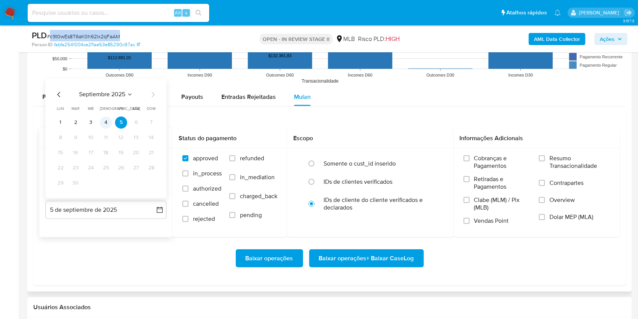
click at [103, 123] on button "4" at bounding box center [106, 122] width 12 height 12
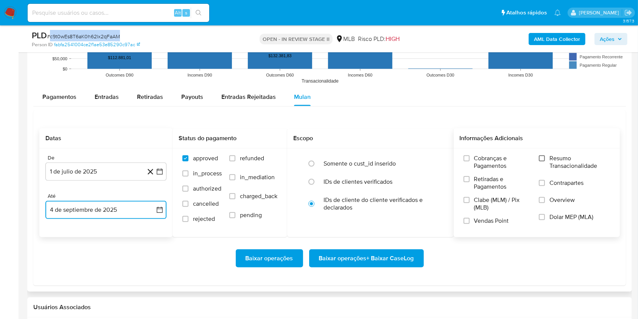
click at [544, 158] on input "Resumo Transacionalidade" at bounding box center [542, 158] width 6 height 6
click at [398, 260] on span "Baixar operações + Baixar CaseLog" at bounding box center [366, 258] width 95 height 17
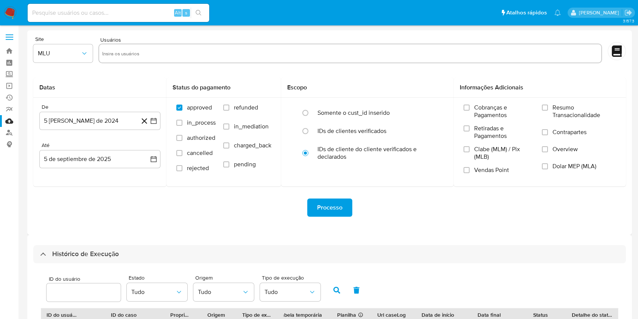
select select "20"
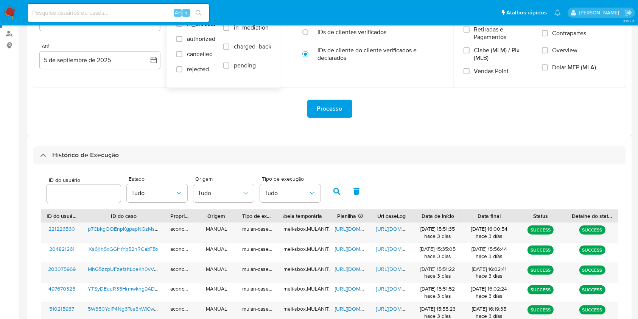
scroll to position [43, 0]
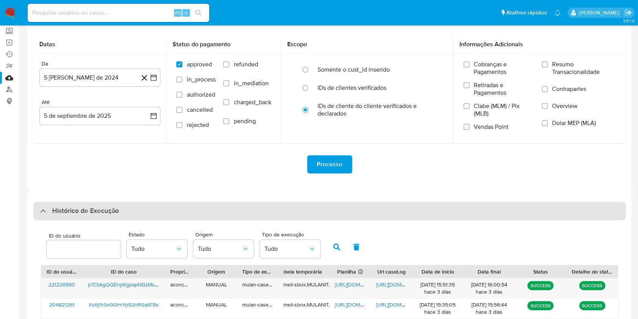
click at [315, 207] on div "Histórico de Execução" at bounding box center [329, 211] width 593 height 18
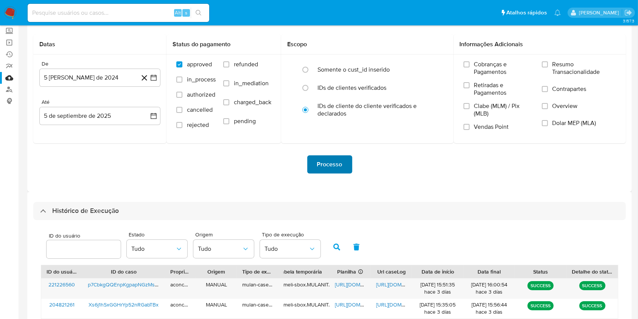
scroll to position [0, 0]
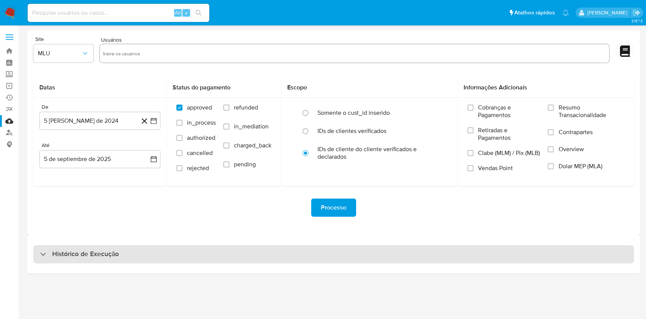
click at [309, 245] on div "Histórico de Execução" at bounding box center [333, 254] width 601 height 18
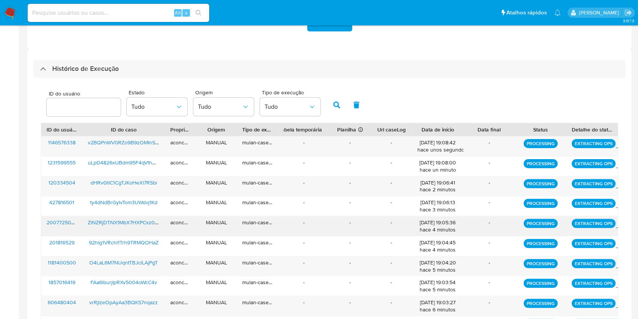
scroll to position [245, 0]
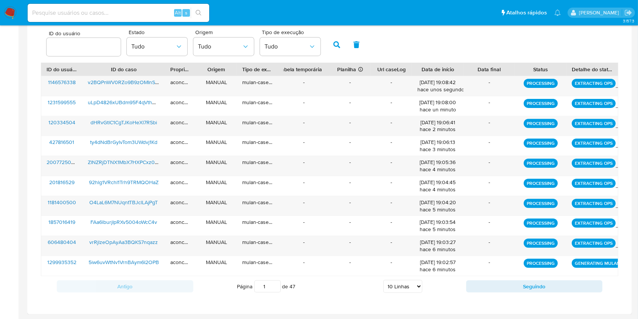
click at [406, 290] on select "5 Linhas 10 Linhas 20 Linhas 25 Linhas 50 Linhas 100 Linhas" at bounding box center [403, 286] width 39 height 13
select select "20"
click at [384, 280] on select "5 Linhas 10 Linhas 20 Linhas 25 Linhas 50 Linhas 100 Linhas" at bounding box center [403, 286] width 39 height 13
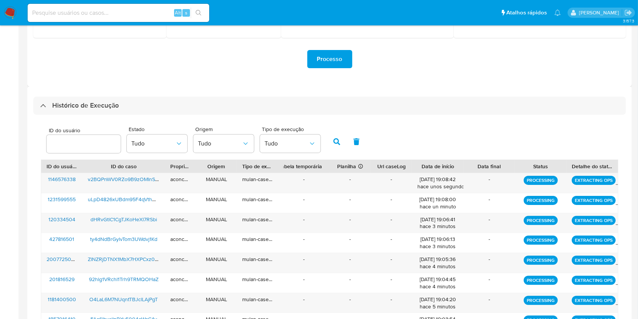
scroll to position [43, 0]
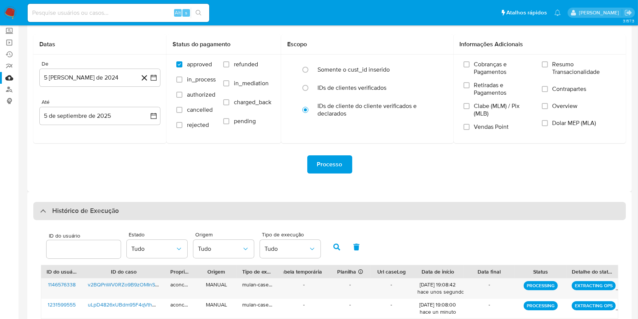
click at [329, 208] on div "Histórico de Execução" at bounding box center [329, 211] width 593 height 18
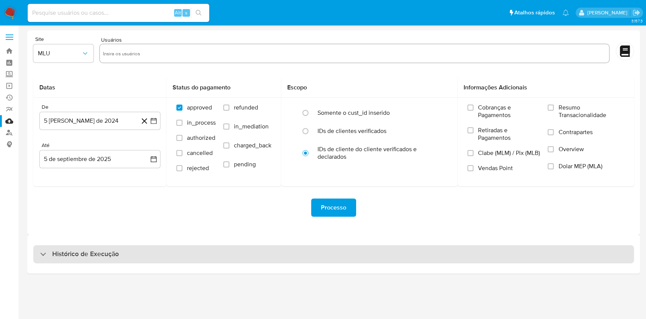
click at [331, 251] on div "Histórico de Execução" at bounding box center [333, 254] width 601 height 18
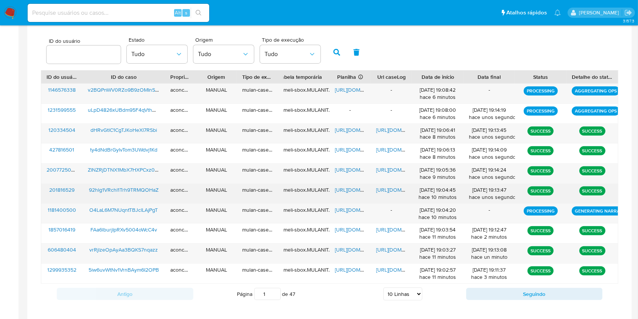
scroll to position [245, 0]
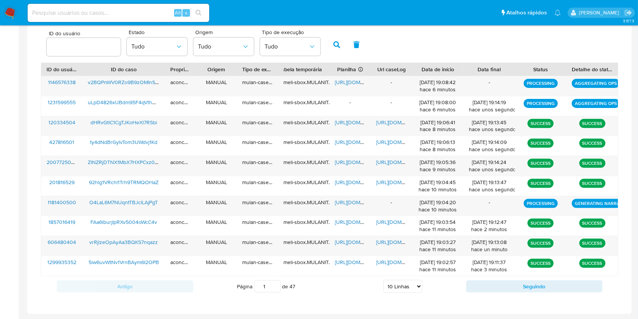
click at [407, 290] on select "5 Linhas 10 Linhas 20 Linhas 25 Linhas 50 Linhas 100 Linhas" at bounding box center [403, 286] width 39 height 13
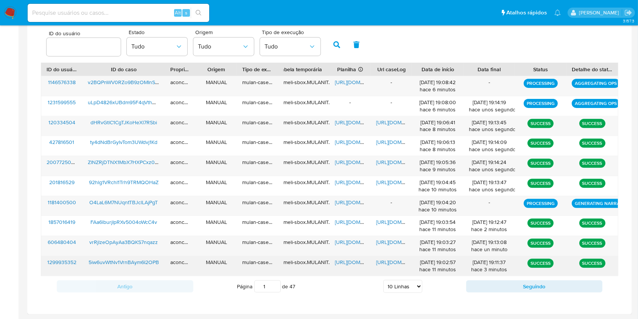
select select "20"
click at [384, 280] on select "5 Linhas 10 Linhas 20 Linhas 25 Linhas 50 Linhas 100 Linhas" at bounding box center [403, 286] width 39 height 13
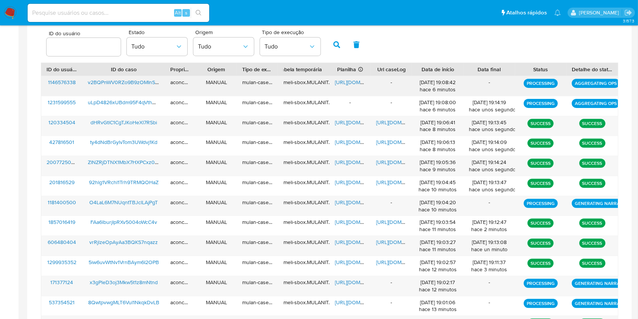
scroll to position [94, 0]
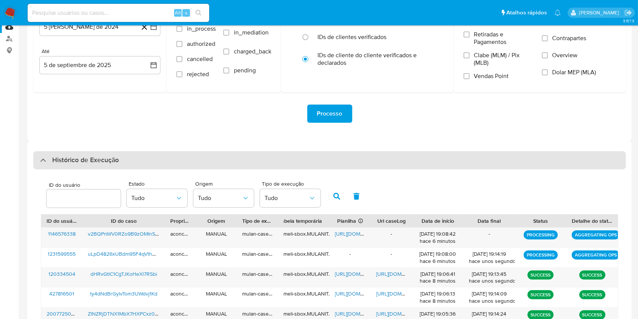
click at [281, 161] on div "Histórico de Execução" at bounding box center [329, 160] width 593 height 18
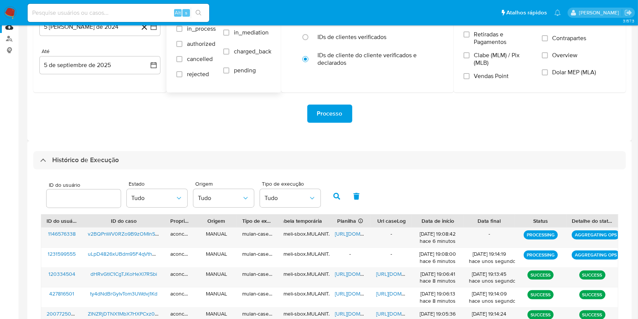
scroll to position [0, 0]
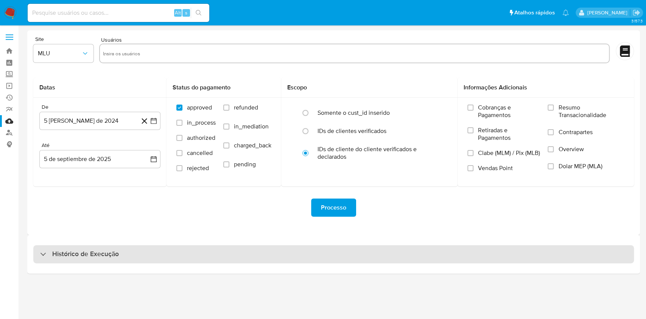
click at [299, 256] on div "Histórico de Execução" at bounding box center [333, 254] width 601 height 18
select select "10"
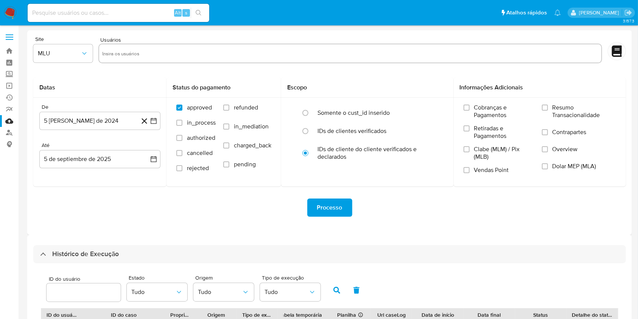
scroll to position [151, 0]
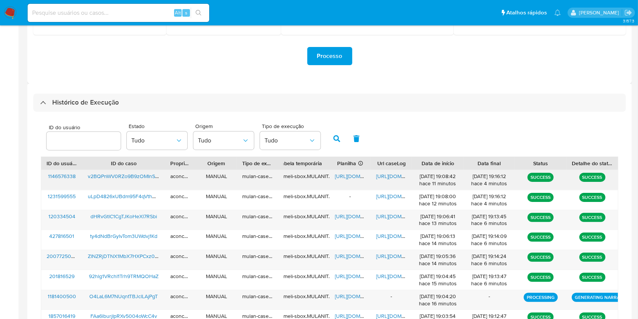
click at [384, 174] on span "[URL][DOMAIN_NAME]" at bounding box center [402, 176] width 52 height 8
click at [348, 178] on span "[URL][DOMAIN_NAME]" at bounding box center [361, 176] width 52 height 8
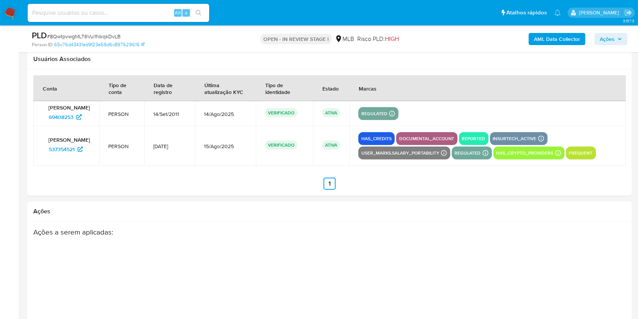
select select "10"
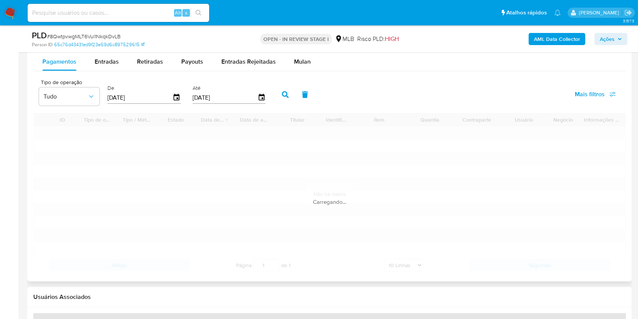
scroll to position [757, 0]
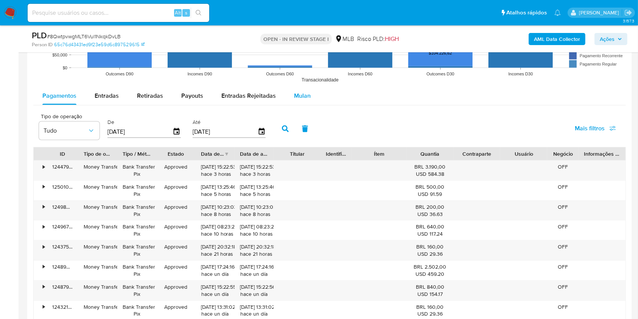
click at [294, 101] on div "Mulan" at bounding box center [302, 96] width 17 height 18
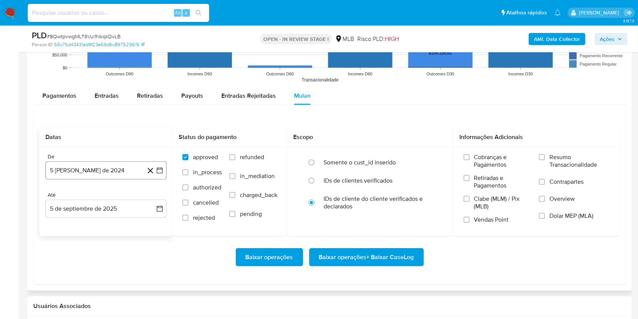
drag, startPoint x: 114, startPoint y: 165, endPoint x: 110, endPoint y: 162, distance: 5.1
click at [114, 165] on button "5 [PERSON_NAME] de 2024" at bounding box center [105, 170] width 121 height 18
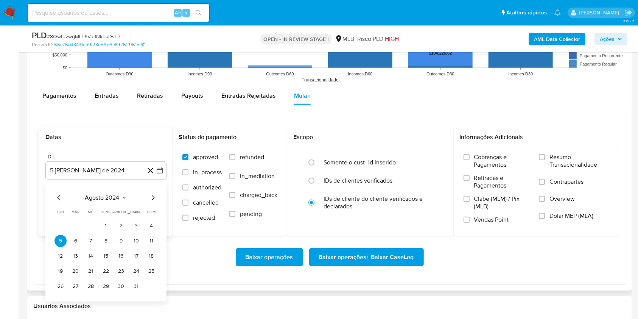
click at [116, 200] on span "agosto 2024" at bounding box center [102, 198] width 34 height 8
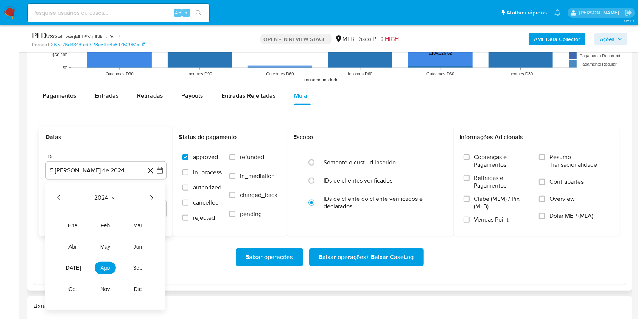
click at [151, 196] on icon "Año siguiente" at bounding box center [151, 197] width 9 height 9
click at [78, 268] on button "[DATE]" at bounding box center [72, 268] width 21 height 12
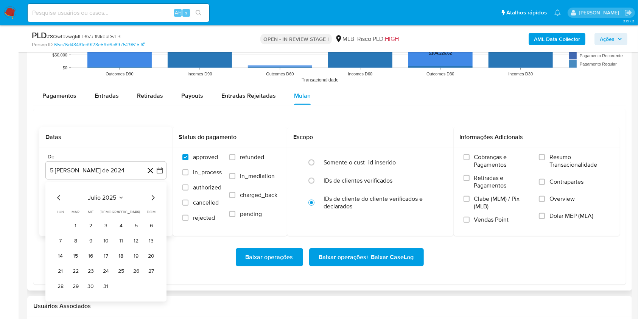
drag, startPoint x: 76, startPoint y: 225, endPoint x: 89, endPoint y: 226, distance: 13.3
click at [76, 226] on button "1" at bounding box center [76, 226] width 12 height 12
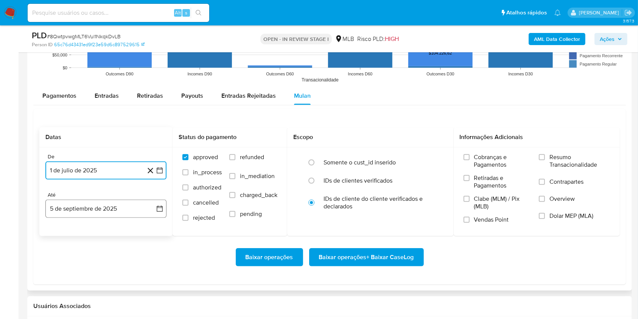
click at [123, 207] on button "5 de septiembre de 2025" at bounding box center [105, 209] width 121 height 18
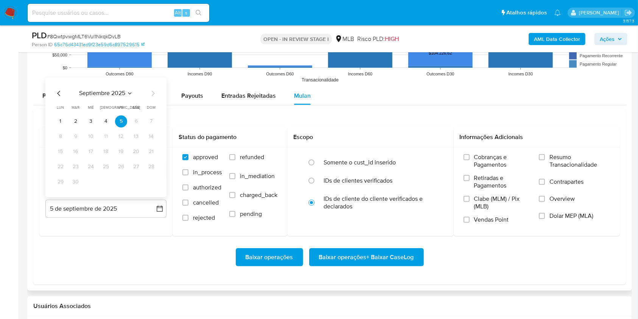
click at [106, 122] on button "4" at bounding box center [106, 122] width 12 height 12
click at [549, 153] on div "Cobranças e Pagamentos Retiradas e Pagamentos Clabe (MLM) / Pix (MLB) Vendas Po…" at bounding box center [537, 191] width 167 height 88
click at [542, 158] on input "Resumo Transacionalidade" at bounding box center [542, 157] width 6 height 6
click at [376, 257] on span "Baixar operações + Baixar CaseLog" at bounding box center [366, 257] width 95 height 17
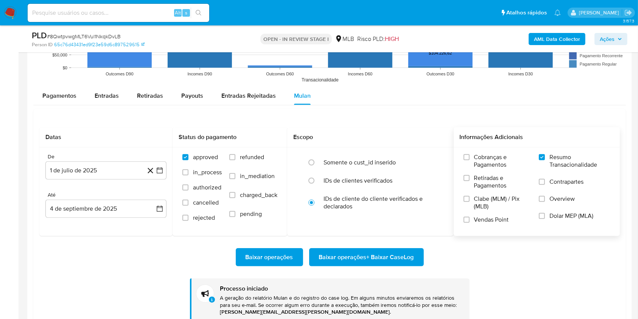
click at [101, 36] on span "# 8QwtpvwgMLT6Vul1NkqkDvLB" at bounding box center [84, 37] width 74 height 8
click at [102, 36] on span "# 8QwtpvwgMLT6Vul1NkqkDvLB" at bounding box center [84, 37] width 74 height 8
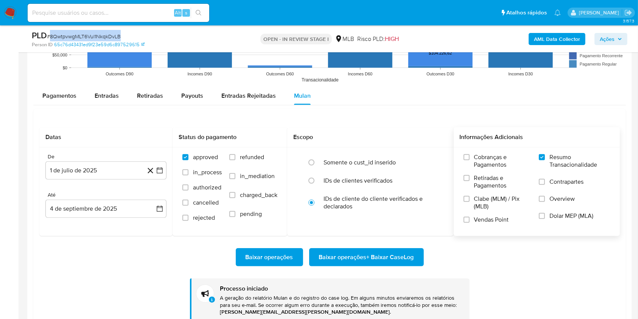
click at [106, 36] on span "# 8QwtpvwgMLT6Vul1NkqkDvLB" at bounding box center [84, 37] width 74 height 8
copy span "8QwtpvwgMLT6Vul1NkqkDvLB"
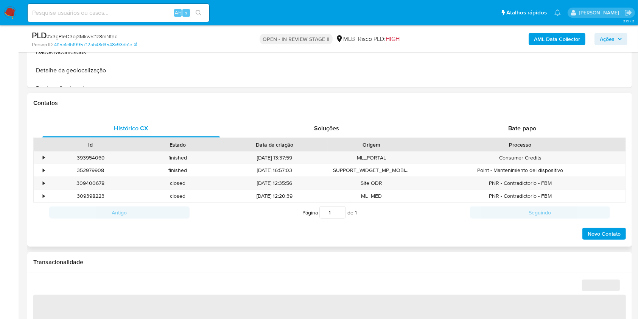
select select "10"
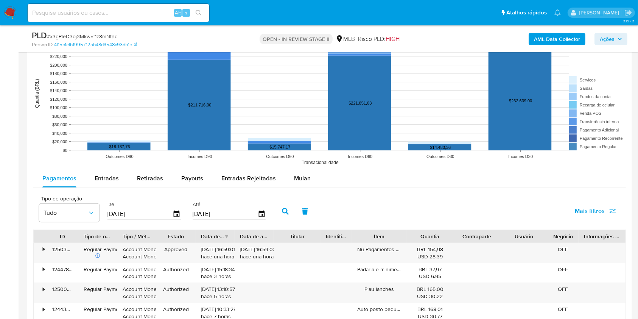
scroll to position [757, 0]
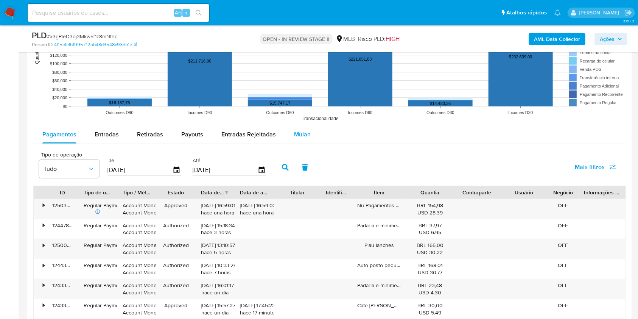
click at [300, 136] on span "Mulan" at bounding box center [302, 134] width 17 height 9
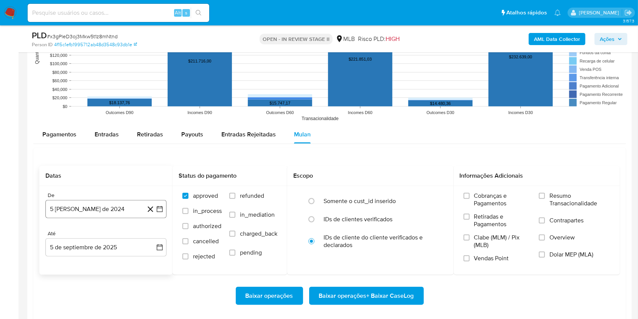
click at [122, 207] on button "5 [PERSON_NAME] de 2024" at bounding box center [105, 209] width 121 height 18
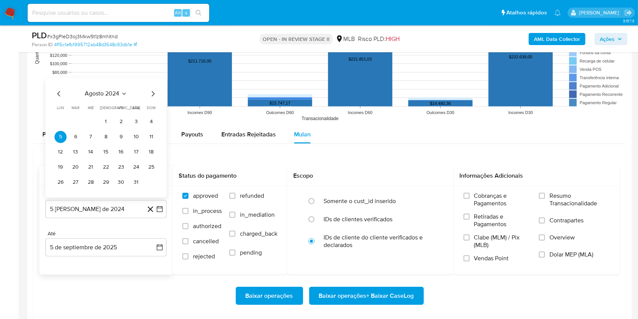
click at [115, 94] on span "agosto 2024" at bounding box center [102, 94] width 34 height 8
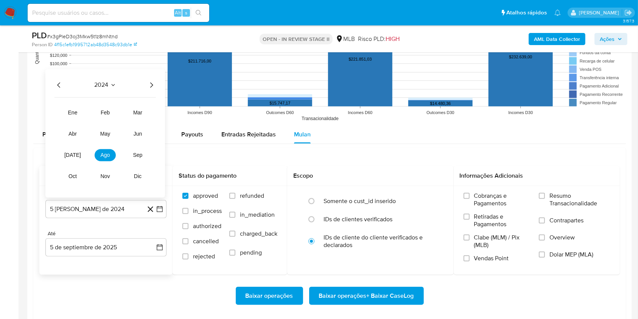
click at [149, 90] on div "2024 2024 ene feb mar abr may jun [DATE] ago sep oct nov dic" at bounding box center [105, 133] width 120 height 128
click at [152, 86] on icon "Año siguiente" at bounding box center [151, 85] width 9 height 9
click at [75, 153] on span "[DATE]" at bounding box center [72, 155] width 17 height 6
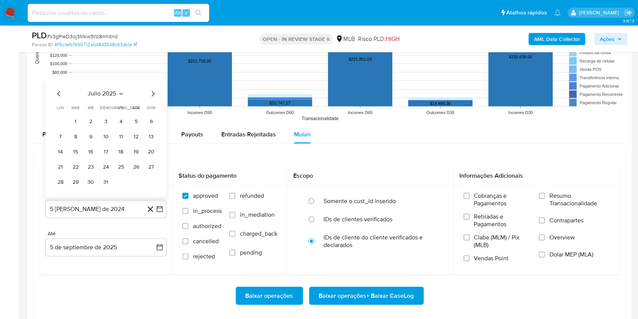
drag, startPoint x: 79, startPoint y: 118, endPoint x: 86, endPoint y: 123, distance: 8.9
click at [79, 118] on button "1" at bounding box center [76, 122] width 12 height 12
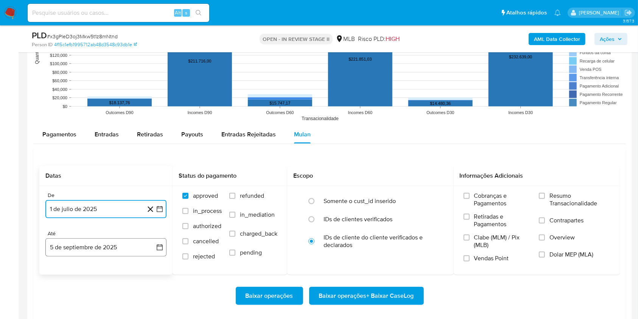
click at [126, 240] on button "5 de septiembre de 2025" at bounding box center [105, 247] width 121 height 18
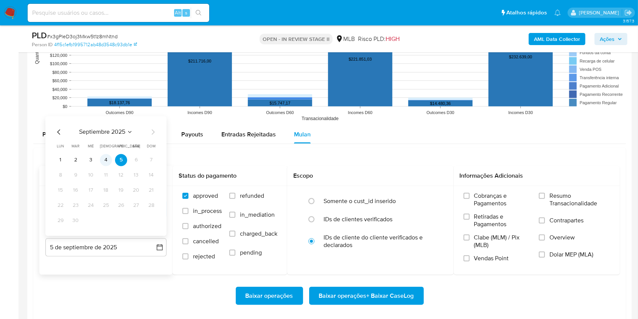
click at [104, 160] on button "4" at bounding box center [106, 160] width 12 height 12
click at [548, 193] on label "Resumo Transacionalidade" at bounding box center [574, 204] width 71 height 25
click at [545, 193] on input "Resumo Transacionalidade" at bounding box center [542, 196] width 6 height 6
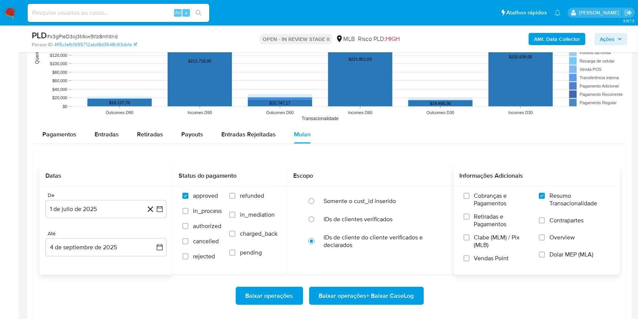
click at [389, 296] on span "Baixar operações + Baixar CaseLog" at bounding box center [366, 295] width 95 height 17
click at [101, 35] on span "# x3gPleD3oj3Mkw5t1z8mNtnd" at bounding box center [82, 37] width 71 height 8
click at [101, 36] on span "# x3gPleD3oj3Mkw5t1z8mNtnd" at bounding box center [82, 37] width 71 height 8
copy span "x3gPleD3oj3Mkw5t1z8mNtnd"
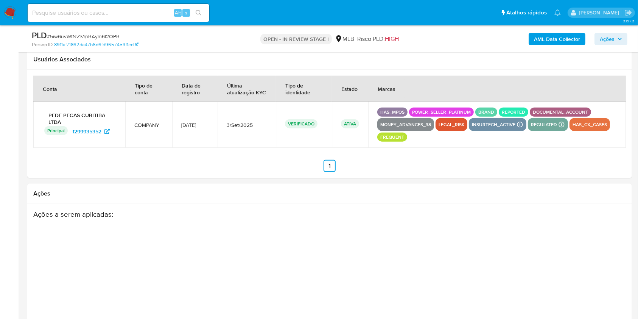
select select "10"
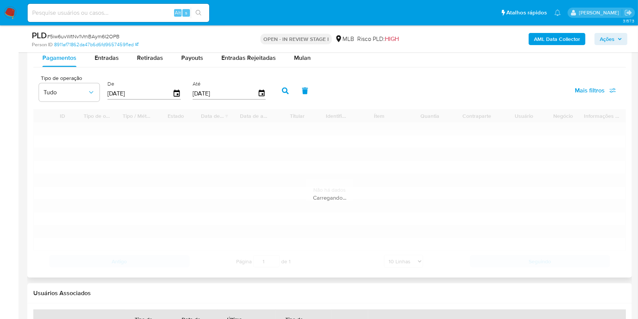
scroll to position [757, 0]
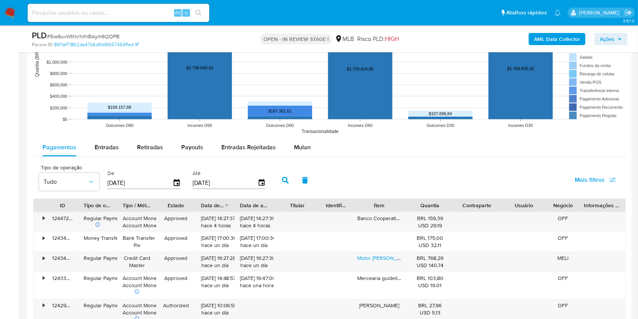
drag, startPoint x: 292, startPoint y: 155, endPoint x: 283, endPoint y: 159, distance: 10.3
click at [294, 155] on div "Mulan" at bounding box center [302, 147] width 17 height 18
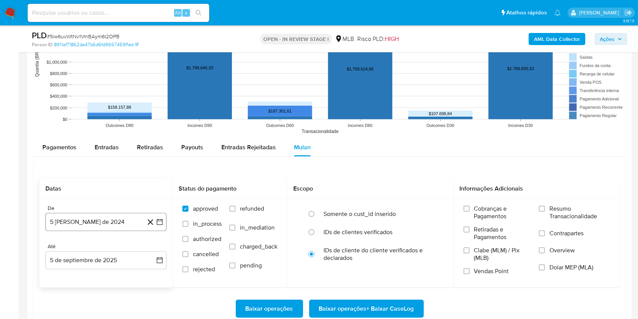
drag, startPoint x: 117, startPoint y: 228, endPoint x: 138, endPoint y: 213, distance: 25.4
click at [118, 228] on button "5 [PERSON_NAME] de 2024" at bounding box center [105, 222] width 121 height 18
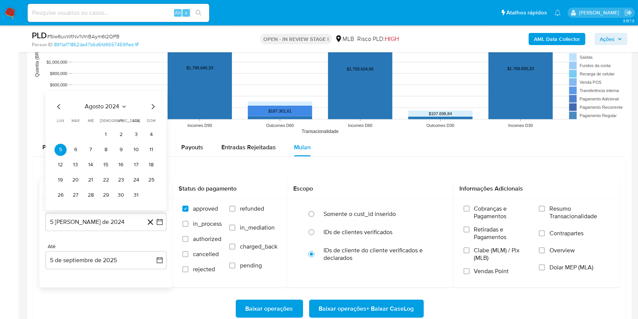
click at [126, 105] on icon "Seleccionar mes y año" at bounding box center [124, 106] width 6 height 6
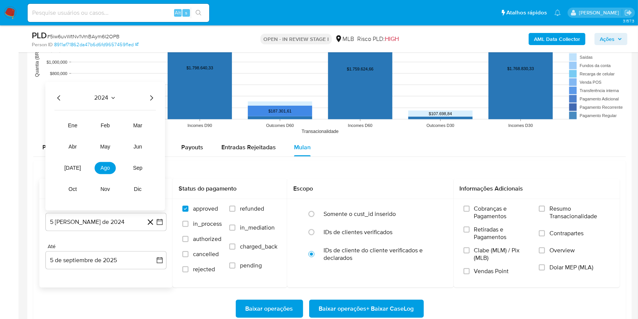
click at [148, 99] on icon "Año siguiente" at bounding box center [151, 97] width 9 height 9
click at [75, 168] on span "[DATE]" at bounding box center [72, 168] width 17 height 6
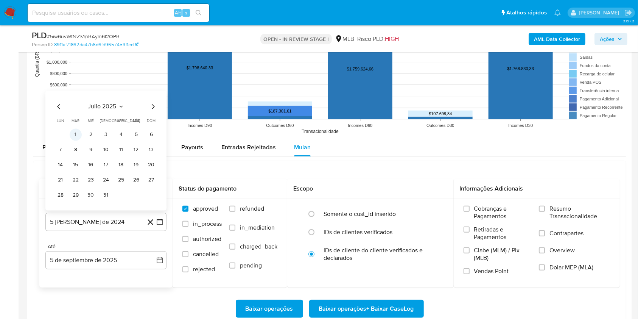
click at [81, 135] on button "1" at bounding box center [76, 134] width 12 height 12
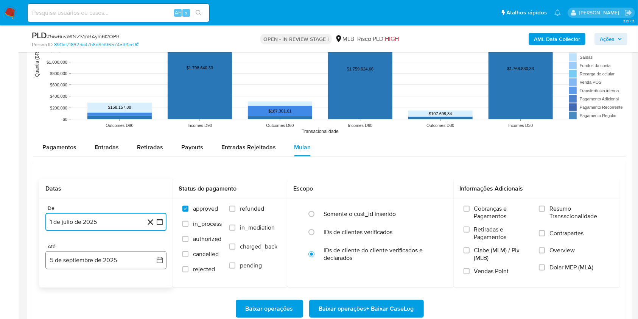
drag, startPoint x: 135, startPoint y: 263, endPoint x: 140, endPoint y: 260, distance: 5.8
click at [136, 263] on button "5 de septiembre de 2025" at bounding box center [105, 260] width 121 height 18
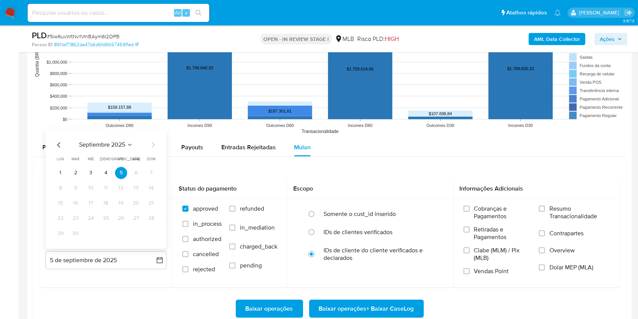
click at [105, 173] on button "4" at bounding box center [106, 173] width 12 height 12
drag, startPoint x: 545, startPoint y: 201, endPoint x: 539, endPoint y: 208, distance: 8.9
click at [545, 201] on div "Cobranças e Pagamentos Retiradas e Pagamentos Clabe (MLM) / Pix (MLB) Vendas Po…" at bounding box center [537, 243] width 167 height 88
click at [539, 209] on div "Cobranças e Pagamentos Retiradas e Pagamentos Clabe (MLM) / Pix (MLB) Vendas Po…" at bounding box center [537, 243] width 155 height 76
click at [542, 210] on input "Resumo Transacionalidade" at bounding box center [542, 209] width 6 height 6
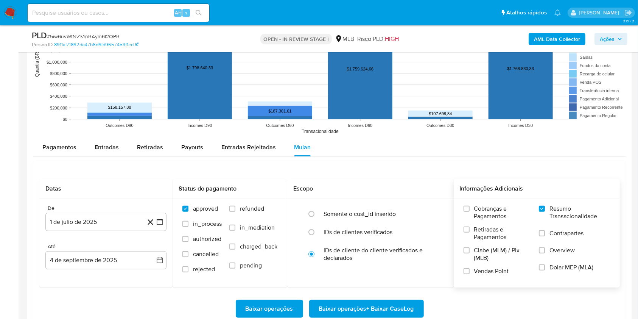
click at [409, 305] on span "Baixar operações + Baixar CaseLog" at bounding box center [366, 308] width 95 height 17
click at [111, 38] on span "# 5iw6uvWtNv1VrnBAym6I2OPB" at bounding box center [83, 37] width 73 height 8
copy span "5iw6uvWtNv1VrnBAym6I2OPB"
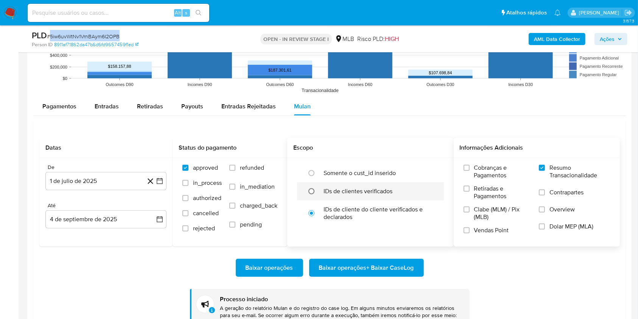
scroll to position [808, 0]
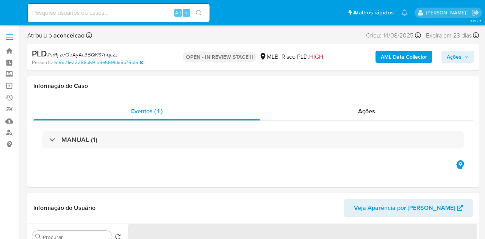
select select "10"
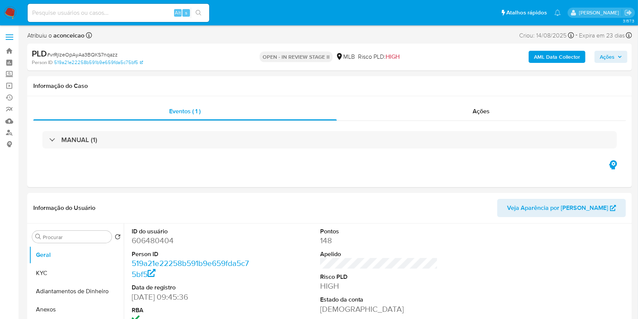
click at [103, 53] on span "# vrRjlzeOpAyAa3BQKS7nqazz" at bounding box center [82, 55] width 71 height 8
copy span "vrRjlzeOpAyAa3BQKS7nqazz"
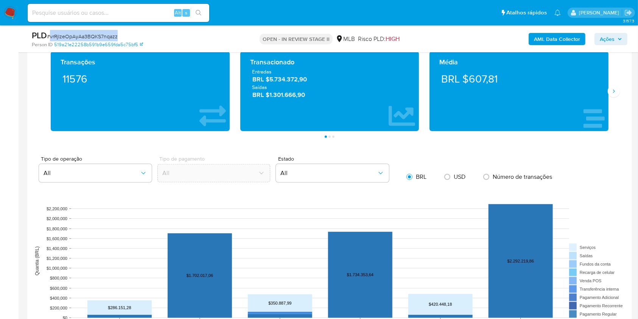
scroll to position [656, 0]
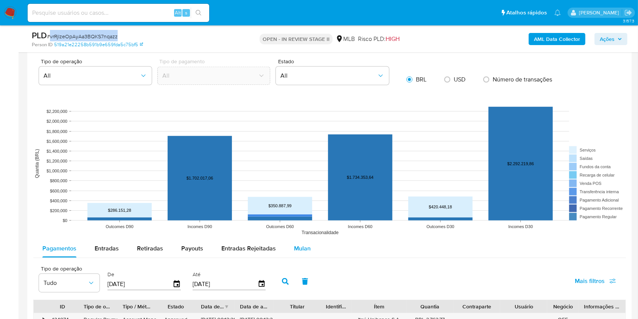
click at [305, 239] on span "Mulan" at bounding box center [302, 248] width 17 height 9
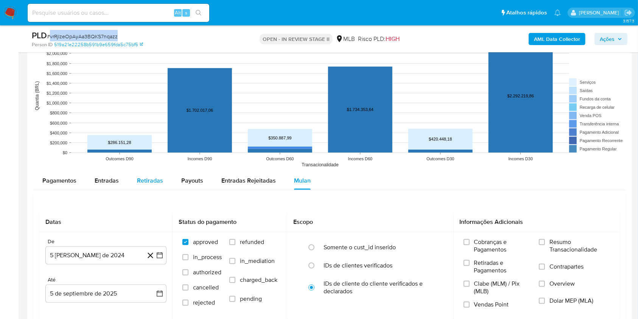
scroll to position [757, 0]
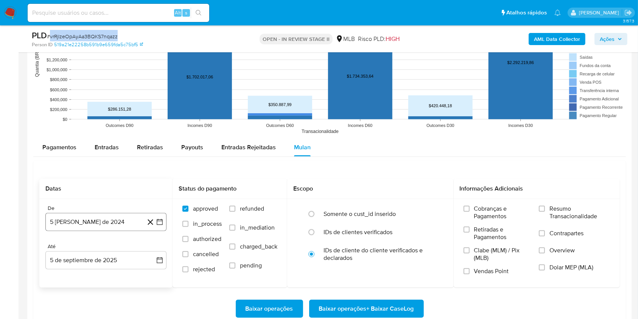
click at [128, 228] on button "5 [PERSON_NAME] de 2024" at bounding box center [105, 222] width 121 height 18
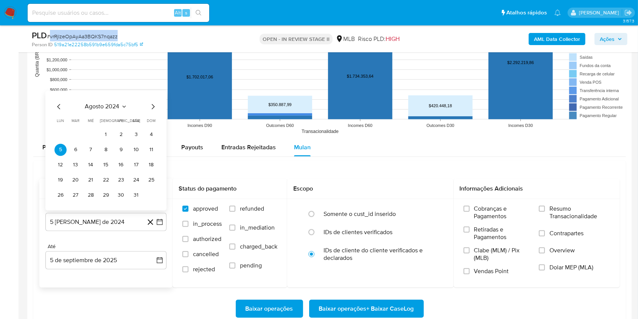
click at [116, 105] on span "agosto 2024" at bounding box center [102, 107] width 34 height 8
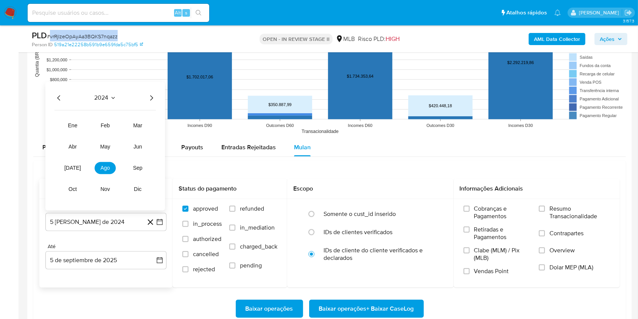
click at [151, 100] on icon "Año siguiente" at bounding box center [151, 97] width 9 height 9
click at [77, 162] on button "[DATE]" at bounding box center [72, 168] width 21 height 12
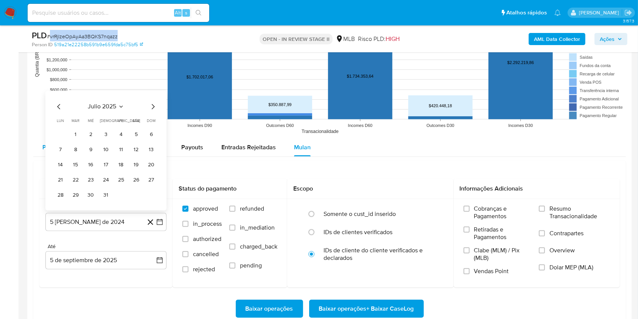
drag, startPoint x: 77, startPoint y: 131, endPoint x: 81, endPoint y: 141, distance: 10.7
click at [76, 131] on button "1" at bounding box center [76, 134] width 12 height 12
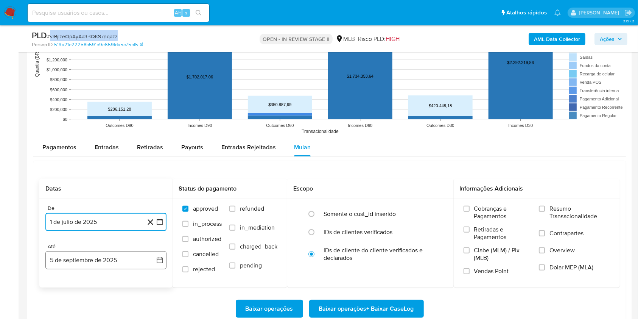
drag, startPoint x: 114, startPoint y: 257, endPoint x: 119, endPoint y: 256, distance: 5.7
click at [114, 239] on button "5 de septiembre de 2025" at bounding box center [105, 260] width 121 height 18
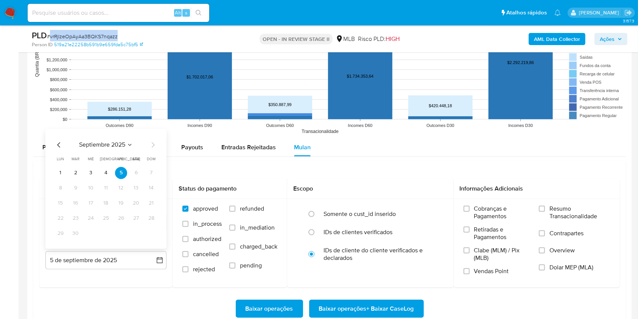
drag, startPoint x: 105, startPoint y: 170, endPoint x: 110, endPoint y: 172, distance: 5.8
click at [106, 170] on button "4" at bounding box center [106, 173] width 12 height 12
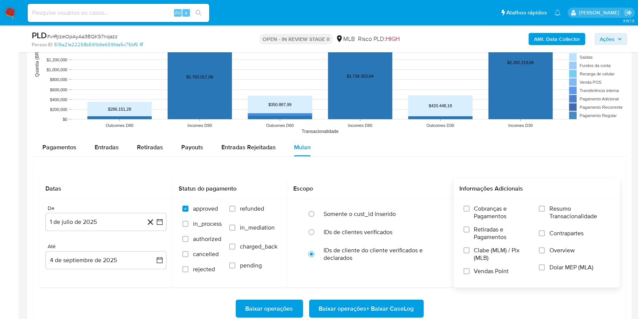
click at [484, 211] on div "Cobranças e Pagamentos Retiradas e Pagamentos Clabe (MLM) / Pix (MLB) Vendas Po…" at bounding box center [537, 243] width 155 height 76
click at [484, 212] on span "Resumo Transacionalidade" at bounding box center [580, 212] width 61 height 15
click at [484, 212] on input "Resumo Transacionalidade" at bounding box center [542, 209] width 6 height 6
click at [374, 239] on span "Baixar operações + Baixar CaseLog" at bounding box center [366, 308] width 95 height 17
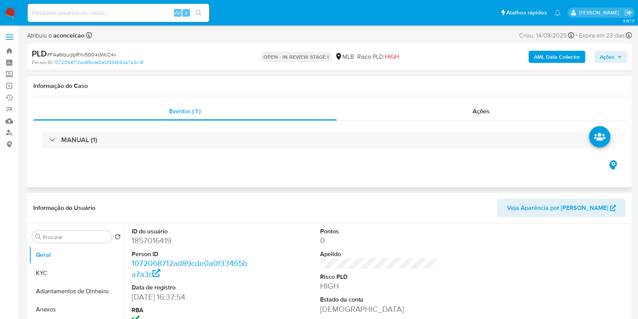
select select "10"
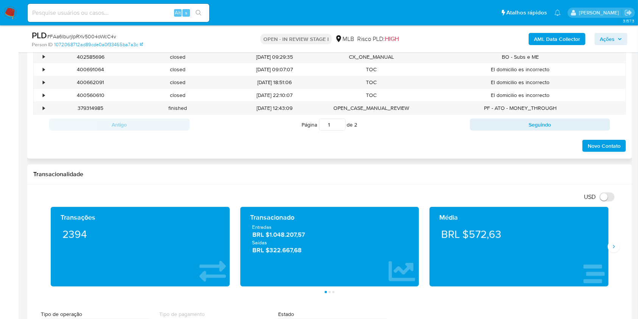
scroll to position [757, 0]
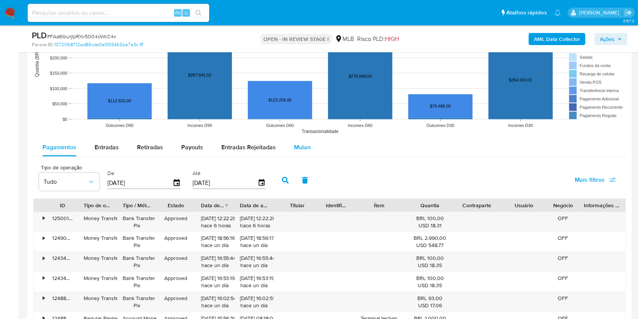
click at [297, 151] on div "Mulan" at bounding box center [302, 147] width 17 height 18
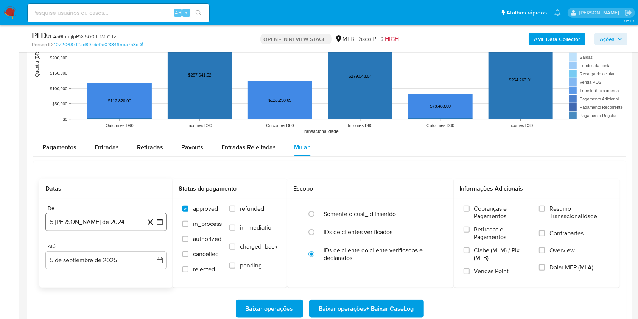
click at [120, 229] on button "5 [PERSON_NAME] de 2024" at bounding box center [105, 222] width 121 height 18
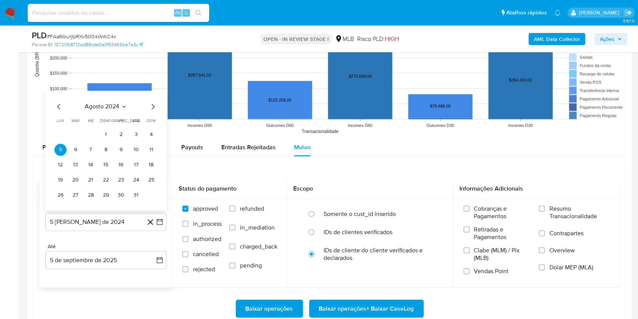
click at [108, 109] on span "agosto 2024" at bounding box center [102, 107] width 34 height 8
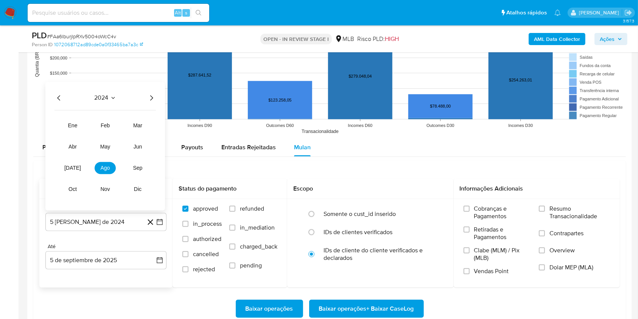
click at [153, 95] on icon "Año siguiente" at bounding box center [151, 97] width 9 height 9
click at [73, 173] on button "[DATE]" at bounding box center [72, 168] width 21 height 12
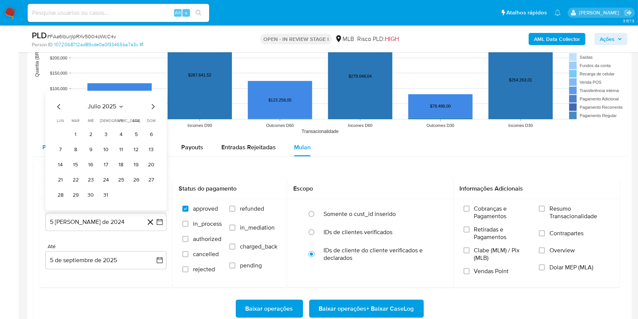
drag, startPoint x: 78, startPoint y: 135, endPoint x: 81, endPoint y: 139, distance: 5.1
click at [78, 136] on button "1" at bounding box center [76, 134] width 12 height 12
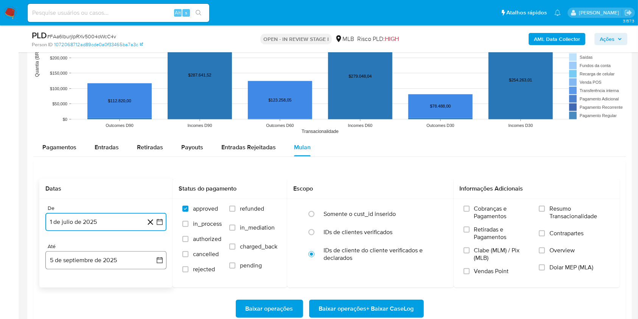
click at [111, 256] on button "5 de septiembre de 2025" at bounding box center [105, 260] width 121 height 18
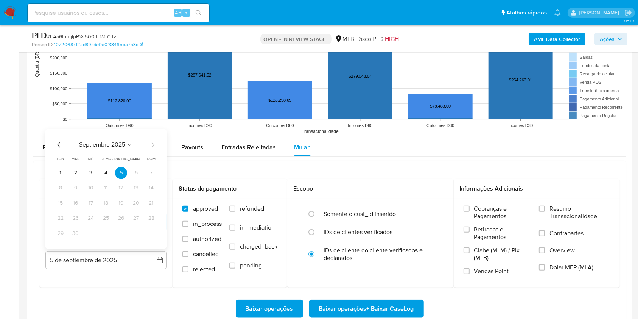
click at [106, 173] on button "4" at bounding box center [106, 173] width 12 height 12
click at [546, 210] on label "Resumo Transacionalidade" at bounding box center [574, 217] width 71 height 25
click at [545, 210] on input "Resumo Transacionalidade" at bounding box center [542, 209] width 6 height 6
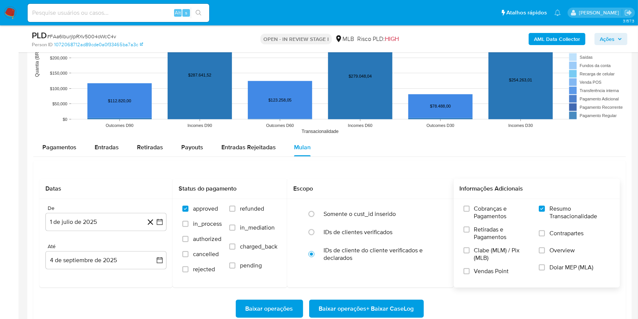
click at [356, 315] on span "Baixar operações + Baixar CaseLog" at bounding box center [366, 308] width 95 height 17
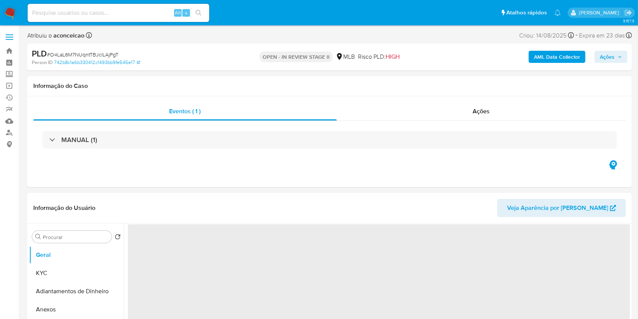
click at [96, 53] on span "# O4LaL6M7NUqntTBJclLAjPgT" at bounding box center [83, 55] width 72 height 8
copy span "O4LaL6M7NUqntTBJclLAjPgT"
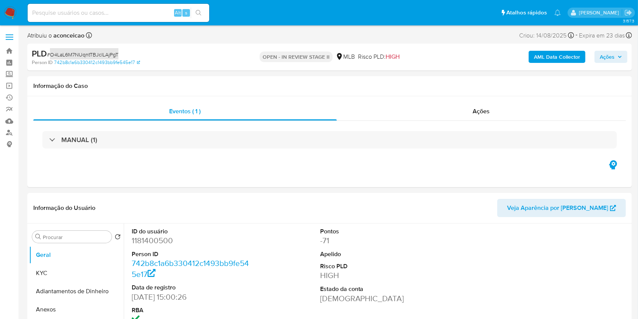
select select "10"
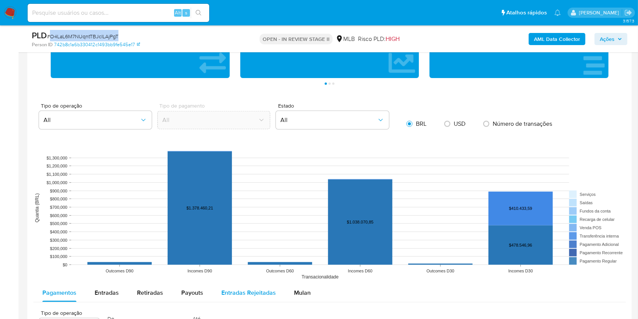
scroll to position [757, 0]
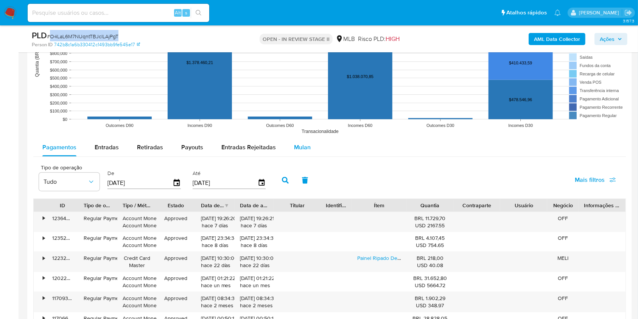
click at [299, 143] on span "Mulan" at bounding box center [302, 147] width 17 height 9
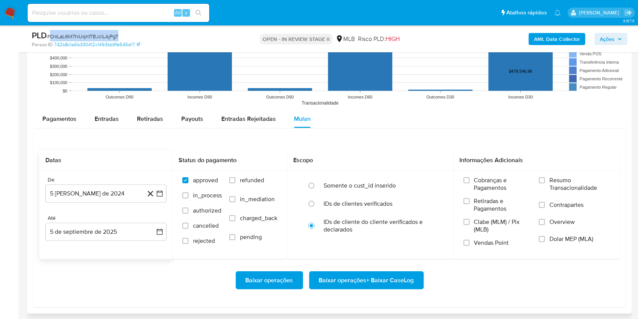
scroll to position [808, 0]
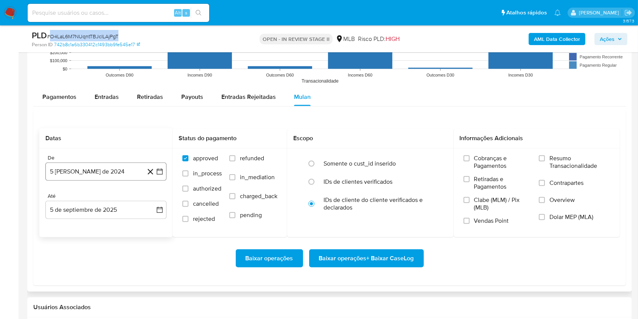
click at [94, 173] on button "5 [PERSON_NAME] de 2024" at bounding box center [105, 171] width 121 height 18
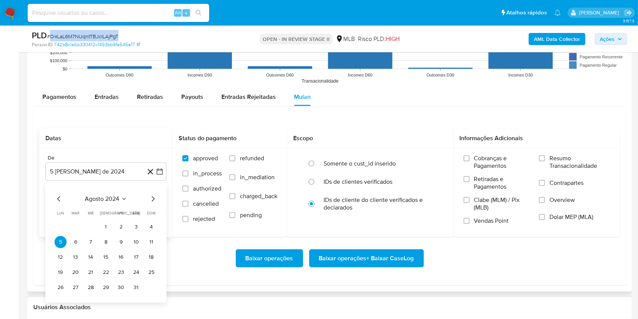
click at [116, 198] on span "agosto 2024" at bounding box center [102, 199] width 34 height 8
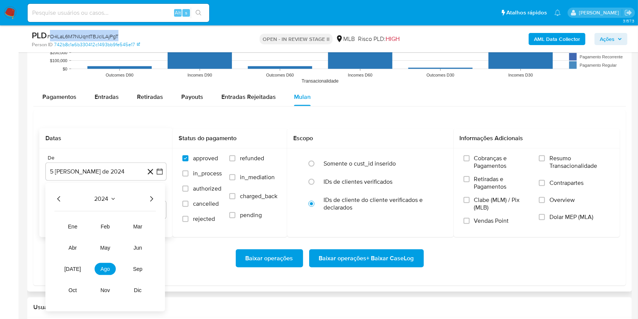
click at [151, 199] on icon "Año siguiente" at bounding box center [151, 198] width 9 height 9
click at [72, 267] on span "[DATE]" at bounding box center [72, 269] width 17 height 6
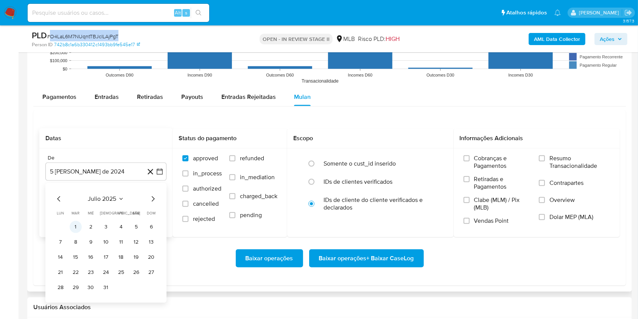
click at [78, 228] on button "1" at bounding box center [76, 227] width 12 height 12
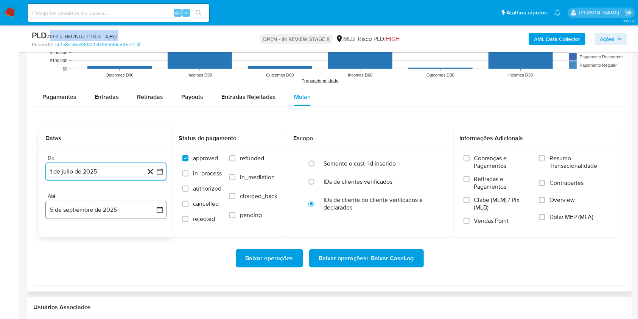
click at [103, 212] on button "5 de septiembre de 2025" at bounding box center [105, 210] width 121 height 18
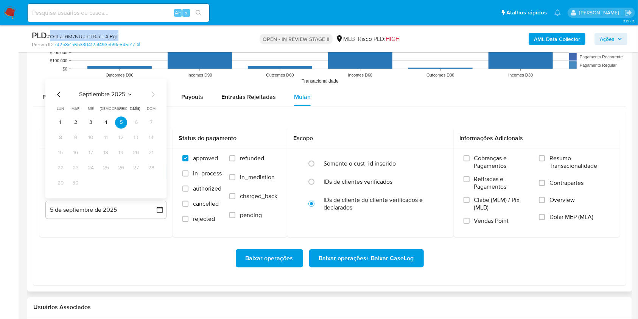
click at [110, 123] on button "4" at bounding box center [106, 122] width 12 height 12
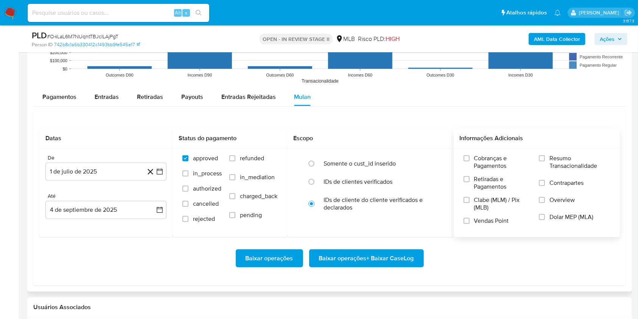
click at [539, 159] on div "Cobranças e Pagamentos Retiradas e Pagamentos Clabe (MLM) / Pix (MLB) Vendas Po…" at bounding box center [537, 193] width 155 height 76
drag, startPoint x: 544, startPoint y: 161, endPoint x: 535, endPoint y: 167, distance: 9.9
click at [544, 161] on label "Resumo Transacionalidade" at bounding box center [574, 167] width 71 height 25
click at [544, 161] on input "Resumo Transacionalidade" at bounding box center [542, 158] width 6 height 6
click at [359, 262] on span "Baixar operações + Baixar CaseLog" at bounding box center [366, 258] width 95 height 17
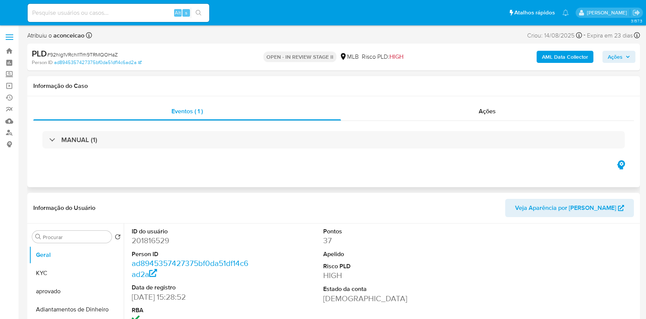
select select "10"
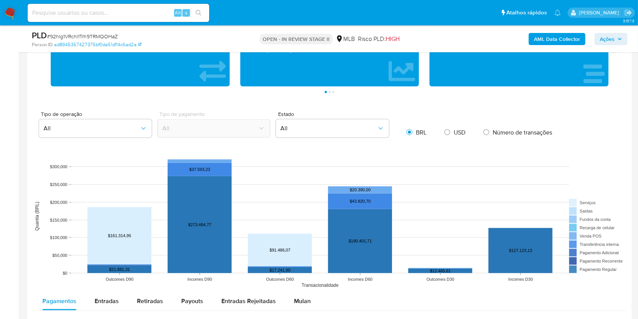
scroll to position [656, 0]
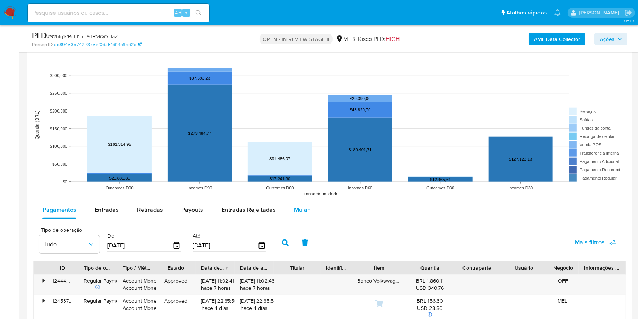
drag, startPoint x: 307, startPoint y: 212, endPoint x: 303, endPoint y: 203, distance: 10.7
click at [307, 213] on span "Mulan" at bounding box center [302, 209] width 17 height 9
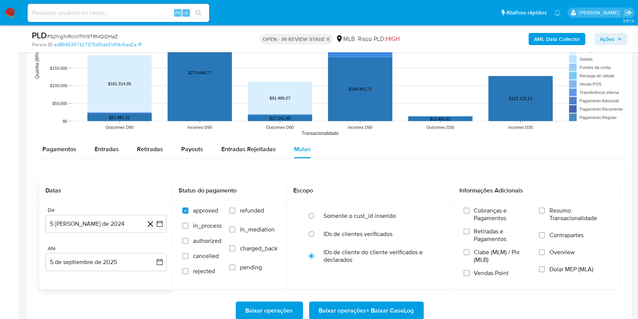
scroll to position [757, 0]
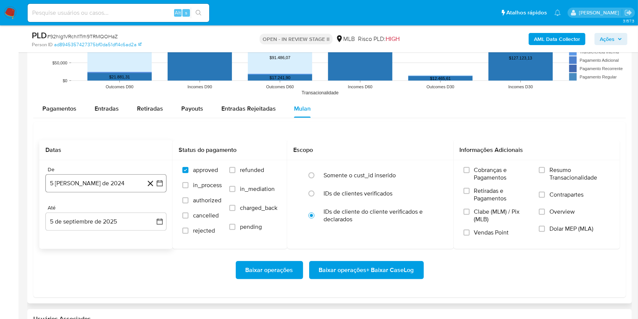
click at [122, 180] on button "5 [PERSON_NAME] de 2024" at bounding box center [105, 183] width 121 height 18
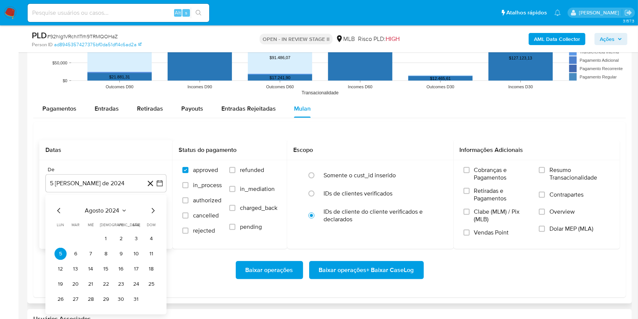
click at [115, 215] on div "agosto 2024 agosto 2024 lun lunes mar martes mié miércoles jue jueves vie viern…" at bounding box center [106, 255] width 103 height 99
click at [124, 210] on icon "Seleccionar mes y año" at bounding box center [124, 211] width 6 height 6
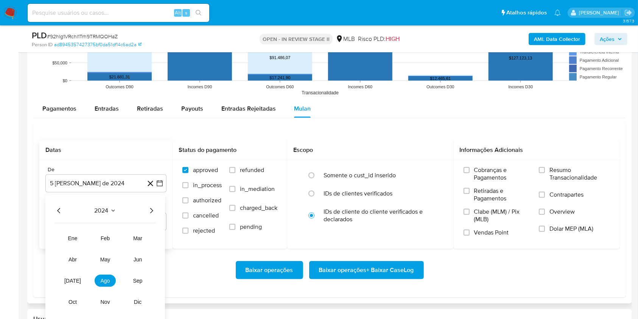
click at [152, 210] on icon "Año siguiente" at bounding box center [151, 210] width 9 height 9
click at [71, 279] on span "[DATE]" at bounding box center [72, 281] width 17 height 6
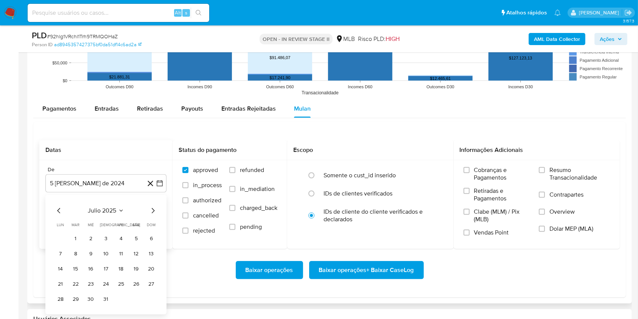
click at [76, 239] on button "1" at bounding box center [76, 239] width 12 height 12
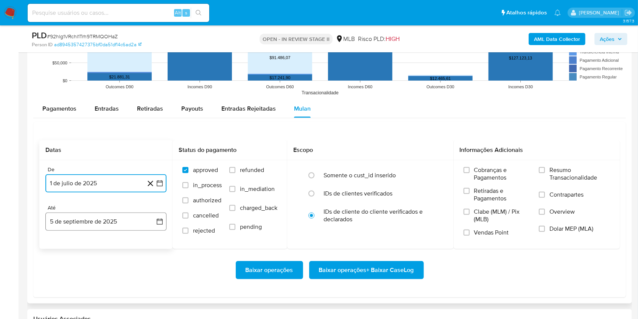
click at [117, 222] on button "5 de septiembre de 2025" at bounding box center [105, 221] width 121 height 18
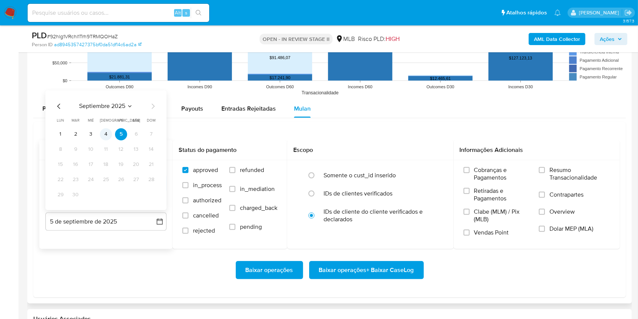
click at [103, 137] on button "4" at bounding box center [106, 134] width 12 height 12
click at [545, 175] on label "Resumo Transacionalidade" at bounding box center [574, 178] width 71 height 25
click at [545, 173] on input "Resumo Transacionalidade" at bounding box center [542, 170] width 6 height 6
click at [386, 272] on span "Baixar operações + Baixar CaseLog" at bounding box center [366, 270] width 95 height 17
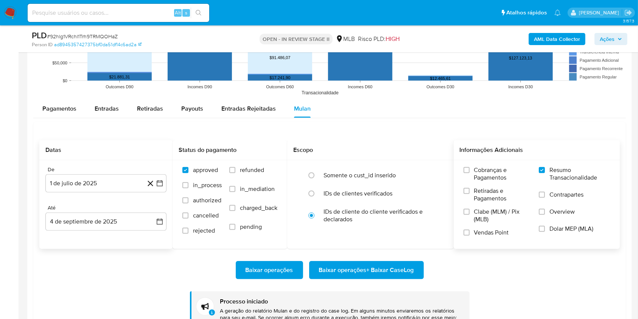
click at [106, 34] on span "# 92hlg1VRchl1Trh9TRMQOHaZ" at bounding box center [82, 37] width 71 height 8
copy span "92hlg1VRchl1Trh9TRMQOHaZ"
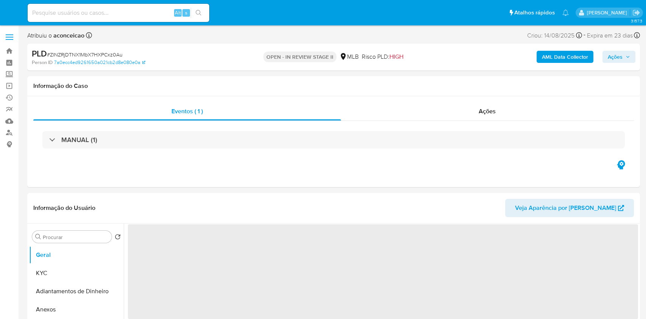
select select "10"
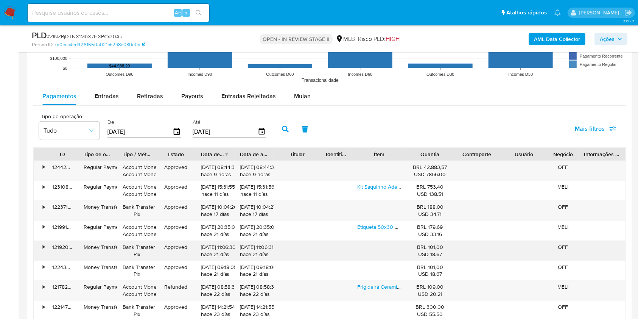
scroll to position [752, 0]
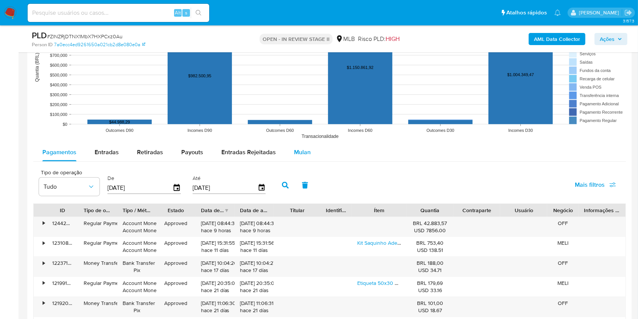
click at [298, 150] on span "Mulan" at bounding box center [302, 152] width 17 height 9
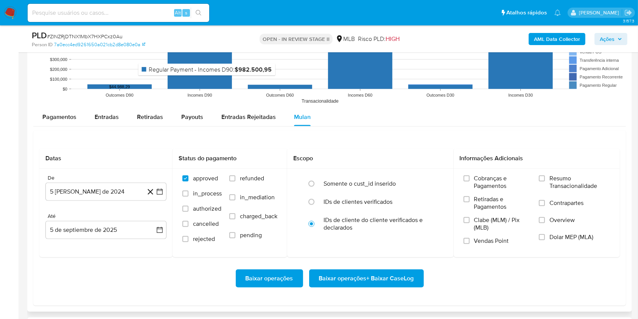
scroll to position [803, 0]
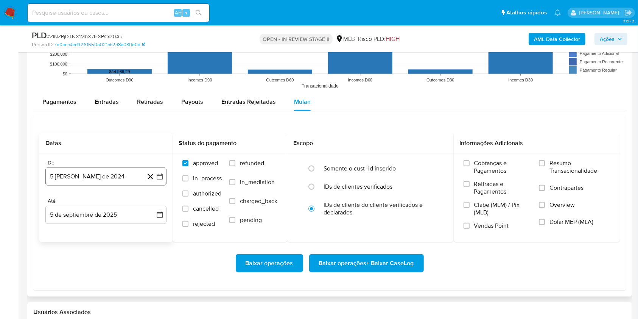
click at [127, 170] on button "5 [PERSON_NAME] de 2024" at bounding box center [105, 176] width 121 height 18
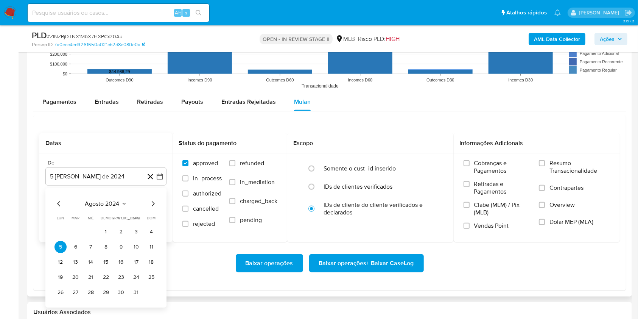
click at [116, 204] on span "agosto 2024" at bounding box center [102, 204] width 34 height 8
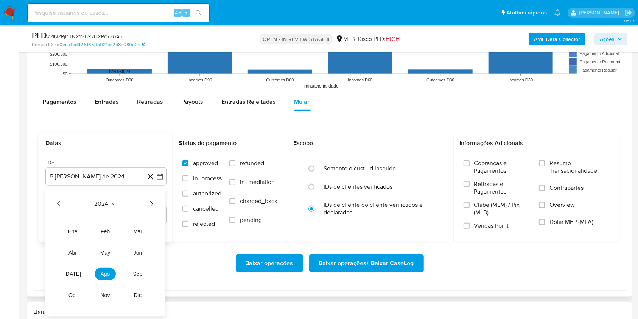
click at [151, 206] on icon "Año siguiente" at bounding box center [151, 203] width 9 height 9
click at [64, 273] on button "[DATE]" at bounding box center [72, 274] width 21 height 12
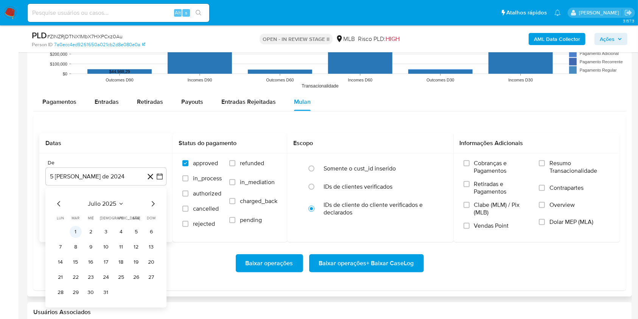
click at [73, 233] on button "1" at bounding box center [76, 232] width 12 height 12
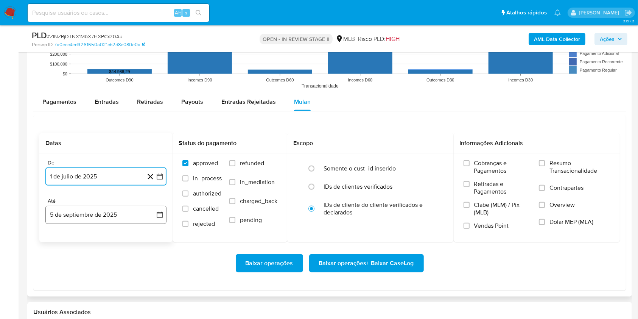
click at [123, 216] on button "5 de septiembre de 2025" at bounding box center [105, 215] width 121 height 18
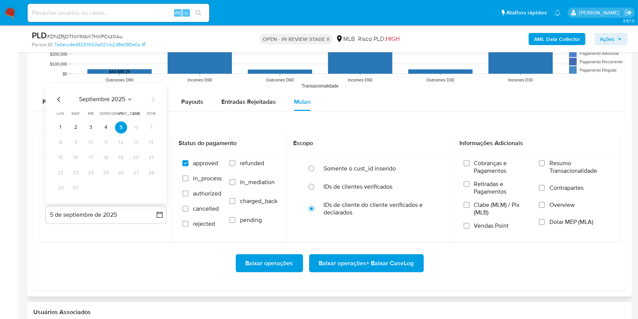
drag, startPoint x: 104, startPoint y: 125, endPoint x: 121, endPoint y: 132, distance: 18.2
click at [104, 126] on button "4" at bounding box center [106, 127] width 12 height 12
click at [545, 169] on label "Resumo Transacionalidade" at bounding box center [574, 171] width 71 height 25
click at [545, 166] on input "Resumo Transacionalidade" at bounding box center [542, 163] width 6 height 6
click at [376, 260] on span "Baixar operações + Baixar CaseLog" at bounding box center [366, 263] width 95 height 17
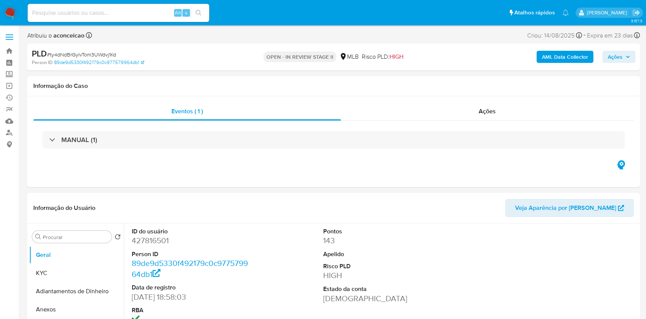
select select "10"
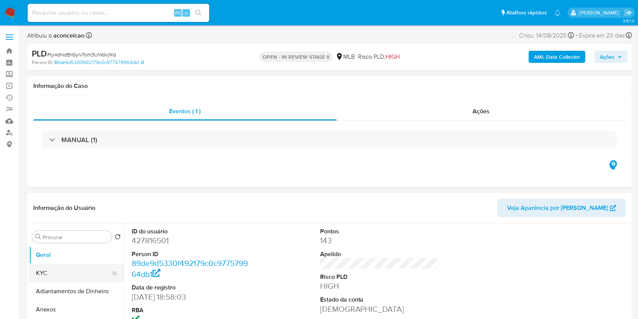
drag, startPoint x: 63, startPoint y: 276, endPoint x: 79, endPoint y: 272, distance: 17.0
click at [63, 276] on button "KYC" at bounding box center [73, 273] width 89 height 18
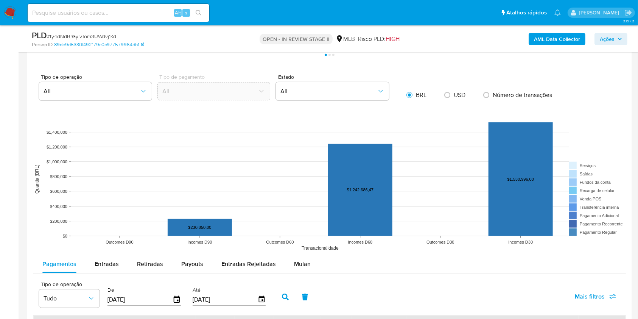
scroll to position [757, 0]
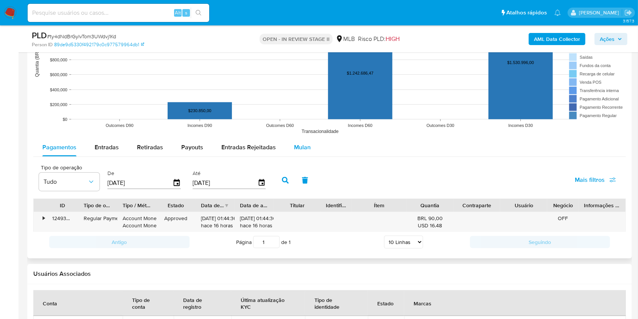
drag, startPoint x: 300, startPoint y: 147, endPoint x: 293, endPoint y: 156, distance: 10.5
click at [300, 148] on span "Mulan" at bounding box center [302, 147] width 17 height 9
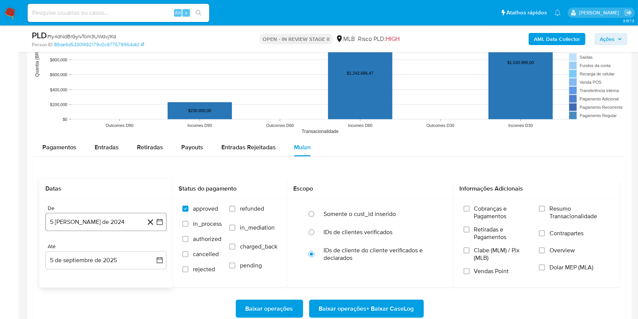
click at [106, 220] on button "5 [PERSON_NAME] de 2024" at bounding box center [105, 222] width 121 height 18
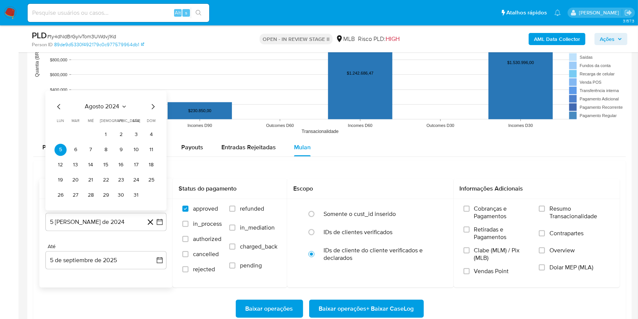
click at [113, 105] on span "agosto 2024" at bounding box center [102, 107] width 34 height 8
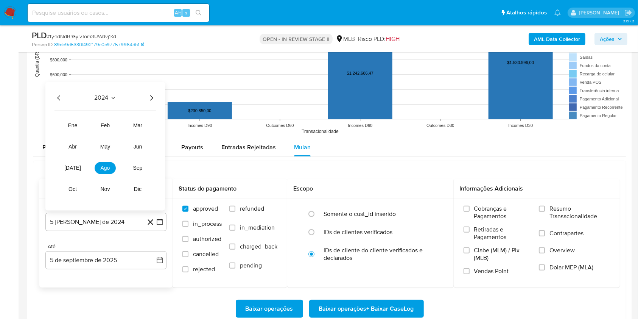
click at [156, 97] on div "2024 2024 ene feb mar abr may jun [DATE] ago sep oct nov dic" at bounding box center [105, 146] width 120 height 128
click at [154, 96] on icon "Año siguiente" at bounding box center [151, 97] width 9 height 9
click at [72, 166] on span "[DATE]" at bounding box center [72, 168] width 17 height 6
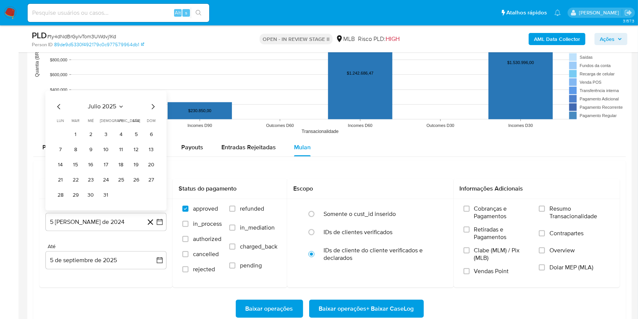
drag, startPoint x: 77, startPoint y: 133, endPoint x: 185, endPoint y: 130, distance: 108.0
click at [77, 133] on button "1" at bounding box center [76, 134] width 12 height 12
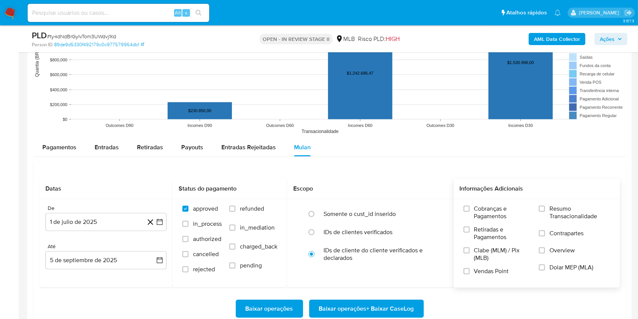
click at [550, 214] on span "Resumo Transacionalidade" at bounding box center [580, 212] width 61 height 15
click at [545, 212] on input "Resumo Transacionalidade" at bounding box center [542, 209] width 6 height 6
click at [126, 262] on button "5 de septiembre de 2025" at bounding box center [105, 260] width 121 height 18
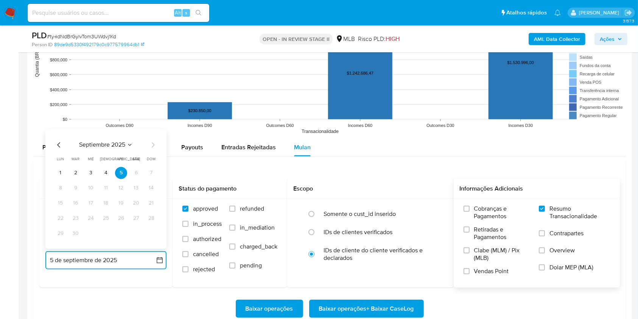
click at [105, 167] on button "4" at bounding box center [106, 173] width 12 height 12
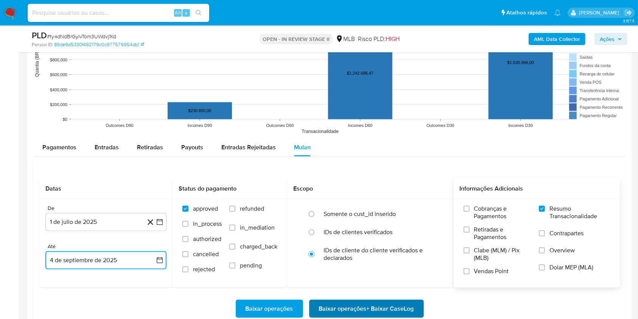
click at [364, 315] on span "Baixar operações + Baixar CaseLog" at bounding box center [366, 308] width 95 height 17
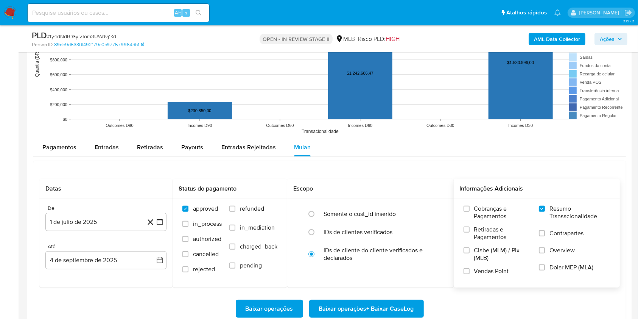
click at [83, 36] on span "# ty4dNdBrGylvTom3UWdvj1Kd" at bounding box center [81, 37] width 69 height 8
copy span "ty4dNdBrGylvTom3UWdvj1Kd"
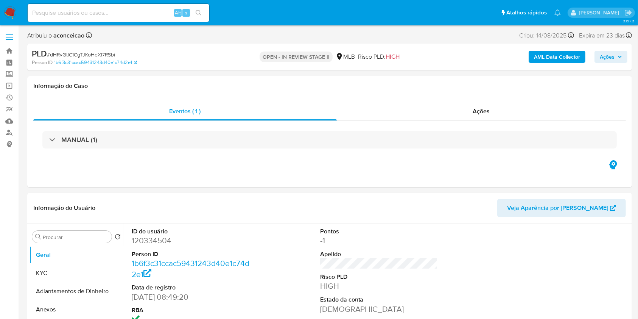
select select "10"
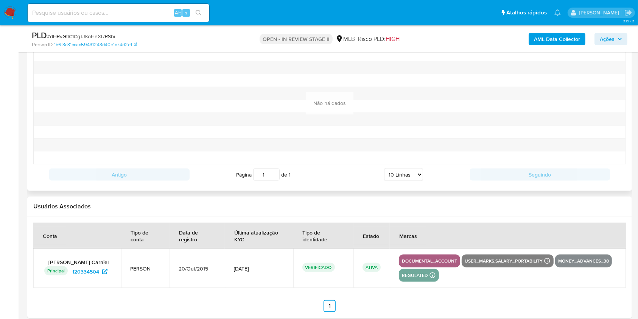
scroll to position [732, 0]
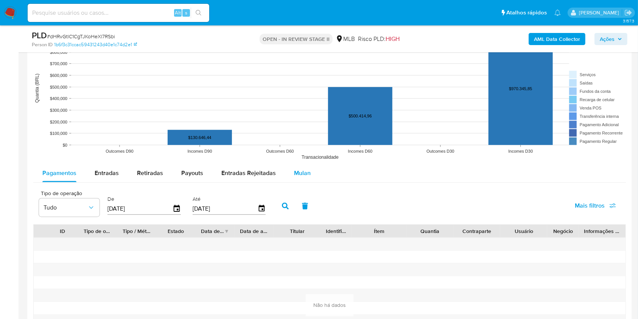
click at [298, 171] on span "Mulan" at bounding box center [302, 173] width 17 height 9
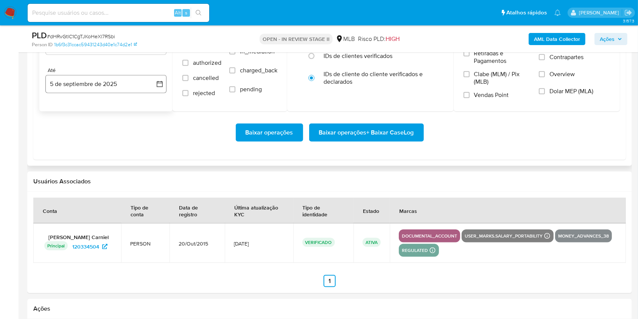
scroll to position [833, 0]
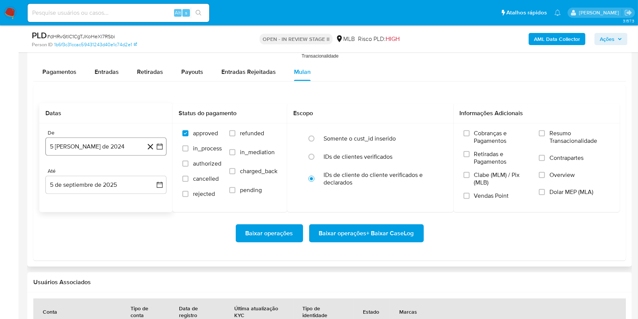
click at [108, 141] on button "5 [PERSON_NAME] de 2024" at bounding box center [105, 146] width 121 height 18
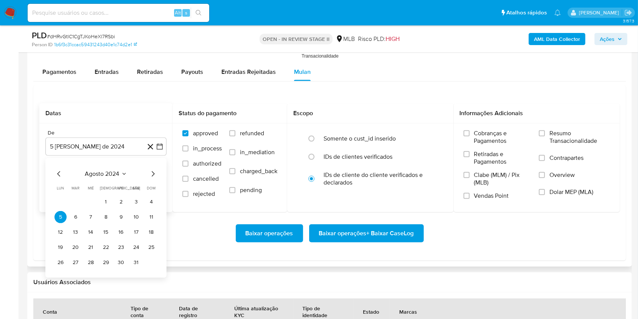
click at [115, 170] on span "agosto 2024" at bounding box center [102, 174] width 34 height 8
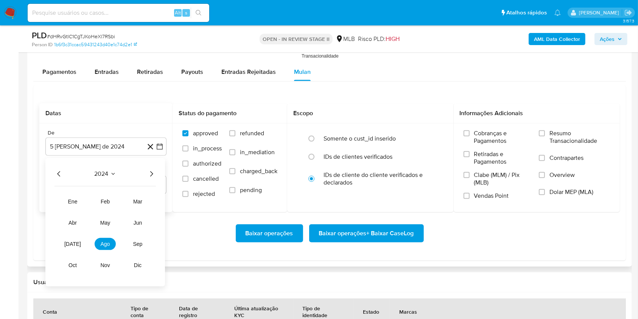
click at [154, 174] on icon "Año siguiente" at bounding box center [151, 173] width 9 height 9
click at [70, 240] on button "jul" at bounding box center [72, 244] width 21 height 12
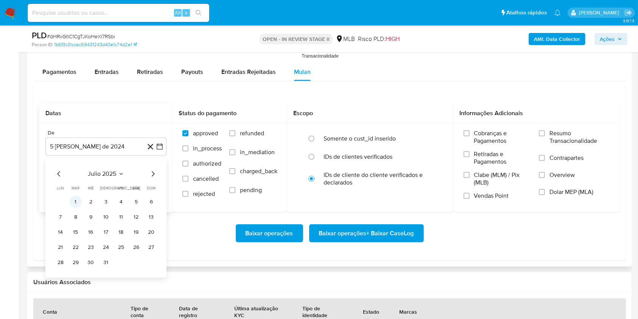
click at [78, 199] on button "1" at bounding box center [76, 202] width 12 height 12
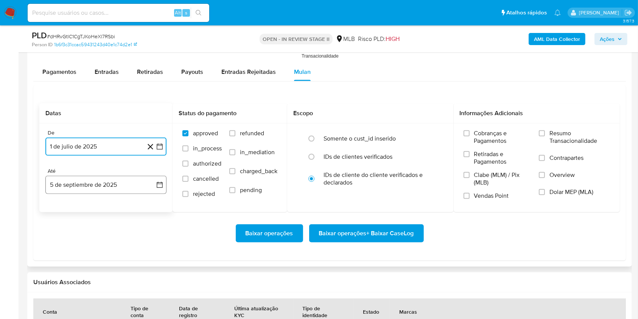
click at [100, 189] on button "5 de septiembre de 2025" at bounding box center [105, 185] width 121 height 18
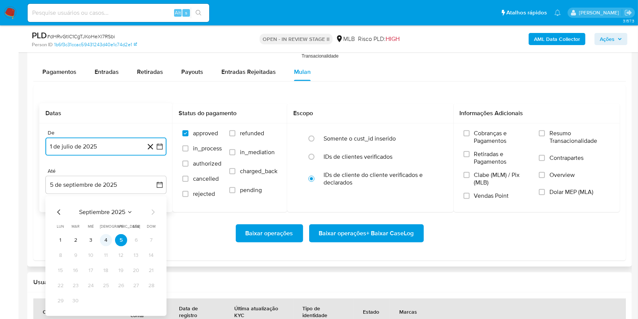
click at [101, 240] on button "4" at bounding box center [106, 240] width 12 height 12
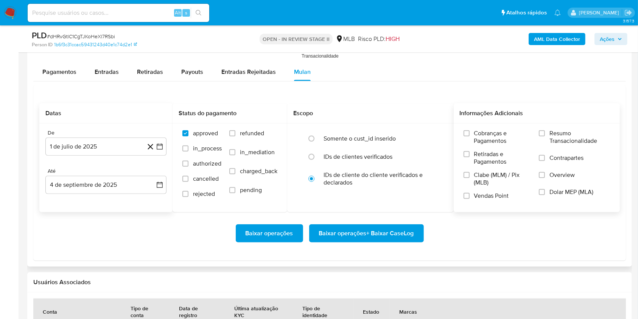
drag, startPoint x: 548, startPoint y: 135, endPoint x: 547, endPoint y: 140, distance: 5.0
click at [548, 138] on label "Resumo Transacionalidade" at bounding box center [574, 142] width 71 height 25
click at [545, 139] on label "Resumo Transacionalidade" at bounding box center [574, 142] width 71 height 25
click at [545, 136] on input "Resumo Transacionalidade" at bounding box center [542, 133] width 6 height 6
click at [386, 233] on span "Baixar operações + Baixar CaseLog" at bounding box center [366, 233] width 95 height 17
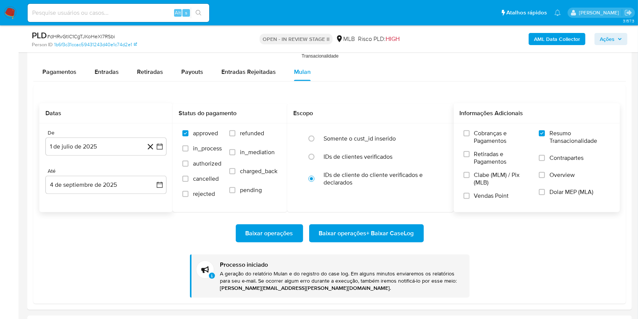
click at [91, 37] on span "# dHRvGtlC1CgTJKoHeXl7RSbi" at bounding box center [81, 37] width 68 height 8
copy span "dHRvGtlC1CgTJKoHeXl7RSbi"
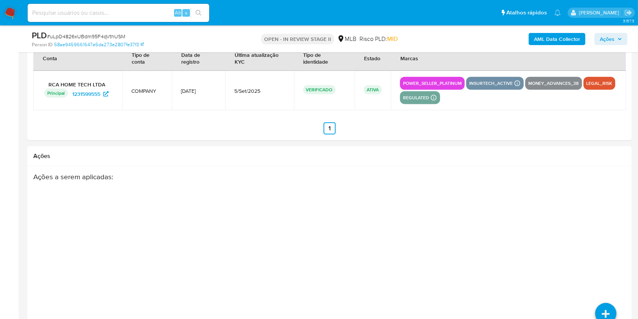
scroll to position [965, 0]
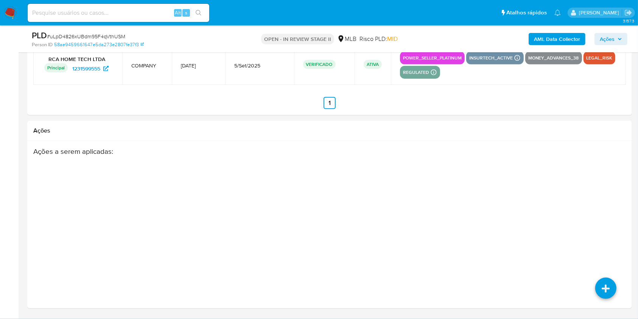
select select "10"
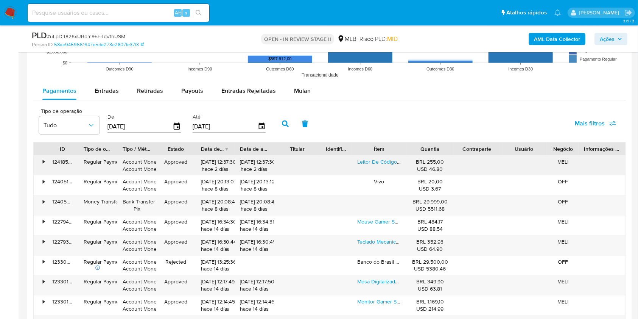
scroll to position [713, 0]
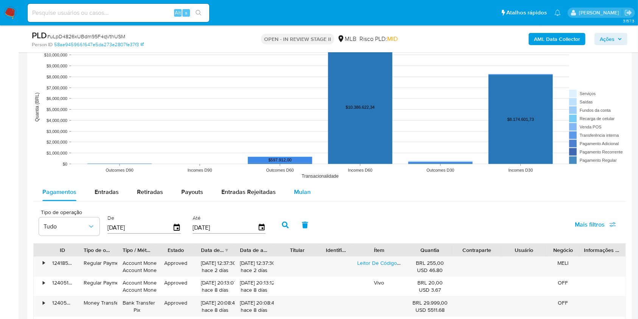
click at [301, 194] on span "Mulan" at bounding box center [302, 191] width 17 height 9
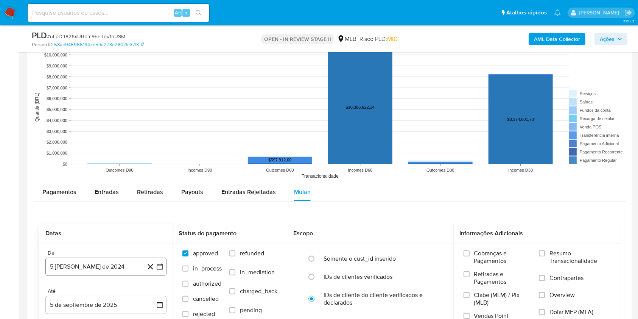
click at [130, 267] on button "5 [PERSON_NAME] de 2024" at bounding box center [105, 267] width 121 height 18
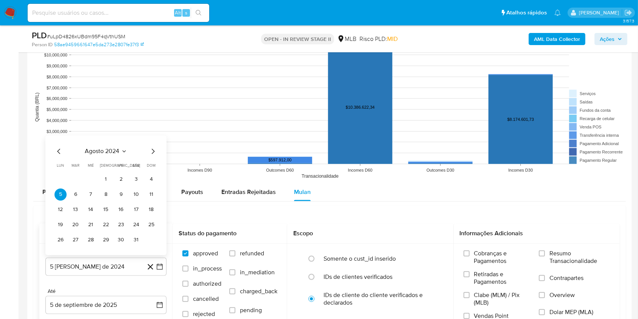
click at [117, 155] on div "agosto 2024" at bounding box center [106, 151] width 103 height 9
click at [118, 150] on span "agosto 2024" at bounding box center [102, 151] width 34 height 8
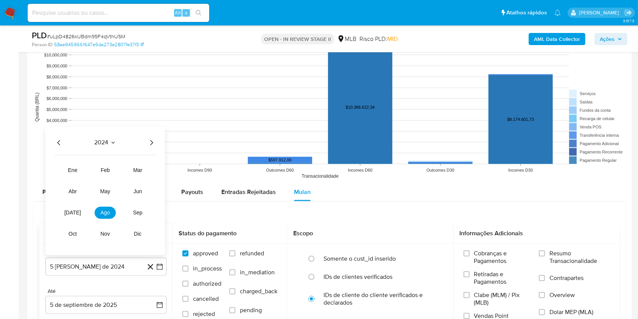
click at [148, 144] on icon "Año siguiente" at bounding box center [151, 142] width 9 height 9
click at [65, 218] on tr "ene feb mar abr may jun [DATE] ago sep oct nov dic" at bounding box center [105, 202] width 86 height 76
click at [72, 211] on span "[DATE]" at bounding box center [72, 212] width 17 height 6
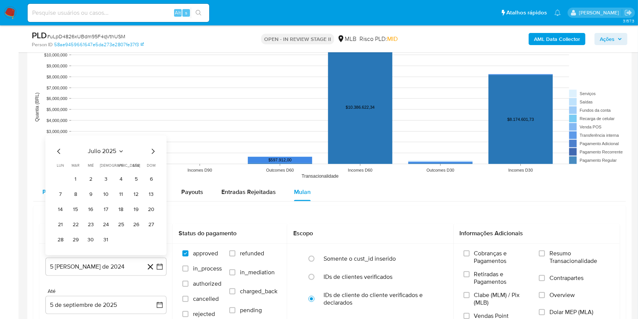
drag, startPoint x: 78, startPoint y: 181, endPoint x: 85, endPoint y: 188, distance: 9.4
click at [78, 181] on button "1" at bounding box center [76, 179] width 12 height 12
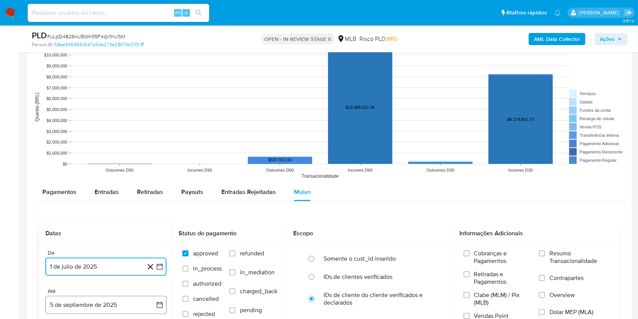
click at [120, 301] on button "5 de septiembre de 2025" at bounding box center [105, 305] width 121 height 18
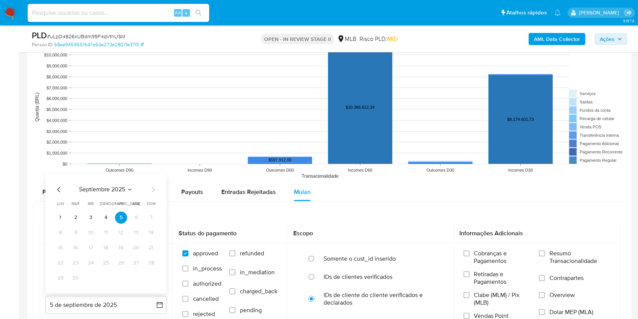
click at [108, 219] on button "4" at bounding box center [106, 217] width 12 height 12
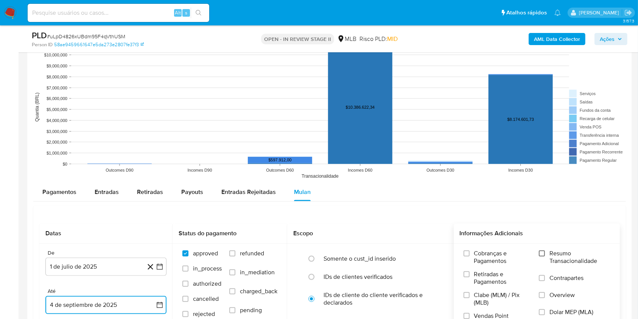
click at [541, 253] on input "Resumo Transacionalidade" at bounding box center [542, 253] width 6 height 6
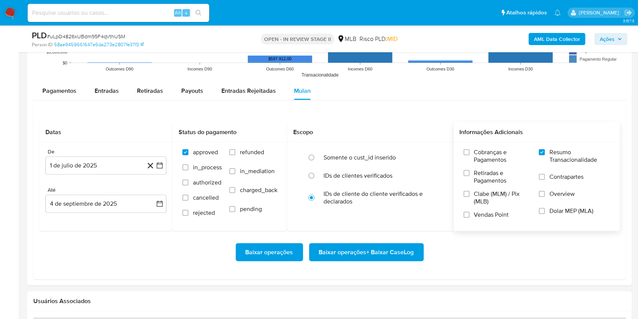
click at [349, 241] on div "Baixar operações Baixar operações + Baixar CaseLog" at bounding box center [329, 252] width 581 height 42
drag, startPoint x: 361, startPoint y: 247, endPoint x: 365, endPoint y: 247, distance: 4.5
click at [365, 247] on span "Baixar operações + Baixar CaseLog" at bounding box center [366, 252] width 95 height 17
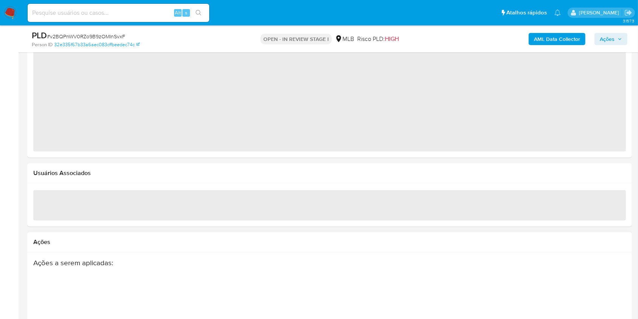
scroll to position [909, 0]
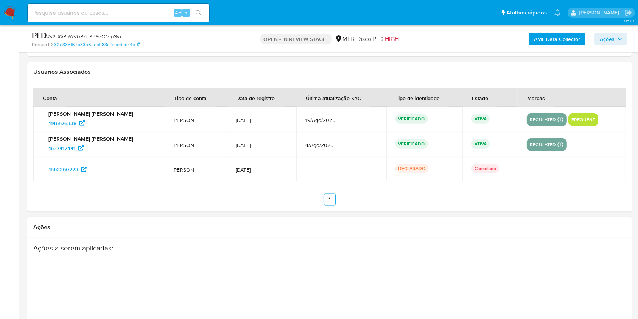
select select "10"
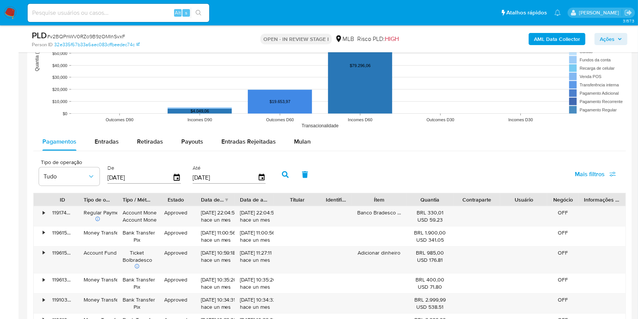
scroll to position [707, 0]
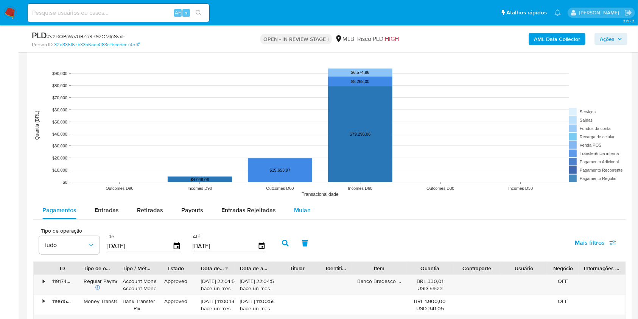
drag, startPoint x: 295, startPoint y: 209, endPoint x: 290, endPoint y: 210, distance: 4.6
click at [295, 210] on span "Mulan" at bounding box center [302, 210] width 17 height 9
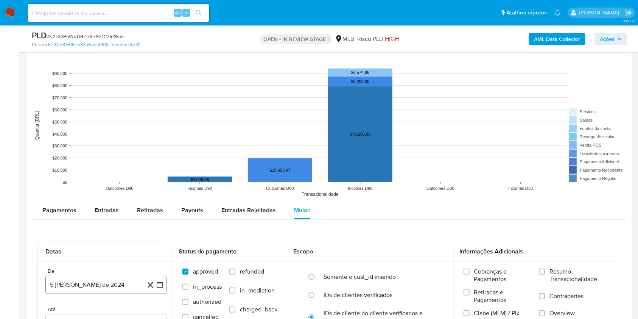
drag, startPoint x: 98, startPoint y: 289, endPoint x: 107, endPoint y: 286, distance: 9.6
click at [98, 289] on button "5 de agosto de 2024" at bounding box center [105, 285] width 121 height 18
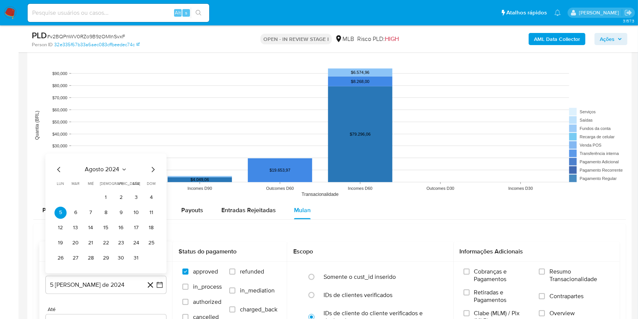
click at [122, 173] on div "agosto 2024 agosto 2024 lun lunes mar martes mié miércoles jue jueves vie viern…" at bounding box center [106, 214] width 103 height 99
click at [124, 167] on icon "Seleccionar mes y año" at bounding box center [124, 170] width 6 height 6
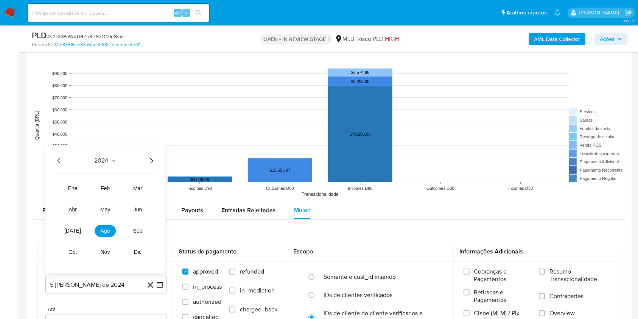
click at [149, 161] on icon "Año siguiente" at bounding box center [151, 160] width 9 height 9
click at [75, 230] on span "jul" at bounding box center [72, 231] width 17 height 6
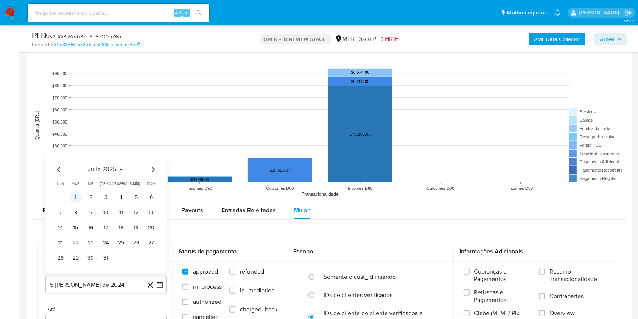
click at [79, 199] on button "1" at bounding box center [76, 198] width 12 height 12
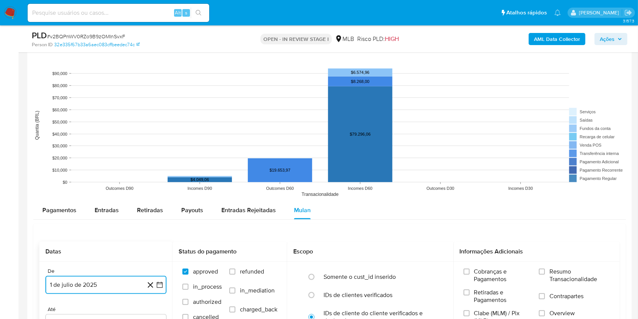
scroll to position [757, 0]
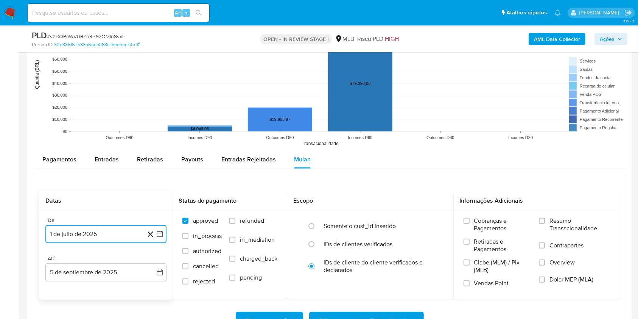
drag, startPoint x: 116, startPoint y: 272, endPoint x: 137, endPoint y: 261, distance: 22.9
click at [117, 272] on button "5 de septiembre de 2025" at bounding box center [105, 272] width 121 height 18
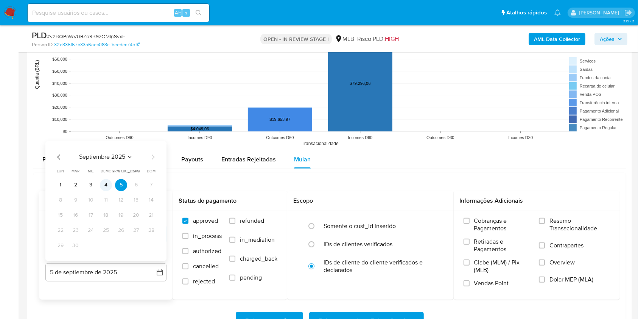
click at [106, 184] on button "4" at bounding box center [106, 185] width 12 height 12
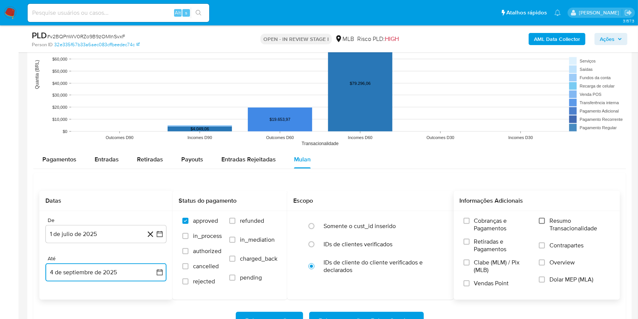
click at [544, 218] on input "Resumo Transacionalidade" at bounding box center [542, 221] width 6 height 6
click at [401, 314] on span "Baixar operações + Baixar CaseLog" at bounding box center [366, 320] width 95 height 17
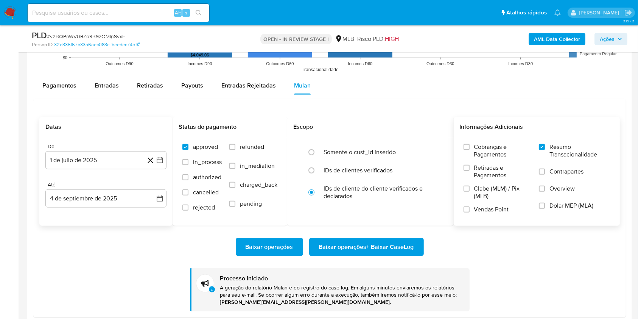
scroll to position [959, 0]
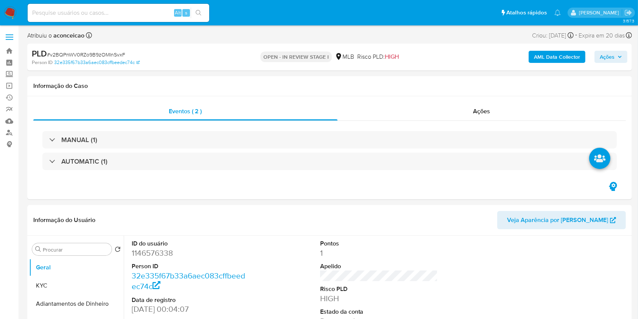
select select "10"
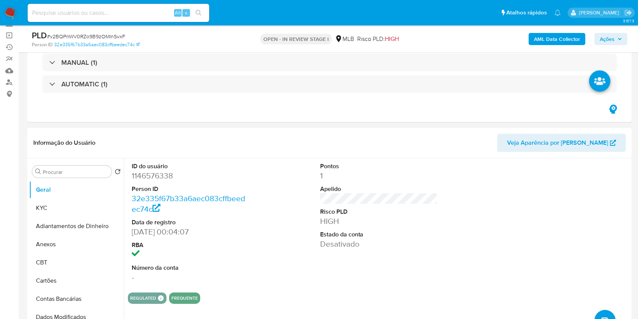
scroll to position [101, 0]
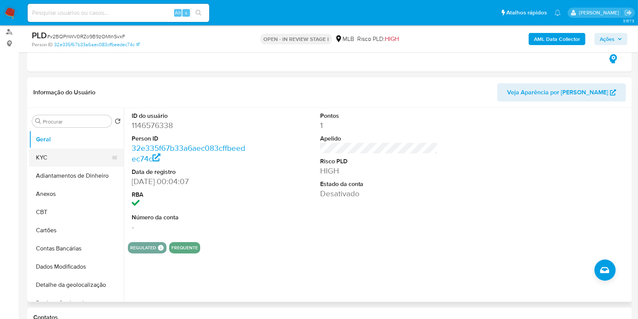
click at [76, 155] on button "KYC" at bounding box center [73, 157] width 89 height 18
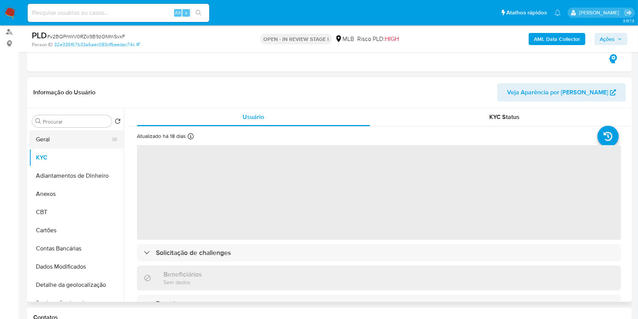
click at [68, 140] on button "Geral" at bounding box center [73, 139] width 89 height 18
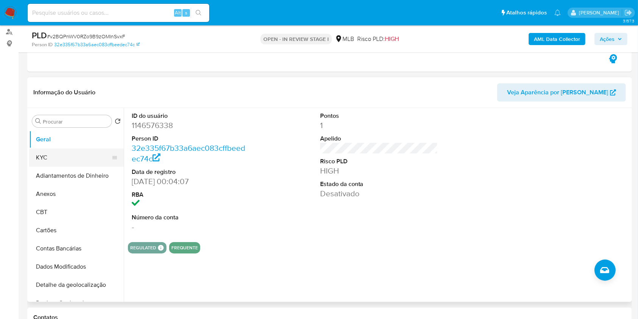
click at [83, 160] on button "KYC" at bounding box center [73, 157] width 89 height 18
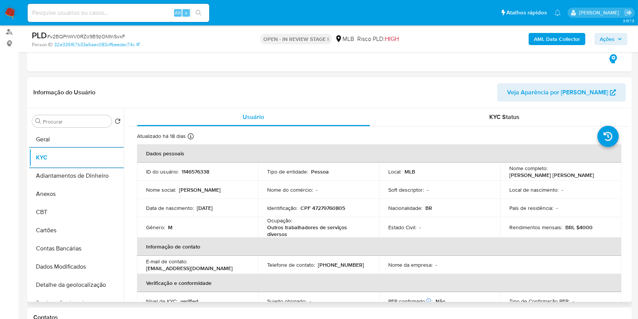
click at [319, 226] on p "Outros trabalhadores de serviços diversos" at bounding box center [317, 231] width 100 height 14
copy div "Ocupação : Outros trabalhadores de serviços diversos"
click at [67, 118] on input "Procurar" at bounding box center [76, 121] width 66 height 7
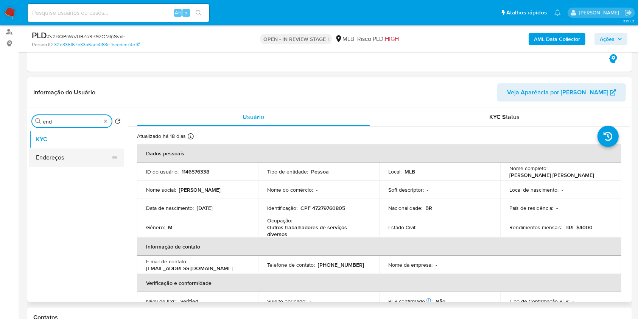
type input "end"
drag, startPoint x: 74, startPoint y: 158, endPoint x: 98, endPoint y: 159, distance: 24.3
click at [74, 158] on button "Endereços" at bounding box center [76, 157] width 95 height 18
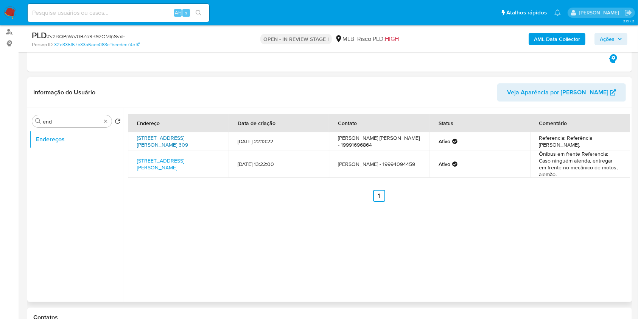
click at [186, 140] on link "[STREET_ADDRESS][PERSON_NAME] 309" at bounding box center [162, 141] width 51 height 14
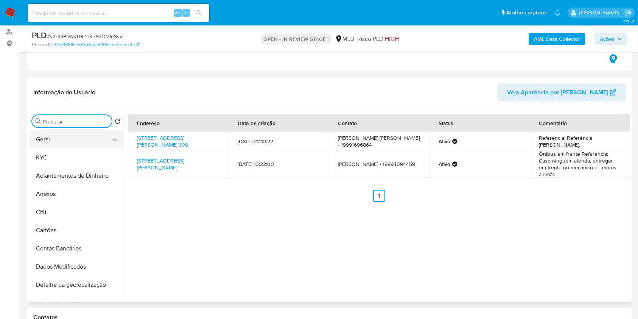
click at [83, 140] on button "Geral" at bounding box center [73, 139] width 89 height 18
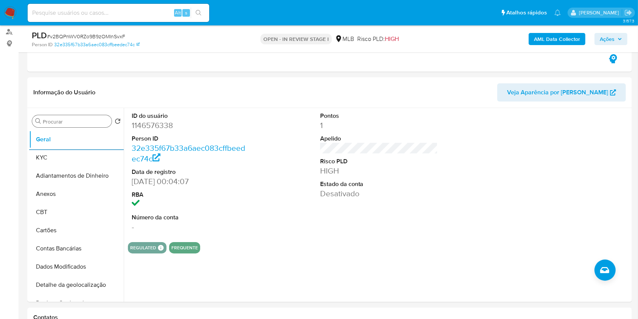
click at [100, 119] on input "Procurar" at bounding box center [76, 121] width 66 height 7
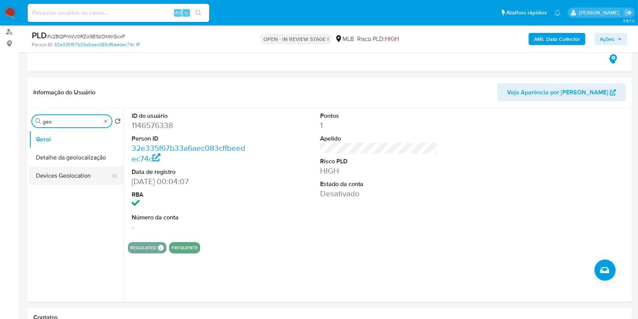
type input "geo"
click at [92, 167] on button "Devices Geolocation" at bounding box center [73, 176] width 89 height 18
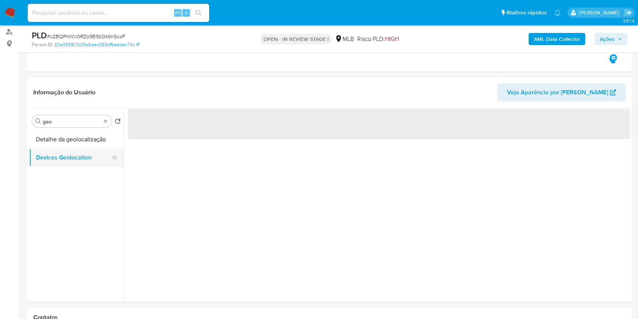
click at [92, 162] on button "Devices Geolocation" at bounding box center [73, 157] width 89 height 18
click at [83, 145] on button "Detalhe da geolocalização" at bounding box center [73, 139] width 89 height 18
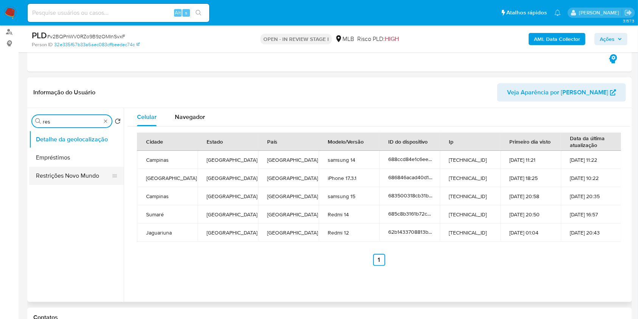
type input "res"
click at [63, 176] on button "Restrições Novo Mundo" at bounding box center [73, 176] width 89 height 18
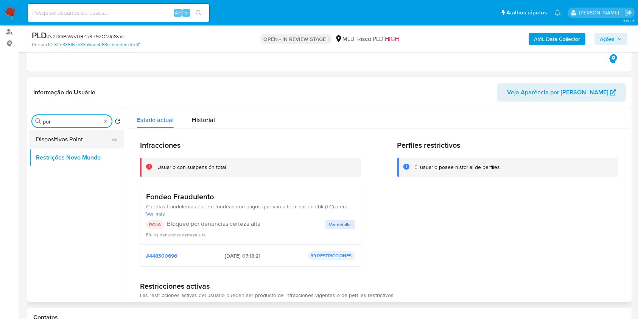
type input "poi"
click at [91, 147] on button "Dispositivos Point" at bounding box center [73, 139] width 89 height 18
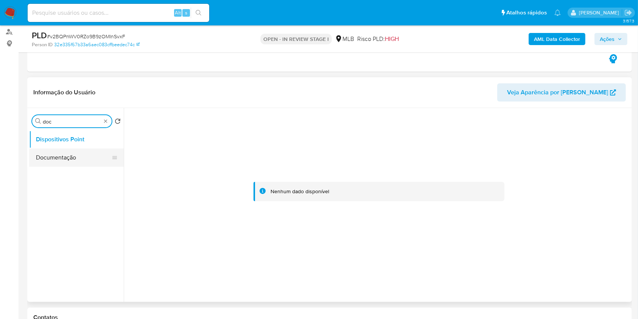
type input "doc"
click at [92, 149] on button "Documentação" at bounding box center [76, 157] width 95 height 18
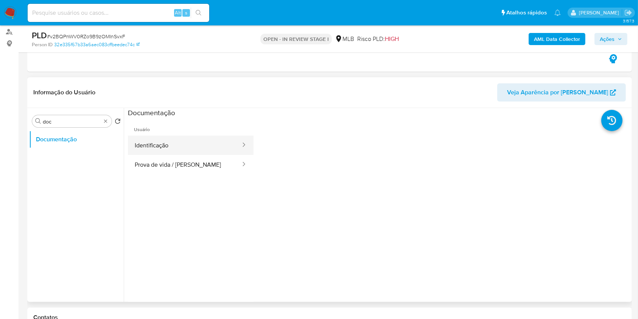
drag, startPoint x: 179, startPoint y: 142, endPoint x: 231, endPoint y: 145, distance: 52.3
click at [179, 143] on button "Identificação" at bounding box center [185, 145] width 114 height 19
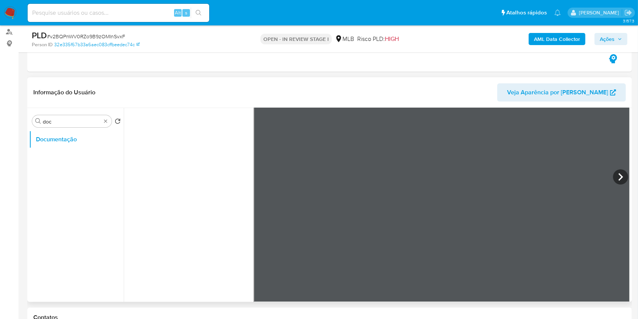
scroll to position [0, 0]
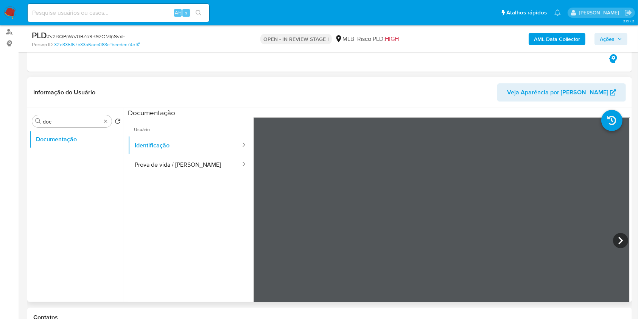
drag, startPoint x: 215, startPoint y: 163, endPoint x: 250, endPoint y: 170, distance: 35.9
click at [214, 164] on button "Prova de vida / [PERSON_NAME]" at bounding box center [185, 164] width 114 height 19
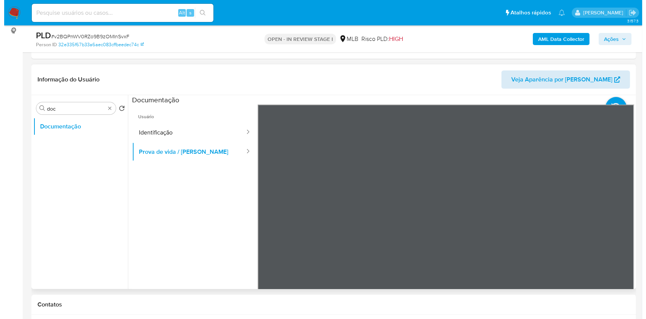
scroll to position [151, 0]
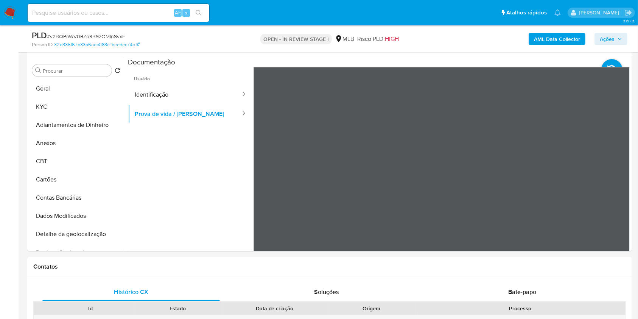
click at [561, 41] on b "AML Data Collector" at bounding box center [557, 39] width 46 height 12
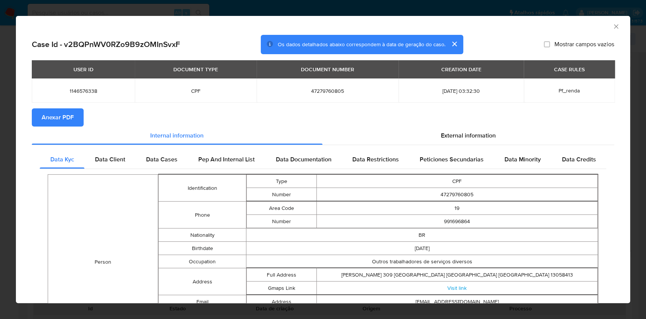
drag, startPoint x: 63, startPoint y: 121, endPoint x: 88, endPoint y: 110, distance: 27.3
click at [63, 121] on span "Anexar PDF" at bounding box center [58, 117] width 32 height 17
click at [608, 31] on div "AML Data Collector" at bounding box center [323, 25] width 615 height 19
click at [613, 30] on icon "Fechar a janela" at bounding box center [617, 27] width 8 height 8
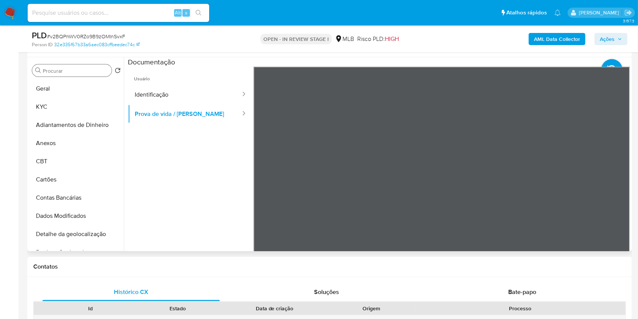
click at [77, 73] on input "Procurar" at bounding box center [76, 70] width 66 height 7
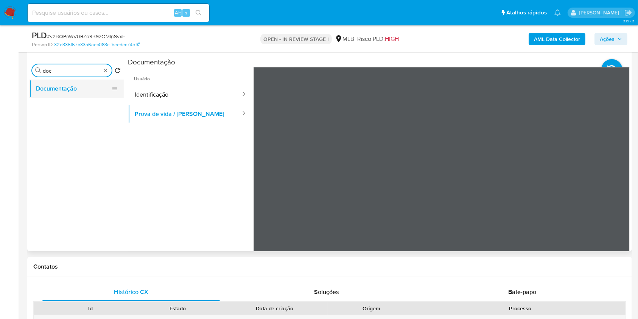
type input "doc"
click at [72, 96] on button "Documentação" at bounding box center [73, 89] width 89 height 18
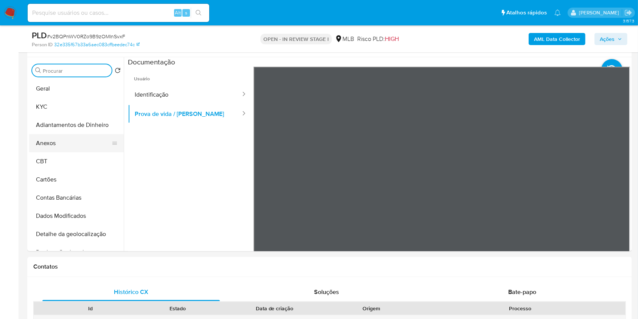
click at [61, 148] on button "Anexos" at bounding box center [73, 143] width 89 height 18
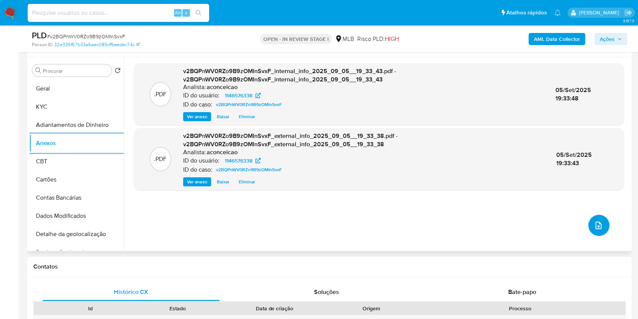
click at [603, 232] on button "upload-file" at bounding box center [599, 225] width 21 height 21
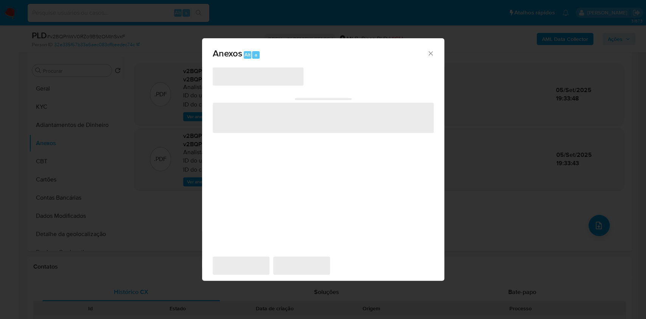
click at [598, 226] on div "Anexos Alt a ‌ ‌ ‌ ‌ ‌" at bounding box center [323, 159] width 646 height 319
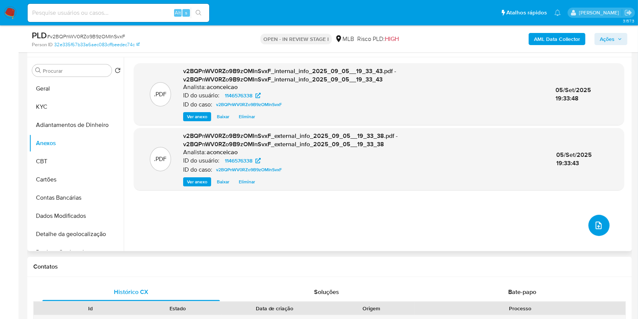
click at [600, 222] on button "upload-file" at bounding box center [599, 225] width 21 height 21
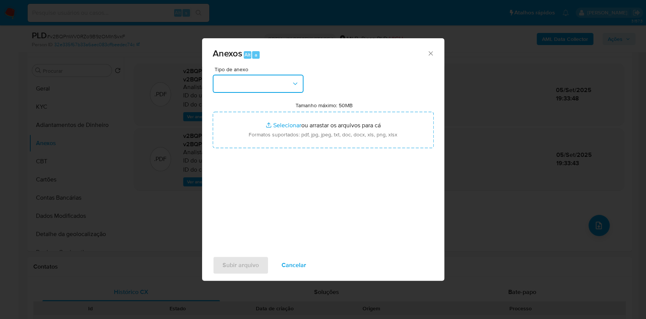
click at [276, 91] on button "button" at bounding box center [258, 84] width 91 height 18
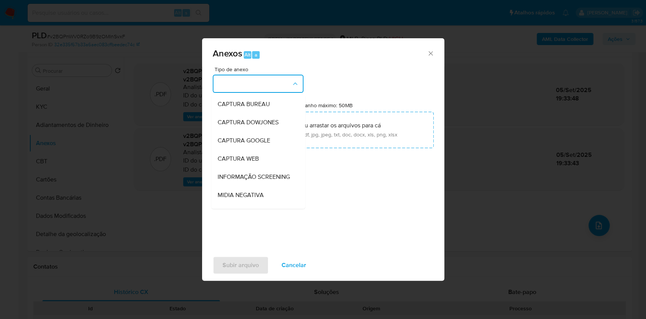
scroll to position [116, 0]
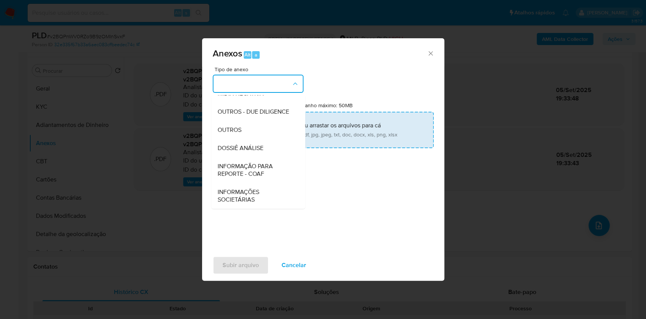
click at [250, 133] on div "OUTROS" at bounding box center [255, 130] width 77 height 18
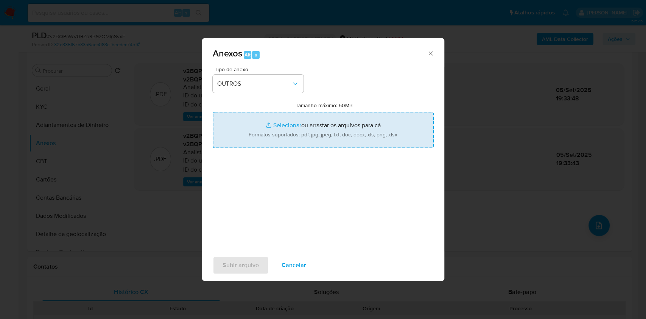
type input "C:\fakepath\Mulan 1146576338_Victor Henrique de Oliveira Molina 2025_09_05_18_1…"
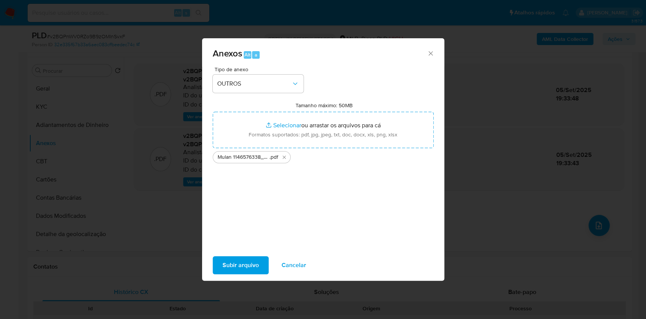
click at [247, 264] on span "Subir arquivo" at bounding box center [241, 265] width 36 height 17
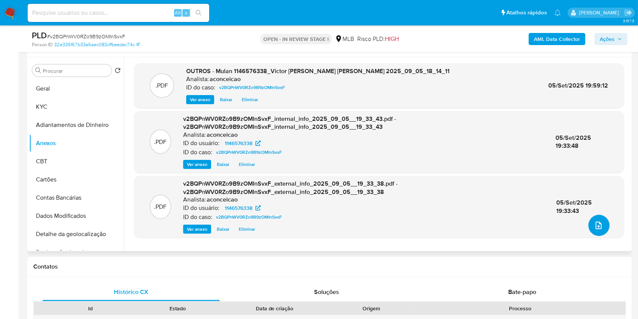
click at [595, 226] on icon "upload-file" at bounding box center [599, 225] width 9 height 9
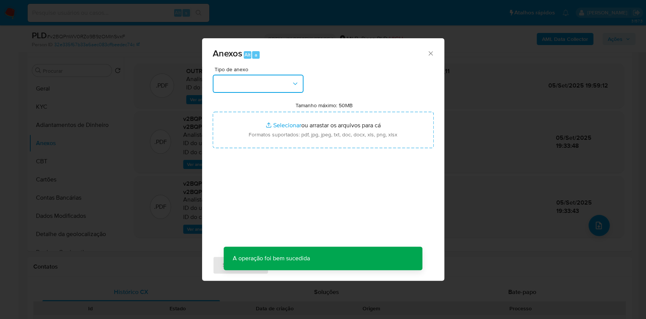
click at [290, 87] on button "button" at bounding box center [258, 84] width 91 height 18
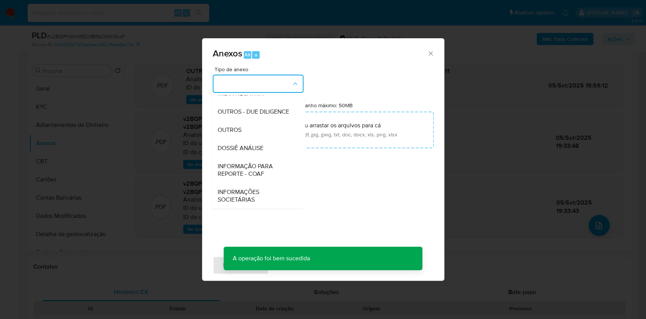
drag, startPoint x: 241, startPoint y: 134, endPoint x: 329, endPoint y: 107, distance: 92.8
click at [240, 135] on div "OUTROS" at bounding box center [255, 130] width 77 height 18
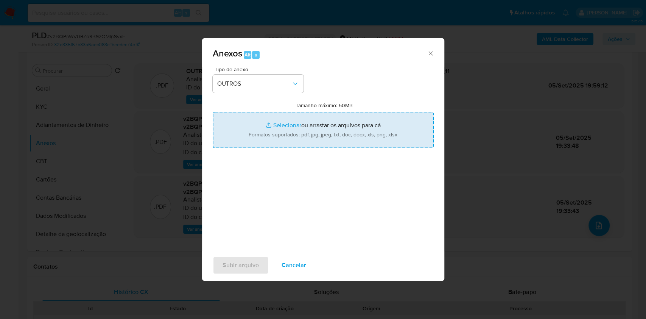
type input "C:\fakepath\SAR - XXXX - CPF 47279760805 - VICTOR HENRIQUE DE OLIVEIRA MOLINA.p…"
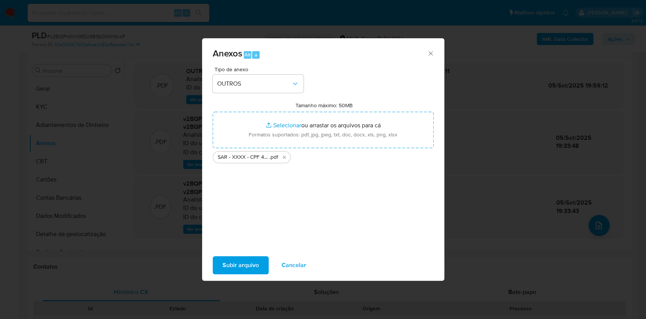
drag, startPoint x: 326, startPoint y: 118, endPoint x: 251, endPoint y: 265, distance: 165.8
click at [251, 265] on span "Subir arquivo" at bounding box center [241, 265] width 36 height 17
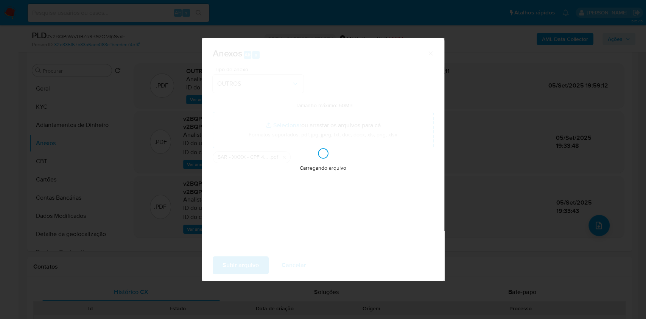
click at [481, 197] on div "Anexos Alt a Tipo de anexo OUTROS Tamanho máximo: 50MB Selecionar arquivos Sele…" at bounding box center [323, 159] width 646 height 319
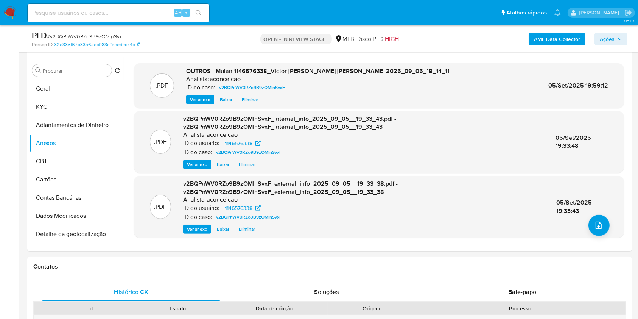
click at [623, 33] on button "Ações" at bounding box center [611, 39] width 33 height 12
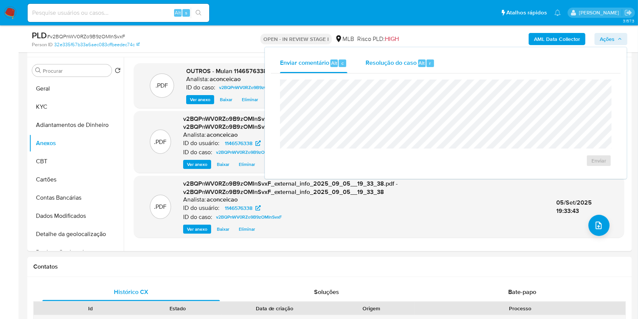
drag, startPoint x: 442, startPoint y: 65, endPoint x: 436, endPoint y: 64, distance: 6.1
click at [438, 64] on button "Resolução do caso Alt r" at bounding box center [400, 63] width 87 height 20
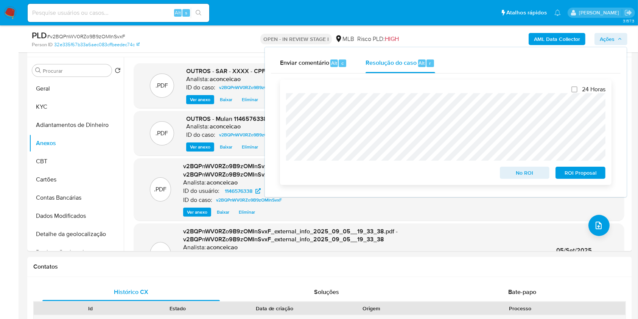
click at [581, 176] on span "ROI Proposal" at bounding box center [580, 172] width 39 height 11
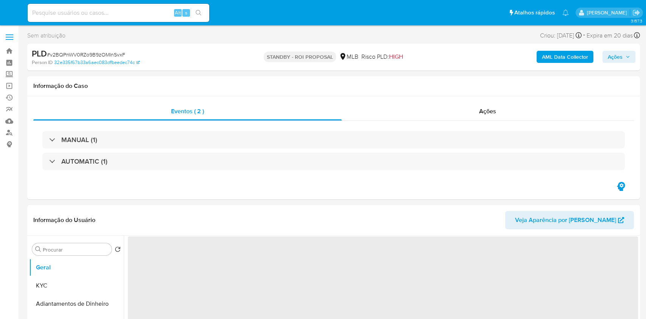
select select "10"
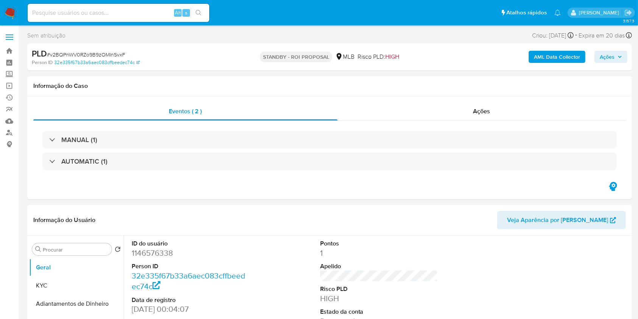
drag, startPoint x: 127, startPoint y: 21, endPoint x: 131, endPoint y: 14, distance: 8.5
click at [127, 21] on div "Alt s" at bounding box center [119, 13] width 182 height 18
drag, startPoint x: 132, startPoint y: 13, endPoint x: 150, endPoint y: 15, distance: 17.9
click at [132, 14] on input at bounding box center [119, 13] width 182 height 10
paste input "8QwtpvwgMLT6Vul1NkqkDvLB"
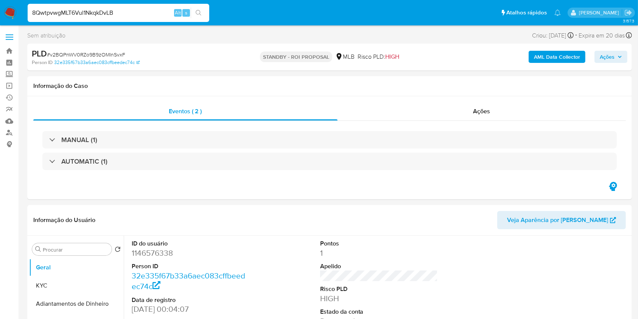
type input "8QwtpvwgMLT6Vul1NkqkDvLB"
click at [203, 16] on button "search-icon" at bounding box center [199, 13] width 16 height 11
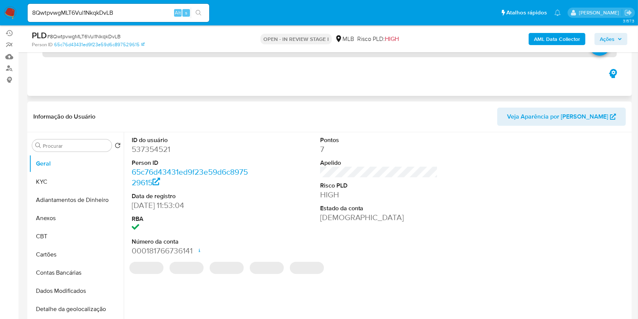
scroll to position [101, 0]
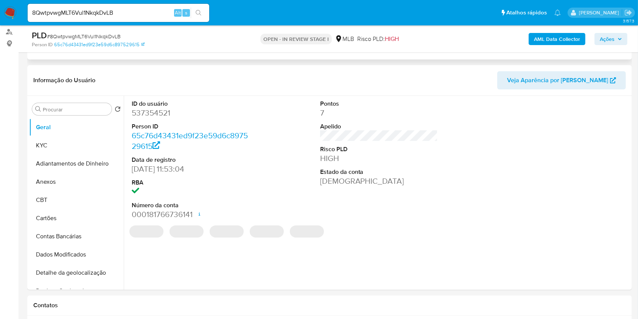
select select "10"
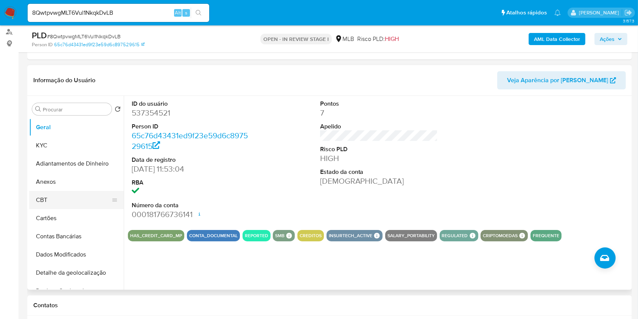
click at [117, 197] on button "CBT" at bounding box center [73, 200] width 89 height 18
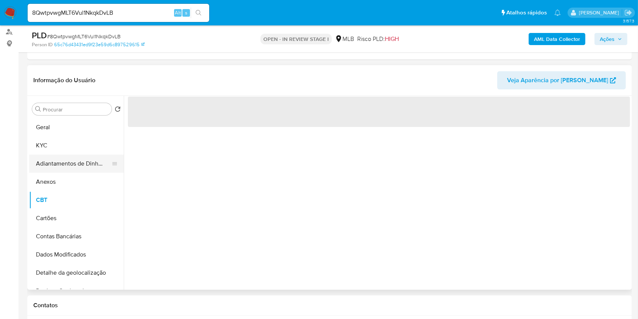
drag, startPoint x: 73, startPoint y: 130, endPoint x: 120, endPoint y: 165, distance: 58.7
click at [73, 130] on button "Geral" at bounding box center [76, 127] width 95 height 18
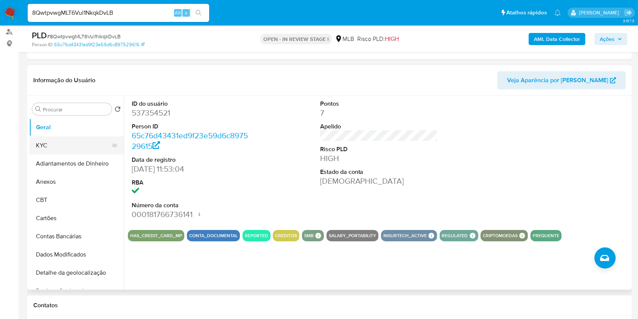
click at [89, 144] on button "KYC" at bounding box center [73, 145] width 89 height 18
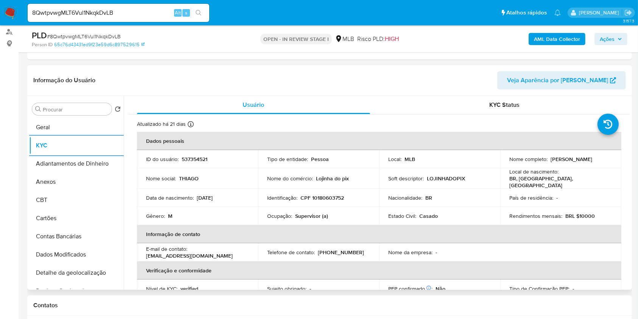
click at [321, 198] on p "CPF 10180603752" at bounding box center [323, 197] width 44 height 7
click at [322, 194] on p "CPF 10180603752" at bounding box center [323, 197] width 44 height 7
copy p "10180603752"
click at [74, 112] on div "Procurar" at bounding box center [72, 109] width 80 height 12
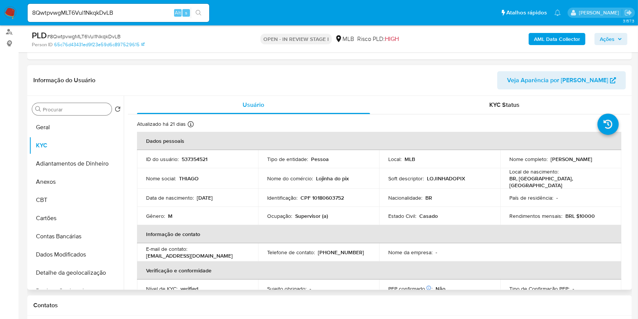
click at [58, 109] on input "Procurar" at bounding box center [76, 109] width 66 height 7
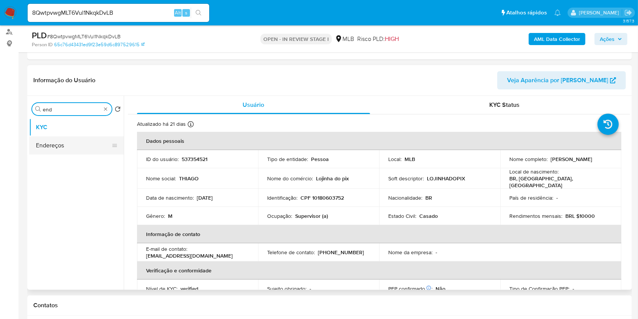
type input "end"
click at [89, 140] on button "Endereços" at bounding box center [76, 145] width 95 height 18
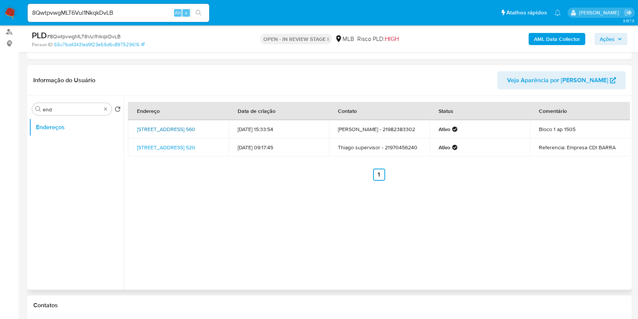
click at [190, 133] on link "Avenida São Josemaria Escrivá 560, Rio De Janeiro, Rio De Janeiro, 22753200, Br…" at bounding box center [166, 129] width 58 height 8
click at [167, 147] on link "Rua Ipadu 520, Rio De Janeiro, Rio De Janeiro, 22713460, Brasil 520" at bounding box center [166, 148] width 58 height 8
copy link "Avenida São Josemaria Escrivá 560, Rio De Janeiro,"
drag, startPoint x: 135, startPoint y: 123, endPoint x: 185, endPoint y: 130, distance: 50.0
click at [185, 129] on td "Avenida São Josemaria Escrivá 560, Rio De Janeiro, Rio De Janeiro, 22753200, Br…" at bounding box center [178, 129] width 101 height 18
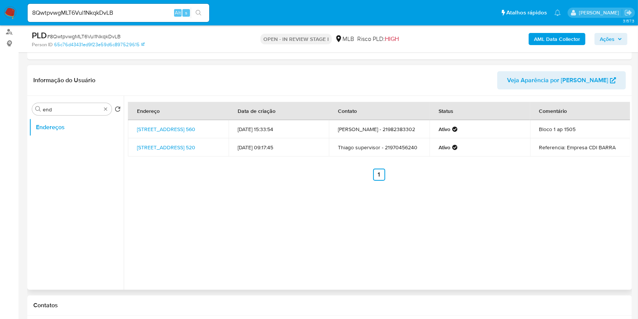
click at [268, 198] on div "Endereço Data de criação Contato Status Comentário Avenida São Josemaria Escriv…" at bounding box center [377, 193] width 507 height 194
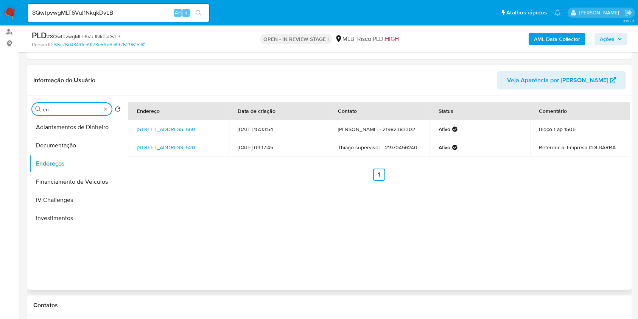
type input "e"
type input "geo"
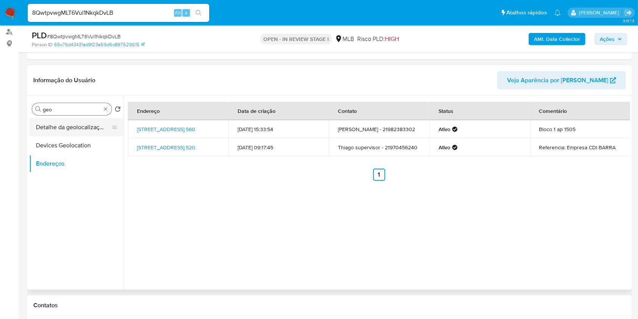
click at [99, 123] on button "Detalhe da geolocalização" at bounding box center [73, 127] width 89 height 18
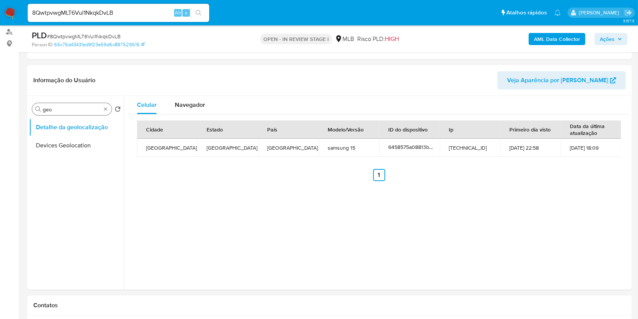
click at [109, 109] on div "Procurar geo" at bounding box center [72, 109] width 80 height 12
type input "res"
click at [71, 161] on button "Restrições Novo Mundo" at bounding box center [76, 164] width 95 height 18
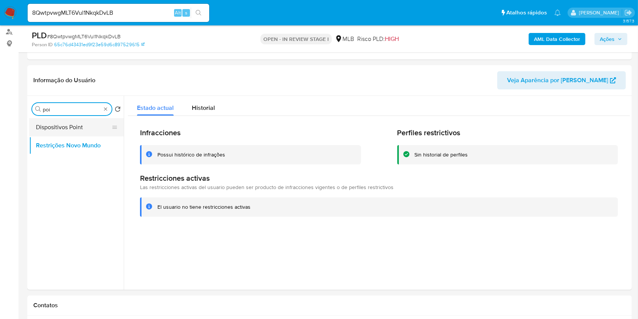
type input "poi"
click at [83, 121] on button "Dispositivos Point" at bounding box center [73, 127] width 89 height 18
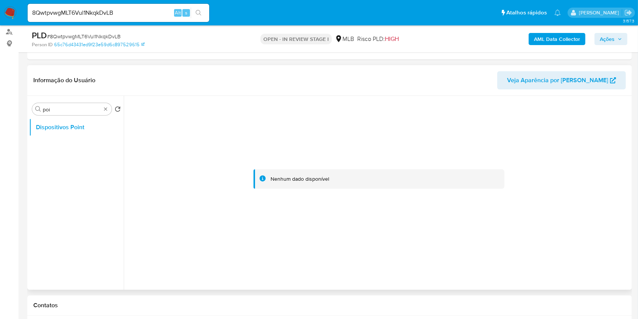
click at [297, 182] on div "Nenhum dado disponível" at bounding box center [300, 178] width 59 height 7
click at [107, 106] on div "Procurar poi" at bounding box center [72, 109] width 80 height 12
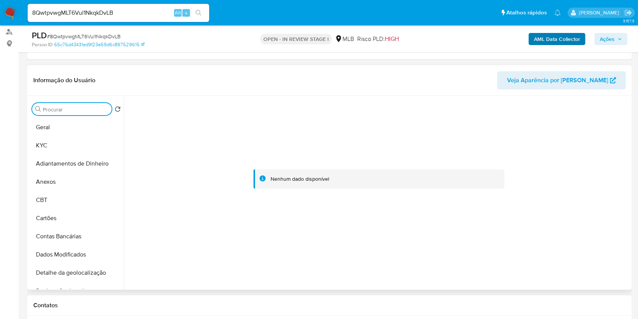
click at [570, 32] on div "AML Data Collector Ações" at bounding box center [529, 39] width 197 height 18
click at [91, 114] on div "Procurar" at bounding box center [72, 109] width 80 height 12
click at [88, 112] on div "Procurar" at bounding box center [72, 109] width 80 height 12
click at [86, 112] on input "Procurar" at bounding box center [76, 109] width 66 height 7
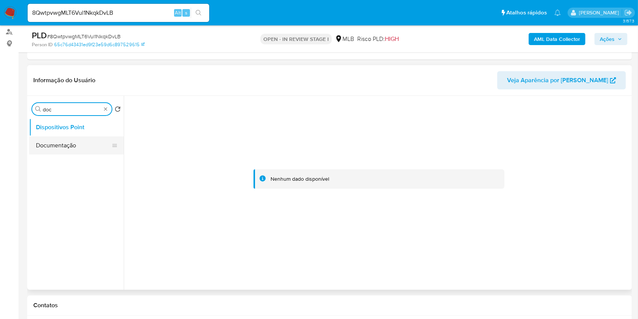
type input "doc"
click at [86, 138] on button "Documentação" at bounding box center [76, 145] width 95 height 18
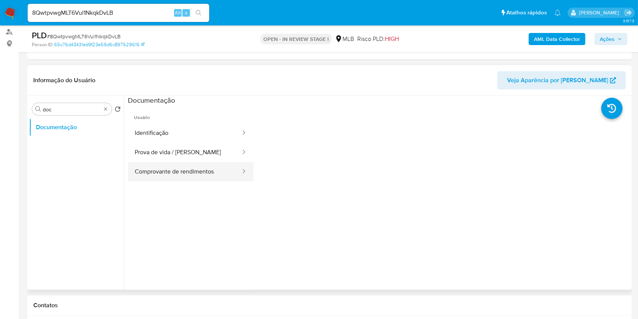
click at [209, 171] on button "Comprovante de rendimentos" at bounding box center [185, 171] width 114 height 19
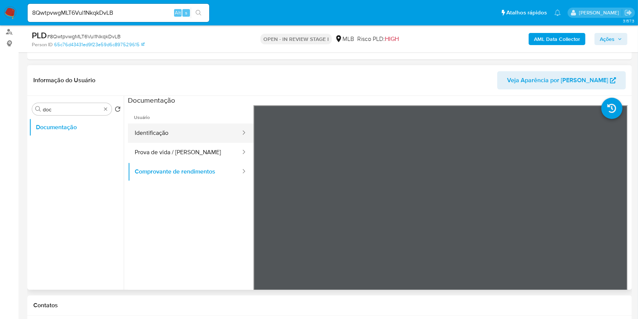
click at [180, 136] on button "Identificação" at bounding box center [185, 132] width 114 height 19
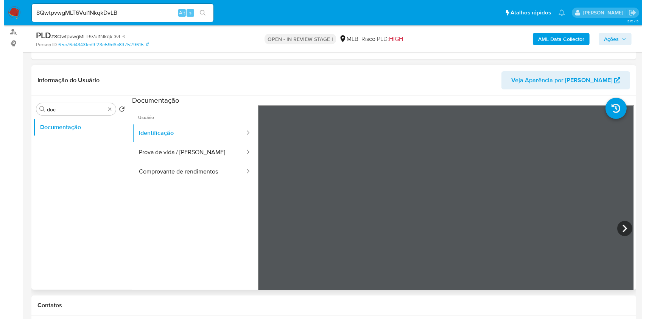
scroll to position [151, 0]
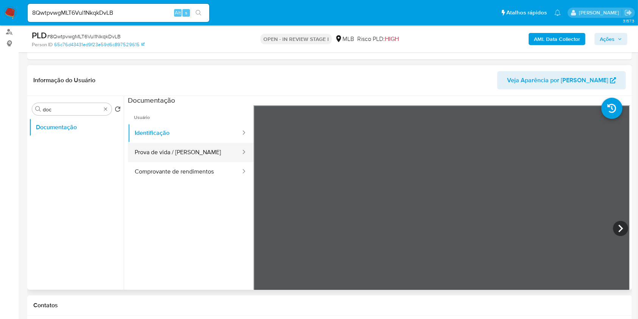
click at [169, 159] on button "Prova de vida / Selfie" at bounding box center [185, 152] width 114 height 19
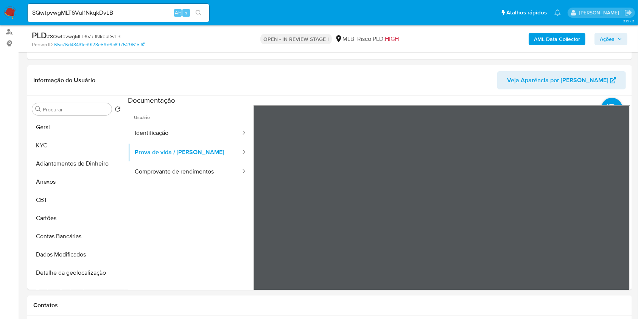
drag, startPoint x: 542, startPoint y: 27, endPoint x: 546, endPoint y: 31, distance: 5.1
click at [543, 28] on div "PLD # 8QwtpvwgMLT6Vul1NkqkDvLB Person ID 65c76d43431ed9f23e59d6c897529615 OPEN …" at bounding box center [329, 38] width 605 height 27
click at [548, 34] on b "AML Data Collector" at bounding box center [557, 39] width 46 height 12
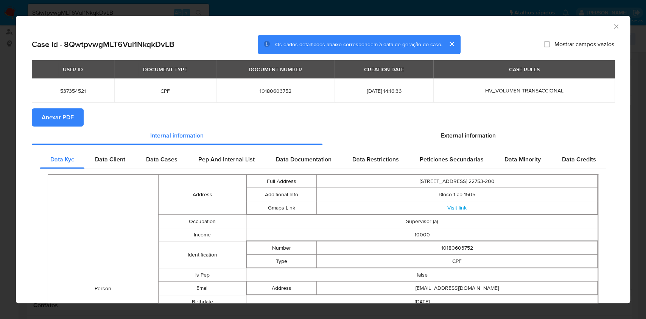
click at [65, 118] on span "Anexar PDF" at bounding box center [58, 117] width 32 height 17
click at [613, 26] on icon "Fechar a janela" at bounding box center [617, 27] width 8 height 8
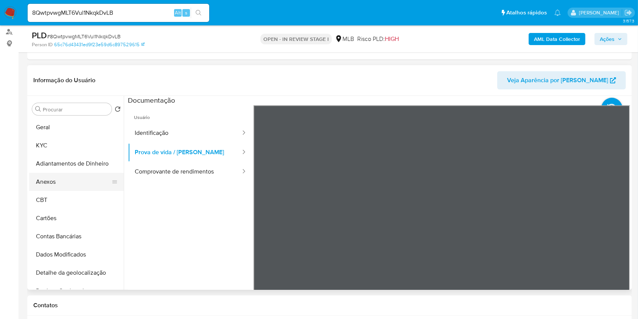
click at [76, 180] on button "Anexos" at bounding box center [73, 182] width 89 height 18
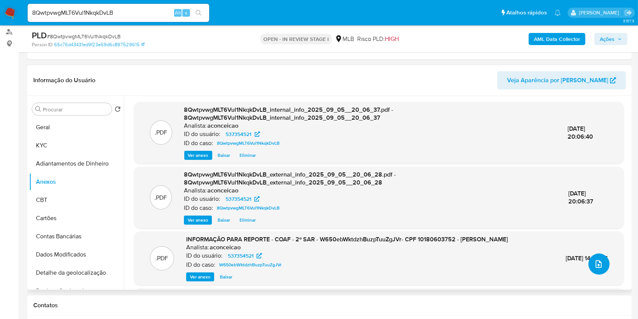
click at [600, 262] on icon "upload-file" at bounding box center [599, 263] width 9 height 9
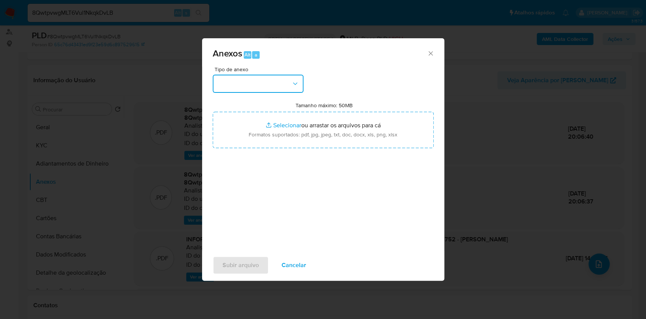
click at [287, 83] on button "button" at bounding box center [258, 84] width 91 height 18
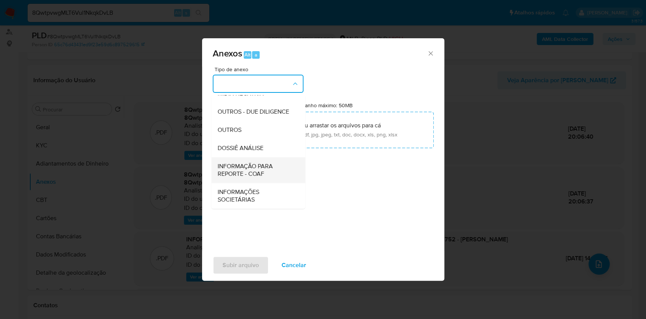
scroll to position [116, 0]
drag, startPoint x: 259, startPoint y: 133, endPoint x: 406, endPoint y: 87, distance: 153.9
click at [261, 133] on div "OUTROS" at bounding box center [255, 130] width 77 height 18
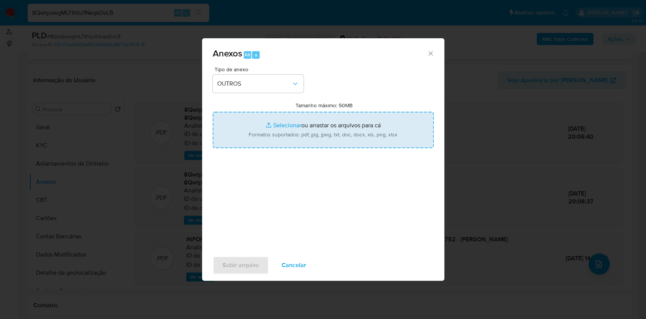
type input "C:\fakepath\SAR - XXXXX - CPF 10180603752 - THIAGO DOS SANTOS FERREIRA.pdf"
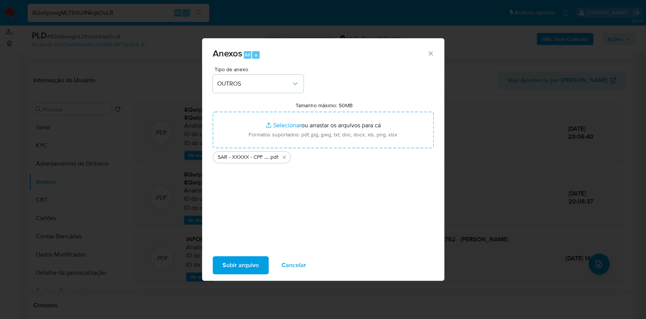
click at [245, 268] on span "Subir arquivo" at bounding box center [241, 265] width 36 height 17
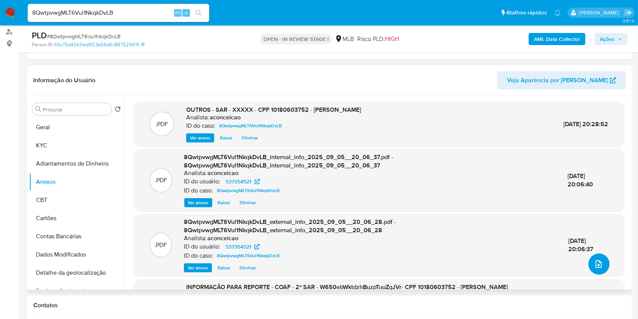
click at [604, 261] on button "upload-file" at bounding box center [599, 263] width 21 height 21
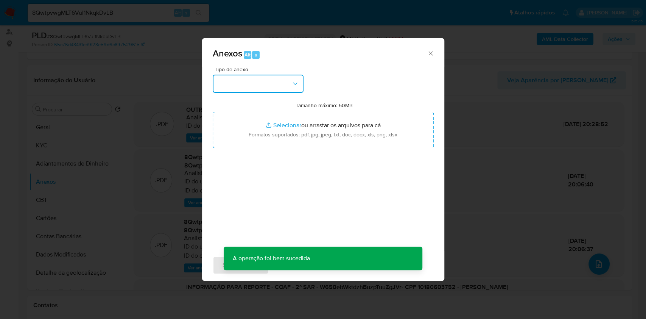
drag, startPoint x: 259, startPoint y: 84, endPoint x: 262, endPoint y: 93, distance: 9.0
click at [259, 85] on button "button" at bounding box center [258, 84] width 91 height 18
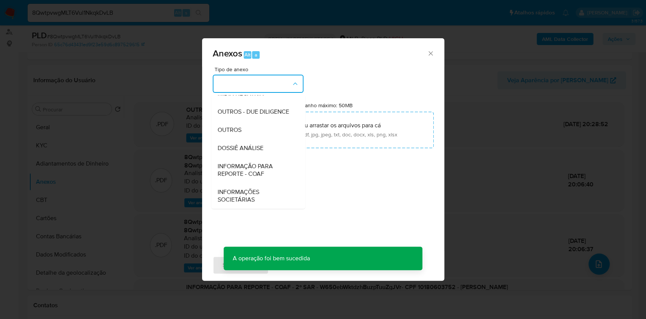
click at [248, 128] on div "OUTROS" at bounding box center [255, 130] width 77 height 18
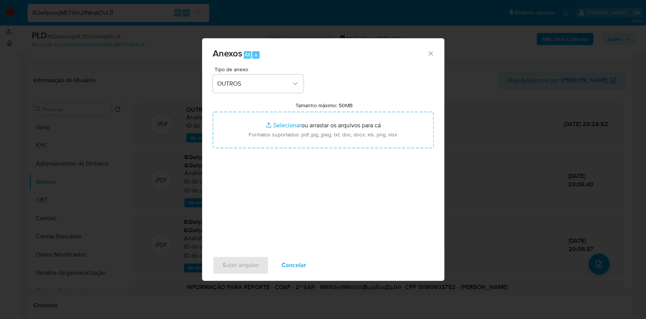
click at [291, 268] on span "Cancelar" at bounding box center [294, 265] width 25 height 17
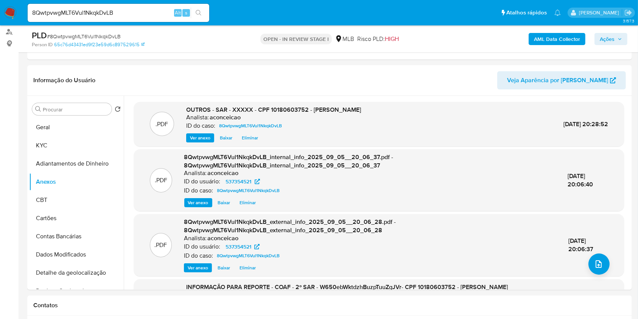
click at [615, 38] on span "Ações" at bounding box center [607, 39] width 15 height 12
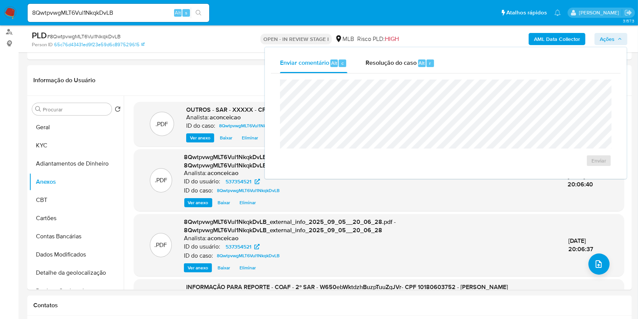
drag, startPoint x: 390, startPoint y: 68, endPoint x: 394, endPoint y: 77, distance: 10.0
click at [390, 69] on div "Resolução do caso Alt r" at bounding box center [400, 63] width 69 height 20
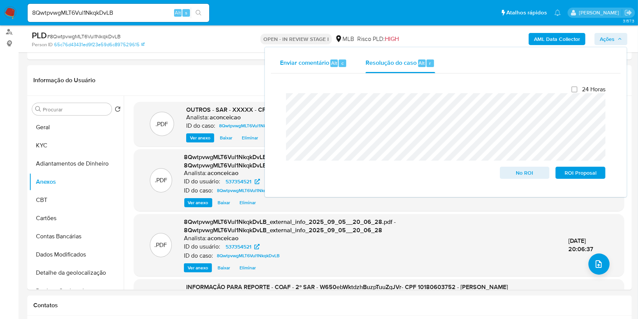
click at [323, 66] on span "Enviar comentário" at bounding box center [304, 62] width 49 height 9
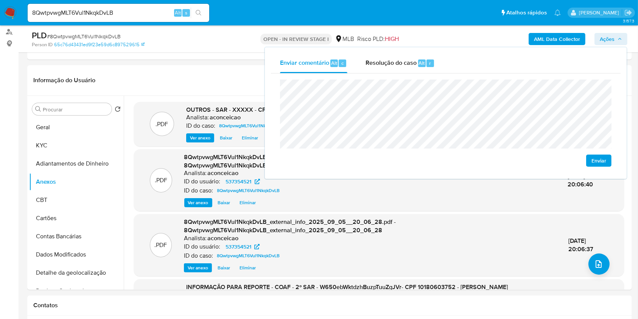
click at [0, 0] on lt-span "poss í vel" at bounding box center [0, 0] width 0 height 0
click at [0, 0] on lt-span "n ã o" at bounding box center [0, 0] width 0 height 0
click at [604, 157] on span "Enviar" at bounding box center [599, 160] width 15 height 11
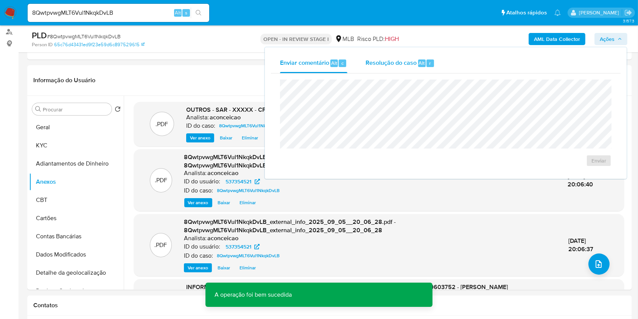
drag, startPoint x: 406, startPoint y: 62, endPoint x: 407, endPoint y: 67, distance: 5.5
click at [406, 64] on span "Resolução do caso" at bounding box center [391, 62] width 51 height 9
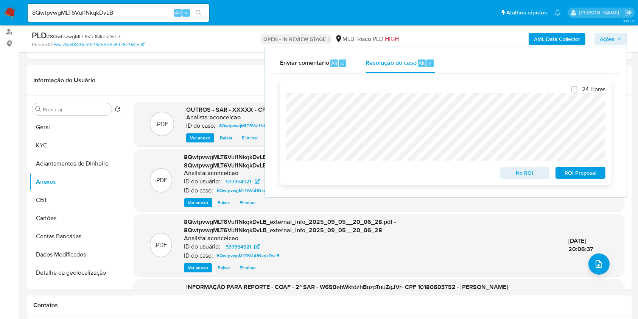
click at [586, 172] on span "ROI Proposal" at bounding box center [580, 172] width 39 height 11
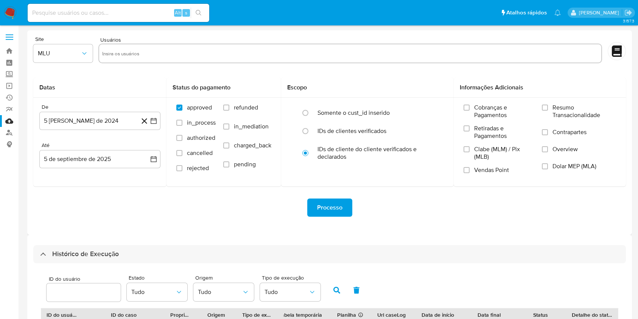
select select "10"
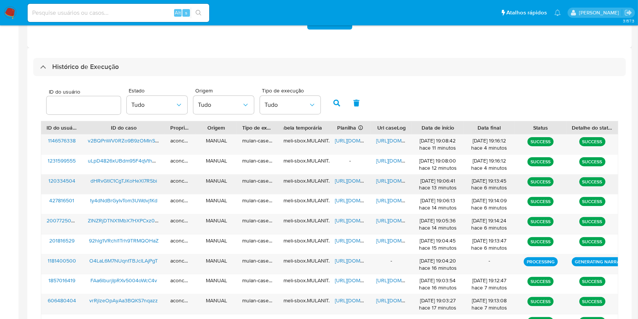
scroll to position [202, 0]
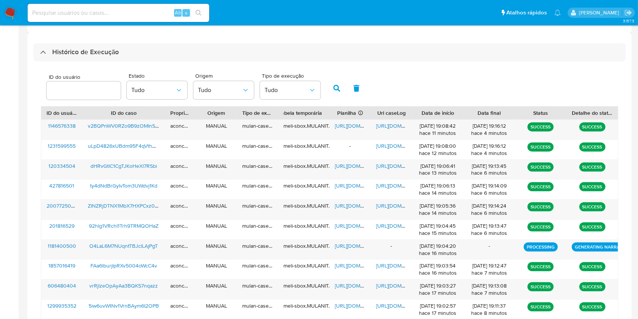
click at [193, 52] on div "Histórico de Execução" at bounding box center [329, 52] width 593 height 18
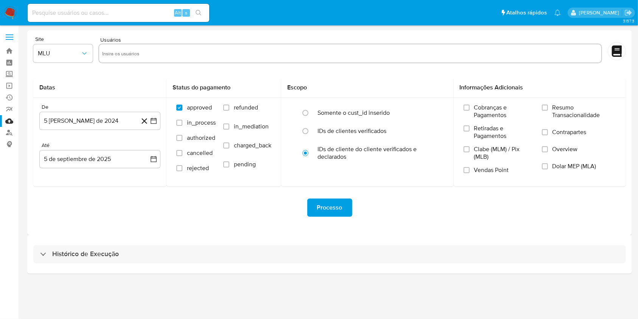
scroll to position [0, 0]
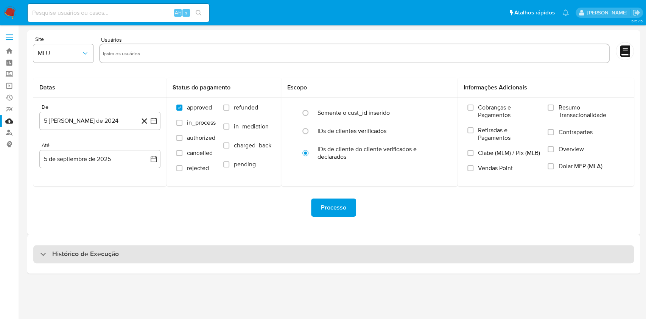
click at [285, 258] on div "Histórico de Execução" at bounding box center [333, 254] width 601 height 18
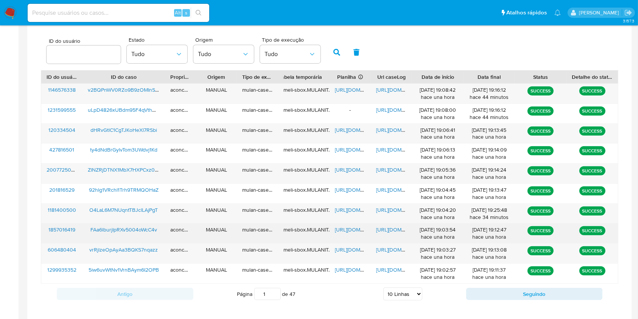
scroll to position [245, 0]
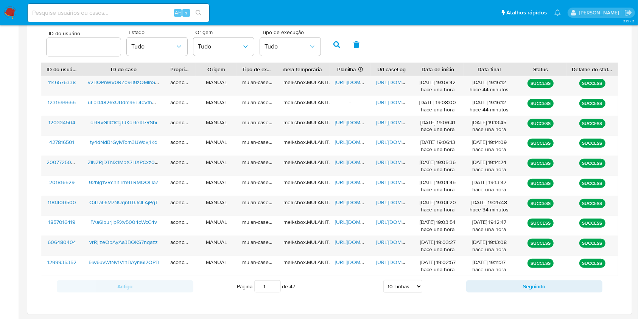
click at [414, 290] on select "5 Linhas 10 Linhas 20 Linhas 25 Linhas 50 Linhas 100 Linhas" at bounding box center [403, 286] width 39 height 13
select select "20"
click at [384, 280] on select "5 Linhas 10 Linhas 20 Linhas 25 Linhas 50 Linhas 100 Linhas" at bounding box center [403, 286] width 39 height 13
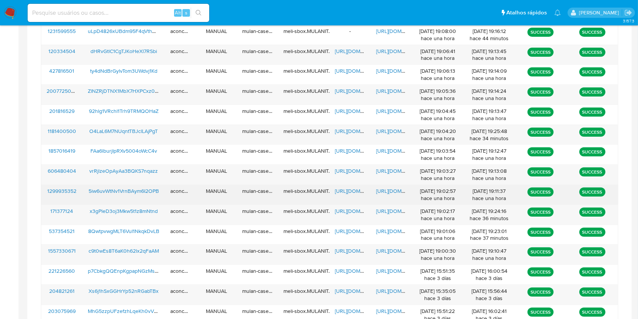
scroll to position [353, 0]
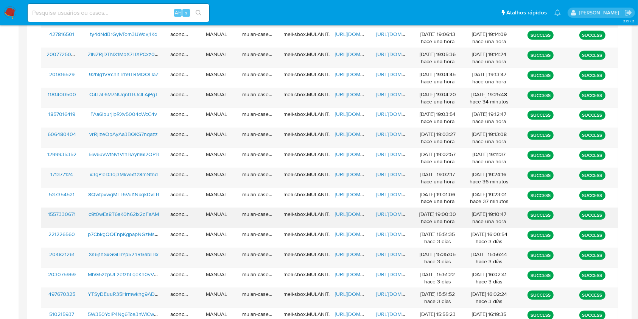
click at [384, 211] on span "[URL][DOMAIN_NAME]" at bounding box center [402, 214] width 52 height 8
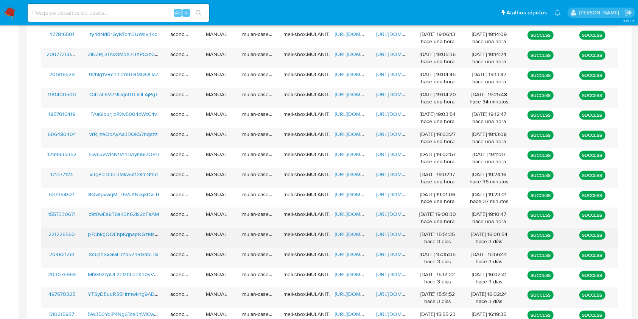
click at [350, 237] on span "[URL][DOMAIN_NAME]" at bounding box center [361, 234] width 52 height 8
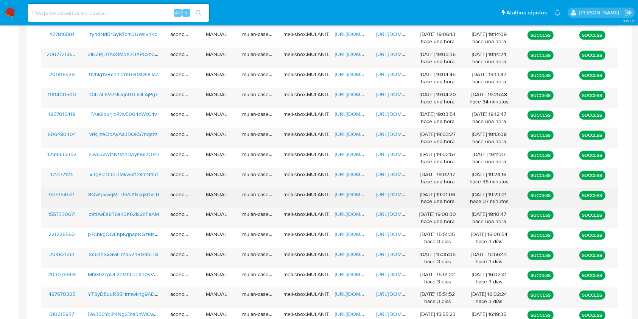
click at [386, 197] on span "https://docs.google.com/document/d/1aEFaQNHdM8kHy98jWYXbaIBsUBAfykQJIyKJHG7QO7E…" at bounding box center [402, 194] width 52 height 8
click at [353, 195] on span "https://docs.google.com/spreadsheets/d/1H2JGRAYKKk7dbDmwgLFcU6qXX6ZeMTJ3aPRjnZJ…" at bounding box center [361, 194] width 52 height 8
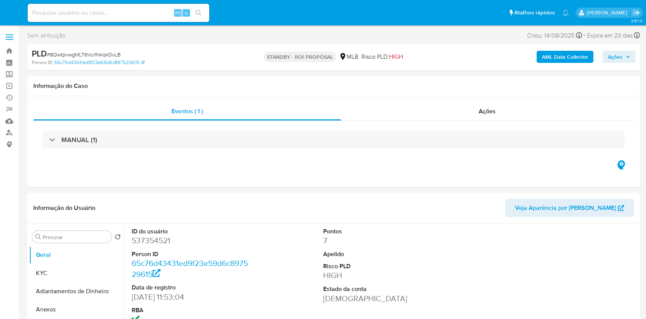
select select "10"
